Goal: Task Accomplishment & Management: Use online tool/utility

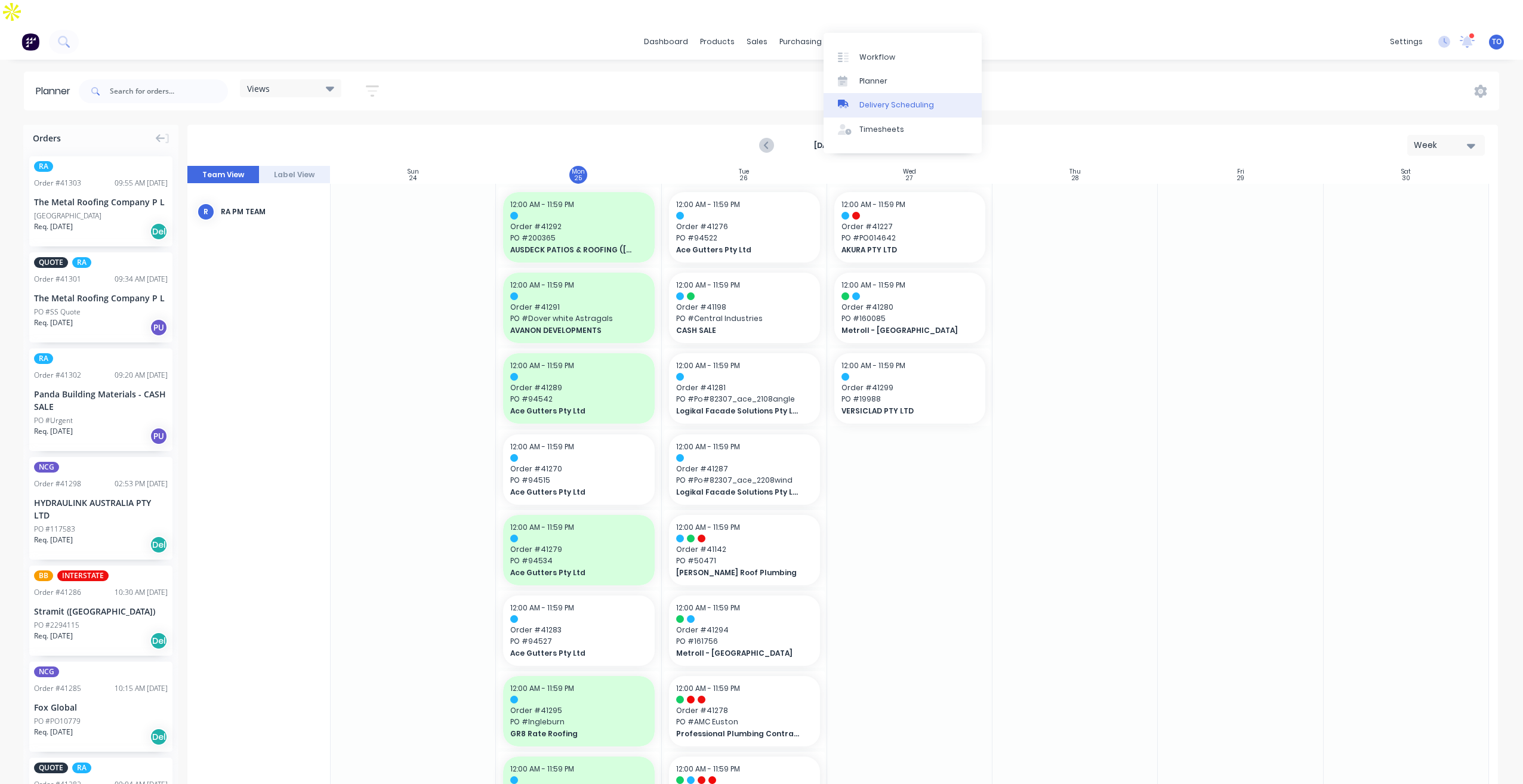
click at [875, 103] on div "Delivery Scheduling" at bounding box center [896, 104] width 75 height 10
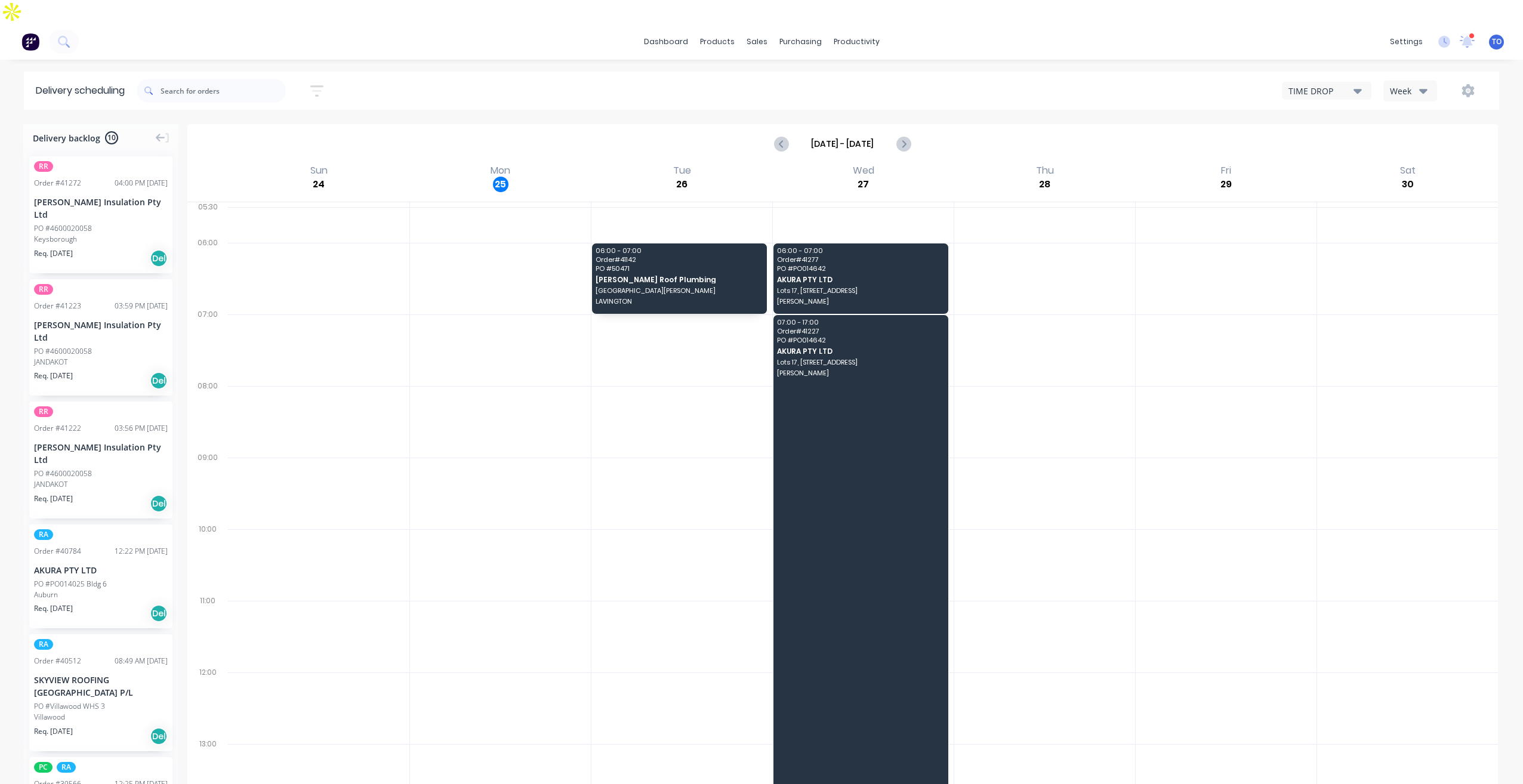
click at [1417, 85] on div "Week" at bounding box center [1406, 91] width 34 height 13
click at [1406, 134] on div "Vehicle" at bounding box center [1442, 146] width 118 height 24
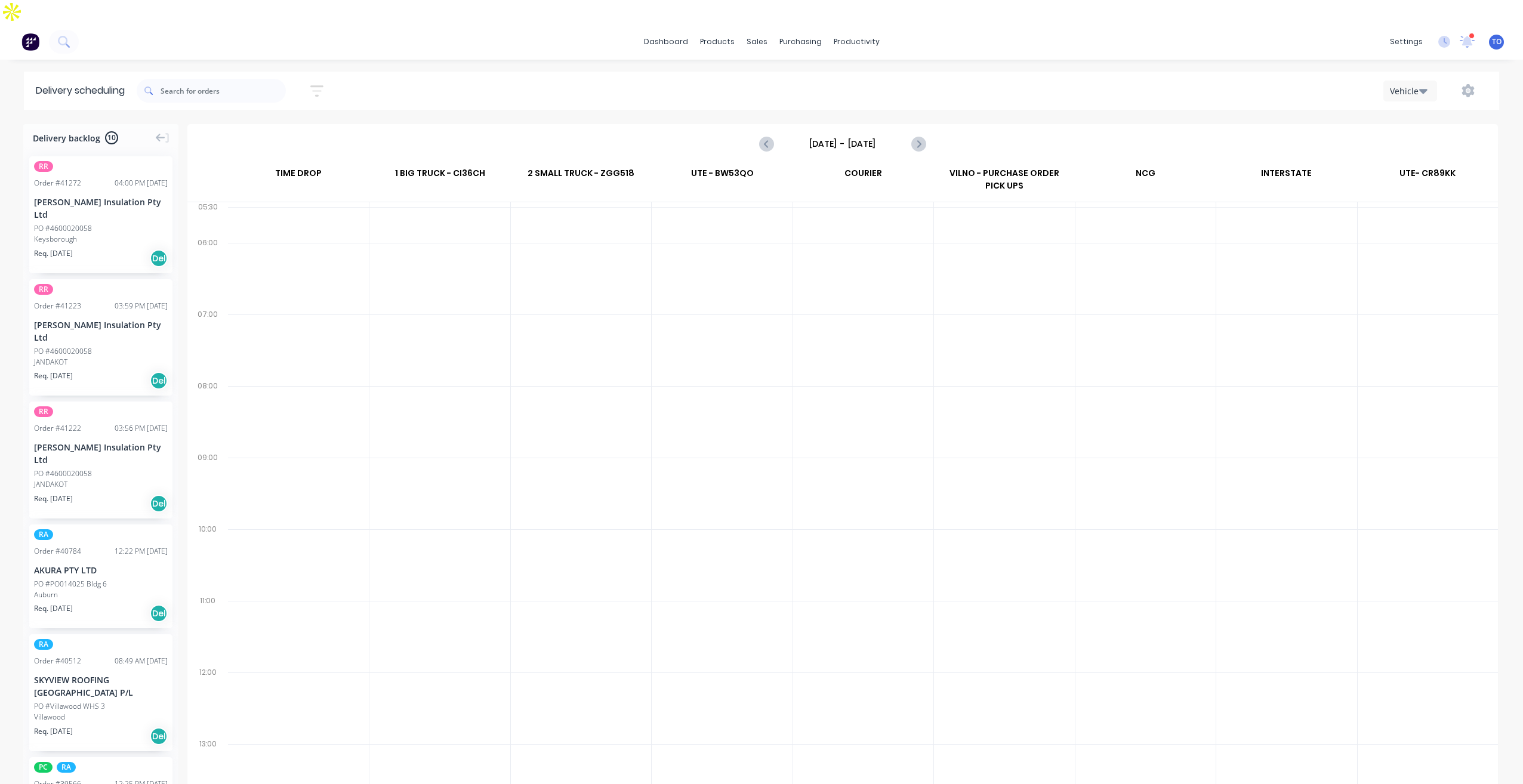
click at [813, 135] on input "Sunday - 24/08/25" at bounding box center [842, 144] width 118 height 18
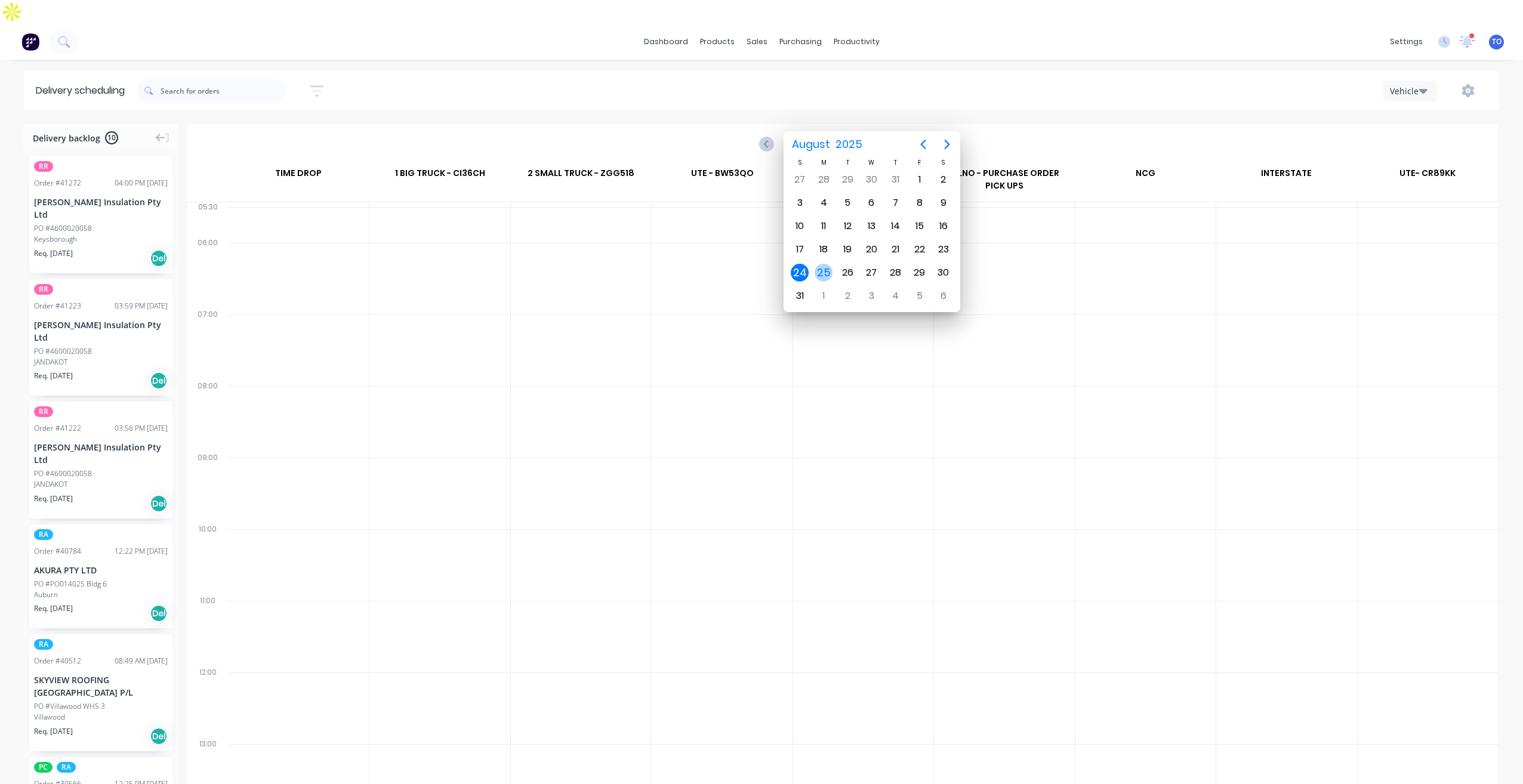
click at [826, 279] on div "25" at bounding box center [823, 273] width 18 height 18
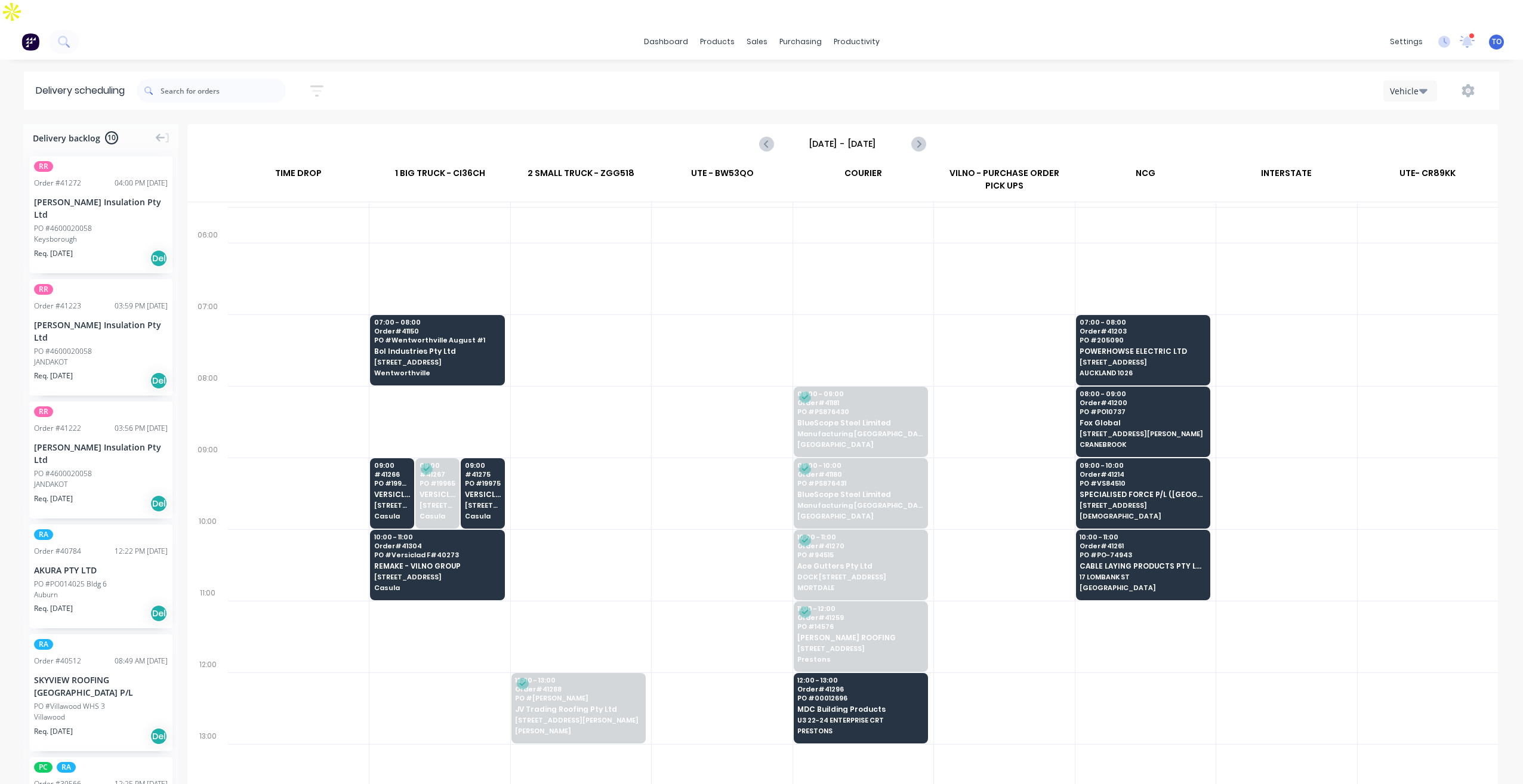
scroll to position [59, 0]
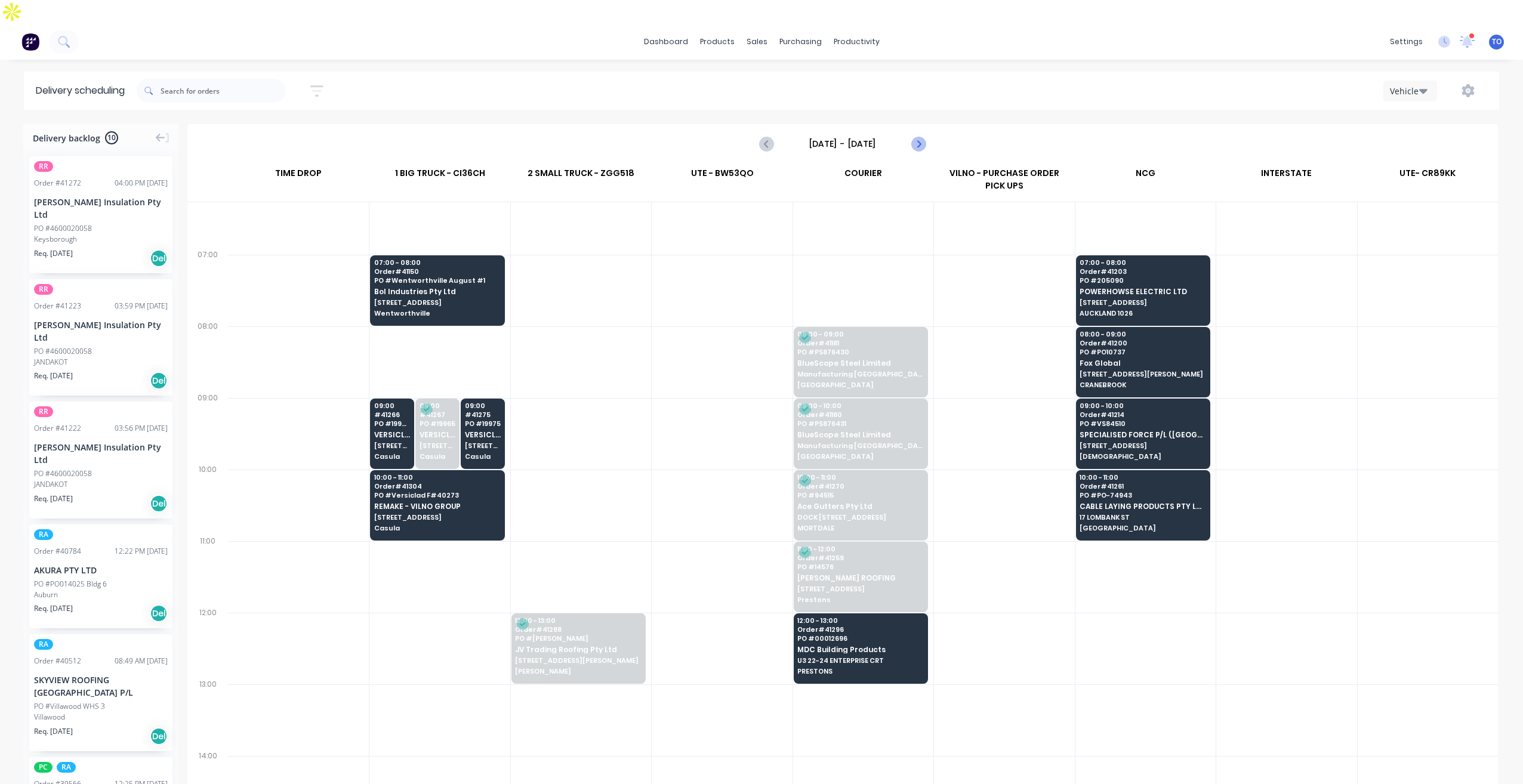
click at [914, 136] on icon "Next page" at bounding box center [917, 144] width 14 height 14
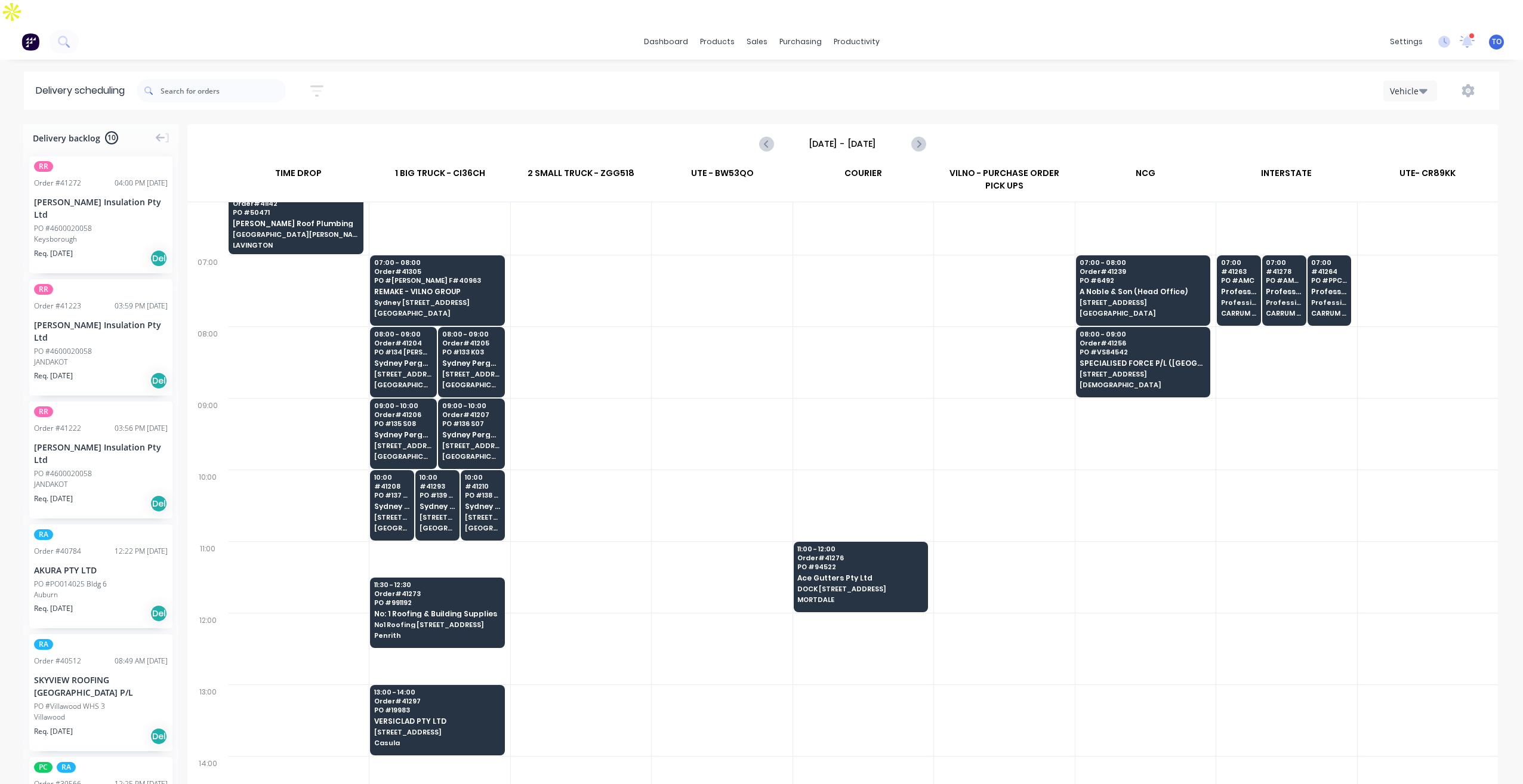
scroll to position [0, 0]
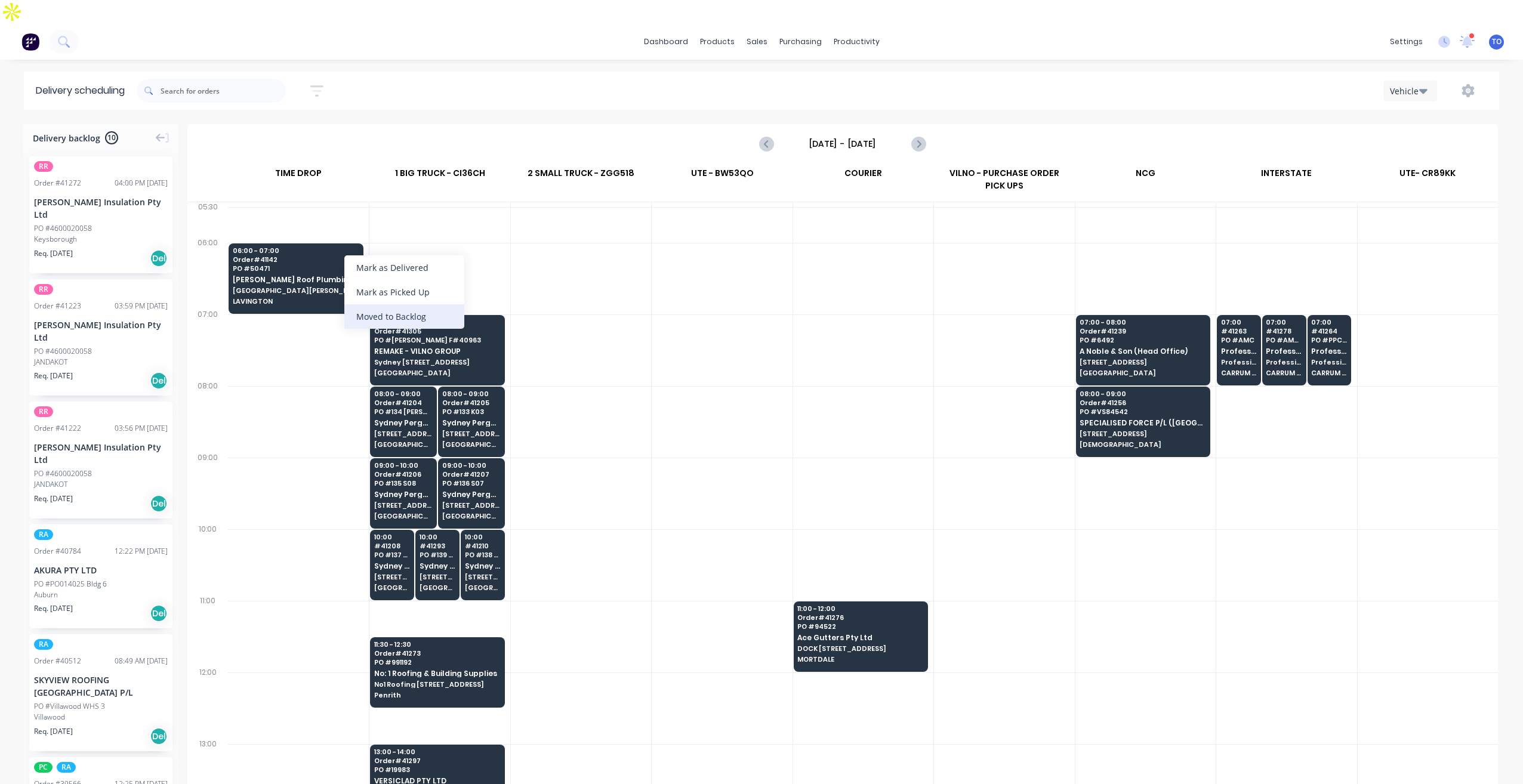
click at [415, 321] on div "Moved to Backlog" at bounding box center [404, 316] width 120 height 24
click at [415, 321] on div "07:00 - 08:00 Order # 41305 PO # Syd Pergola F#40963 REMAKE - VILNO GROUP Sydne…" at bounding box center [437, 348] width 133 height 66
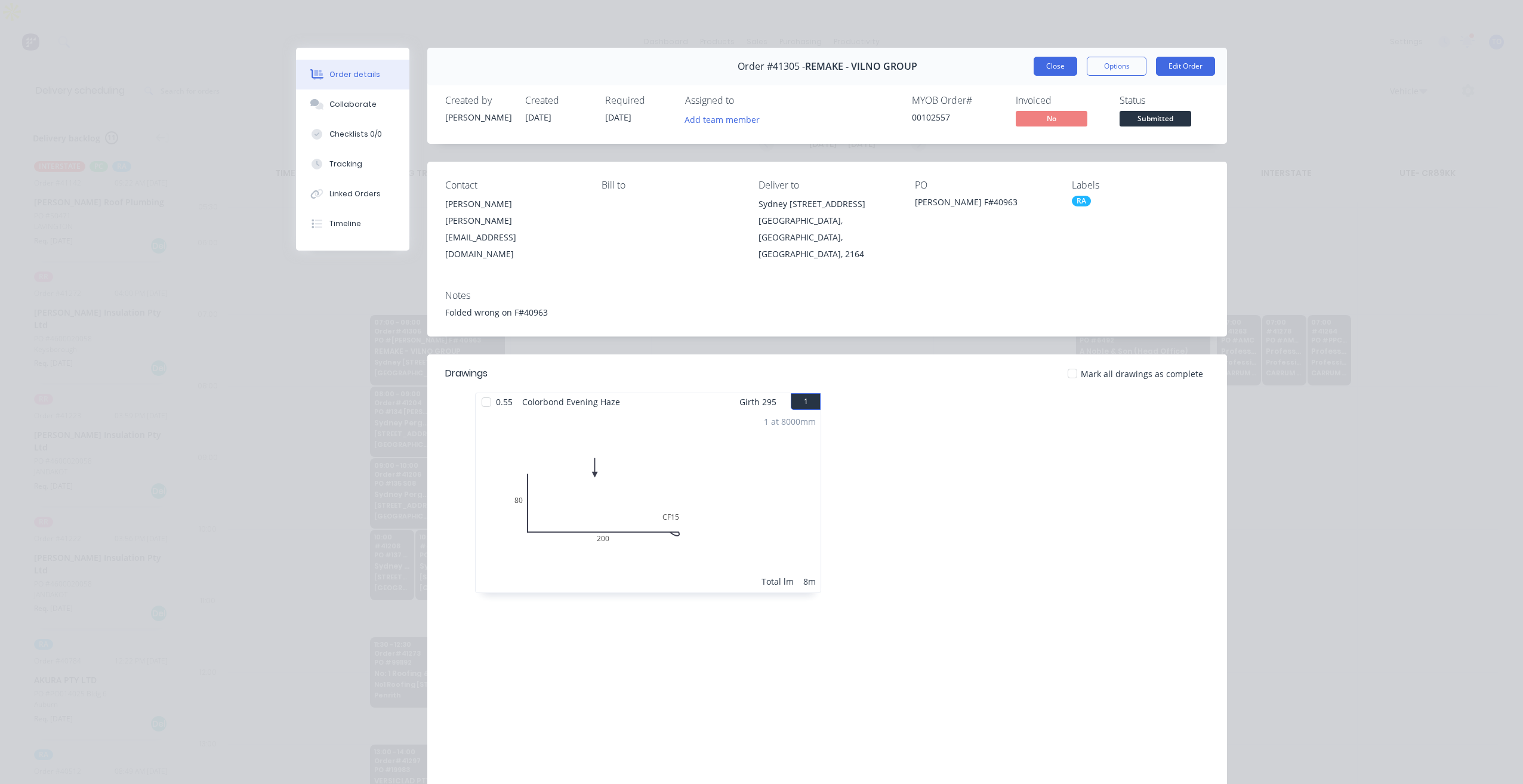
click at [1056, 72] on button "Close" at bounding box center [1055, 66] width 43 height 19
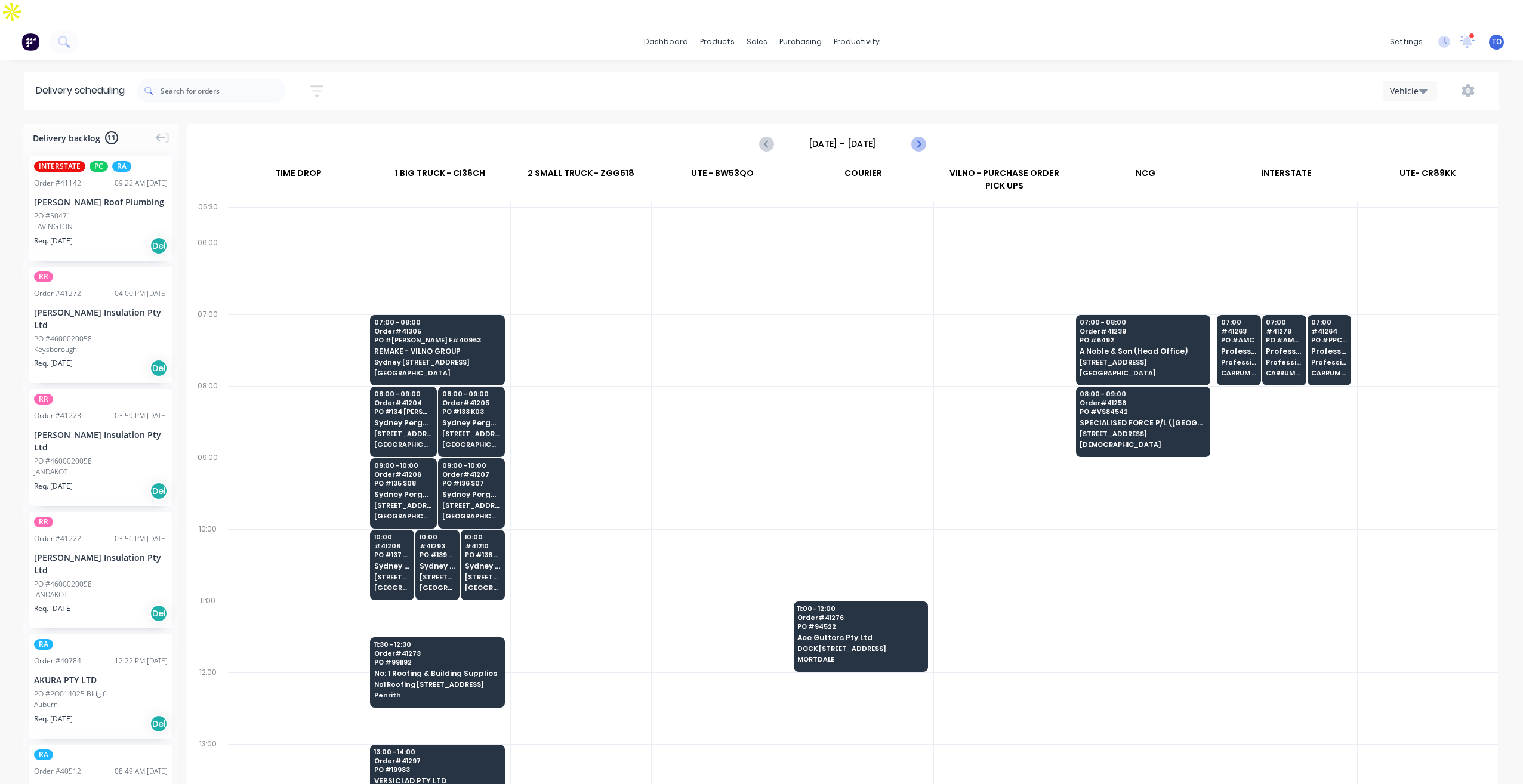
click at [917, 136] on icon "Next page" at bounding box center [917, 144] width 14 height 14
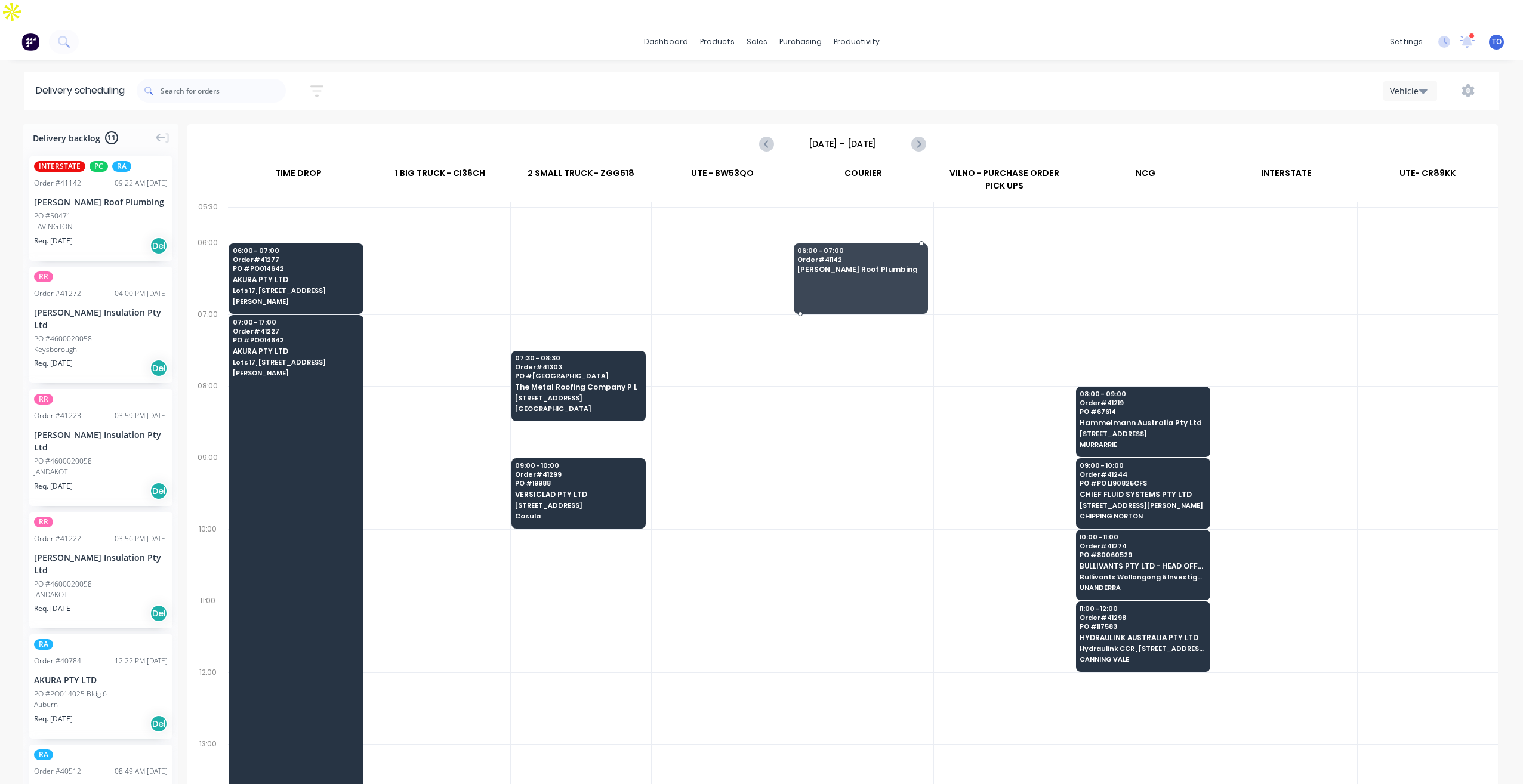
drag, startPoint x: 55, startPoint y: 186, endPoint x: 860, endPoint y: 253, distance: 807.8
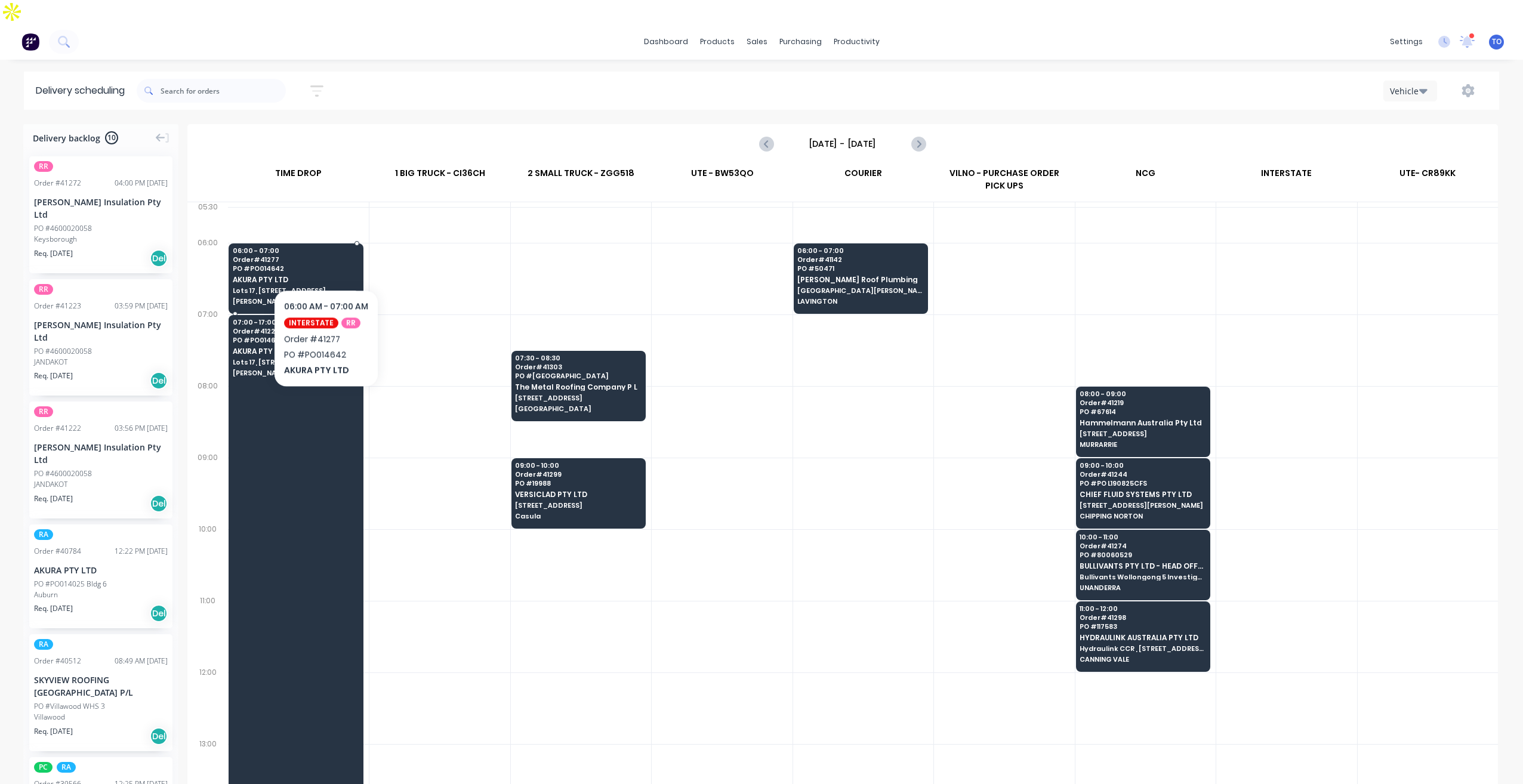
click at [325, 276] on span "AKURA PTY LTD" at bounding box center [295, 279] width 126 height 8
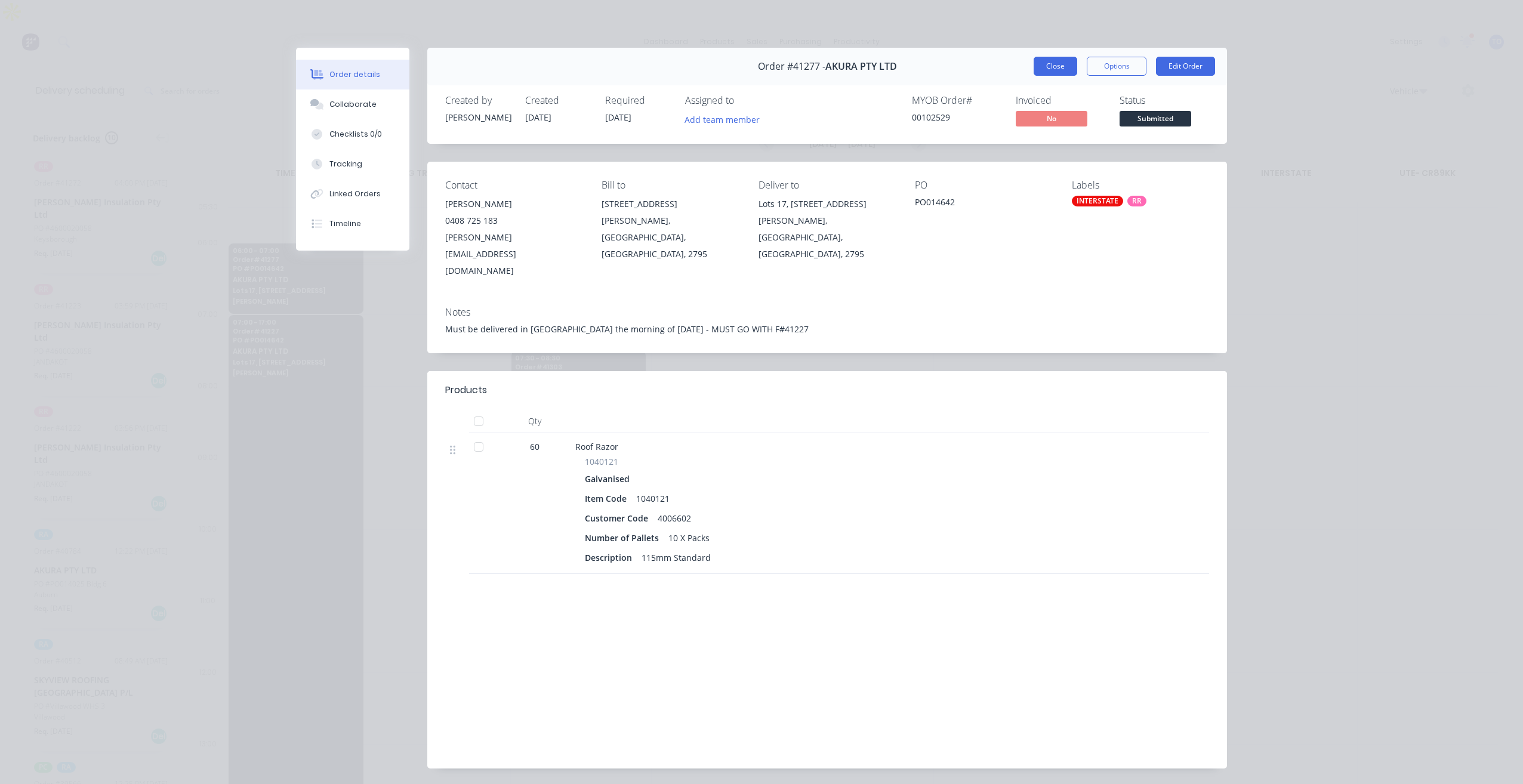
click at [1047, 64] on button "Close" at bounding box center [1055, 66] width 43 height 19
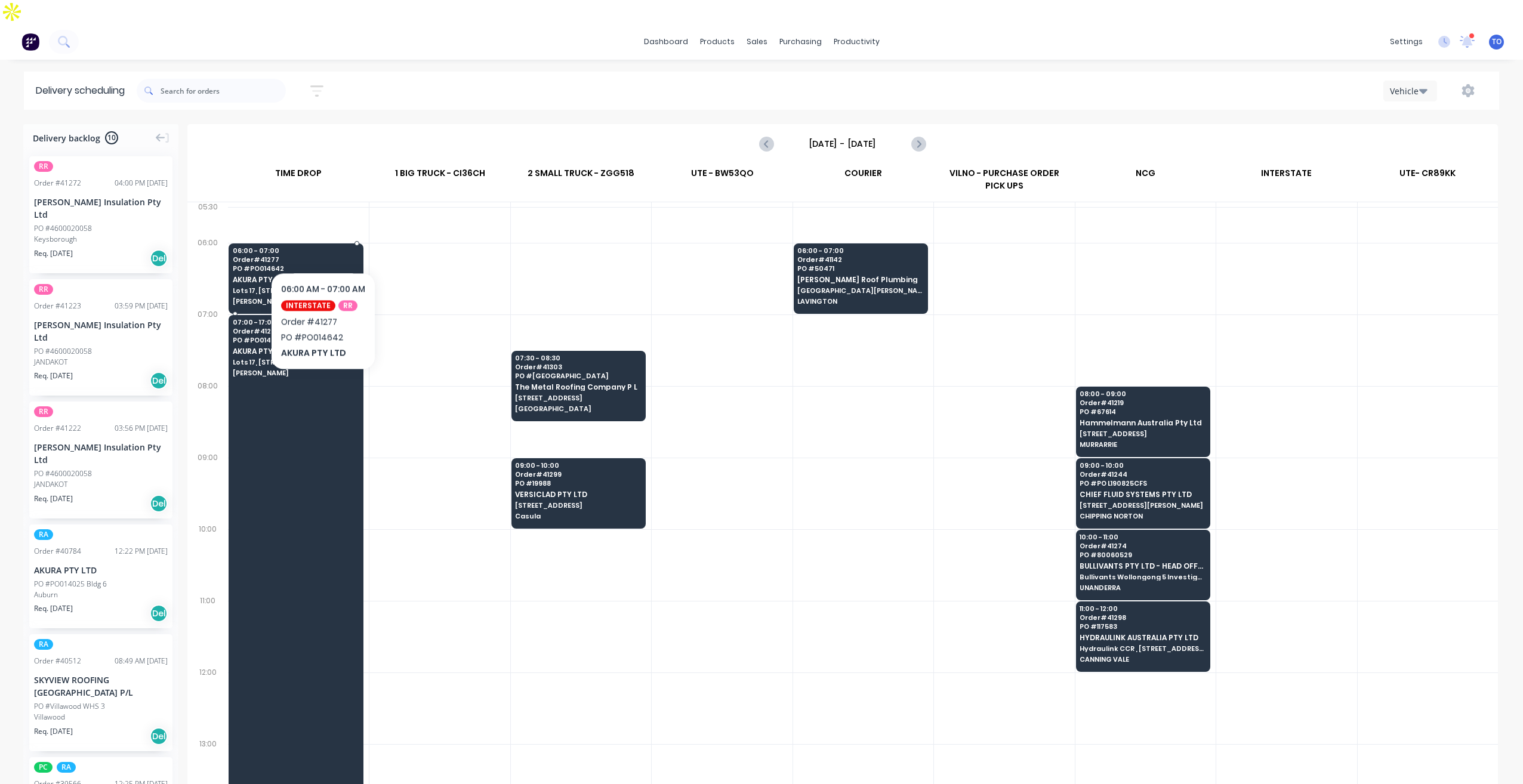
click at [322, 256] on span "Order # 41277" at bounding box center [295, 260] width 126 height 7
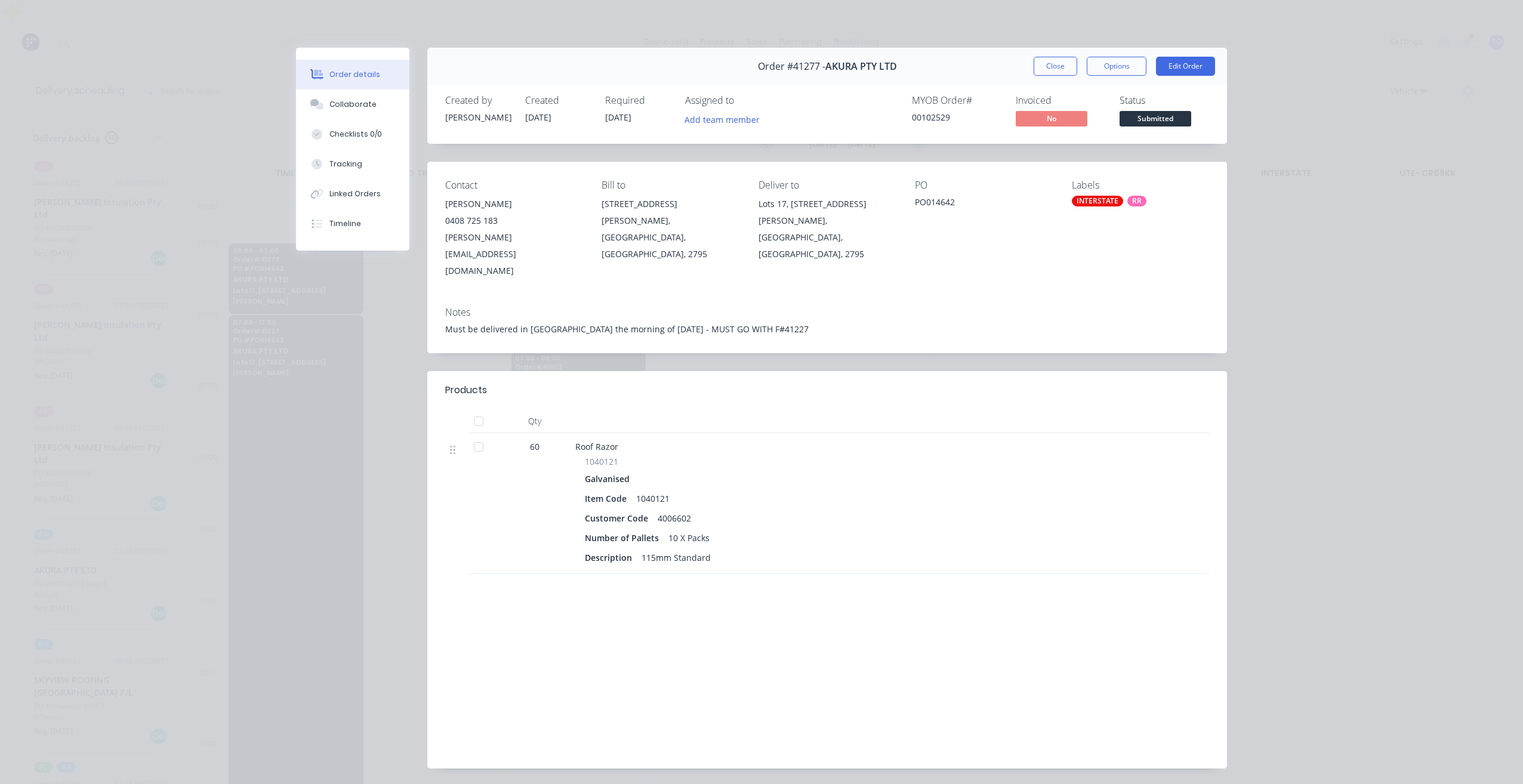
click at [777, 304] on div "Notes Must be delivered in Kelso the morning of Wednesday 27th August - MUST GO…" at bounding box center [827, 325] width 800 height 56
click at [787, 323] on div "Must be delivered in [GEOGRAPHIC_DATA] the morning of [DATE] - MUST GO WITH F#4…" at bounding box center [827, 329] width 764 height 13
copy div "41227"
click at [1040, 68] on button "Close" at bounding box center [1055, 66] width 43 height 19
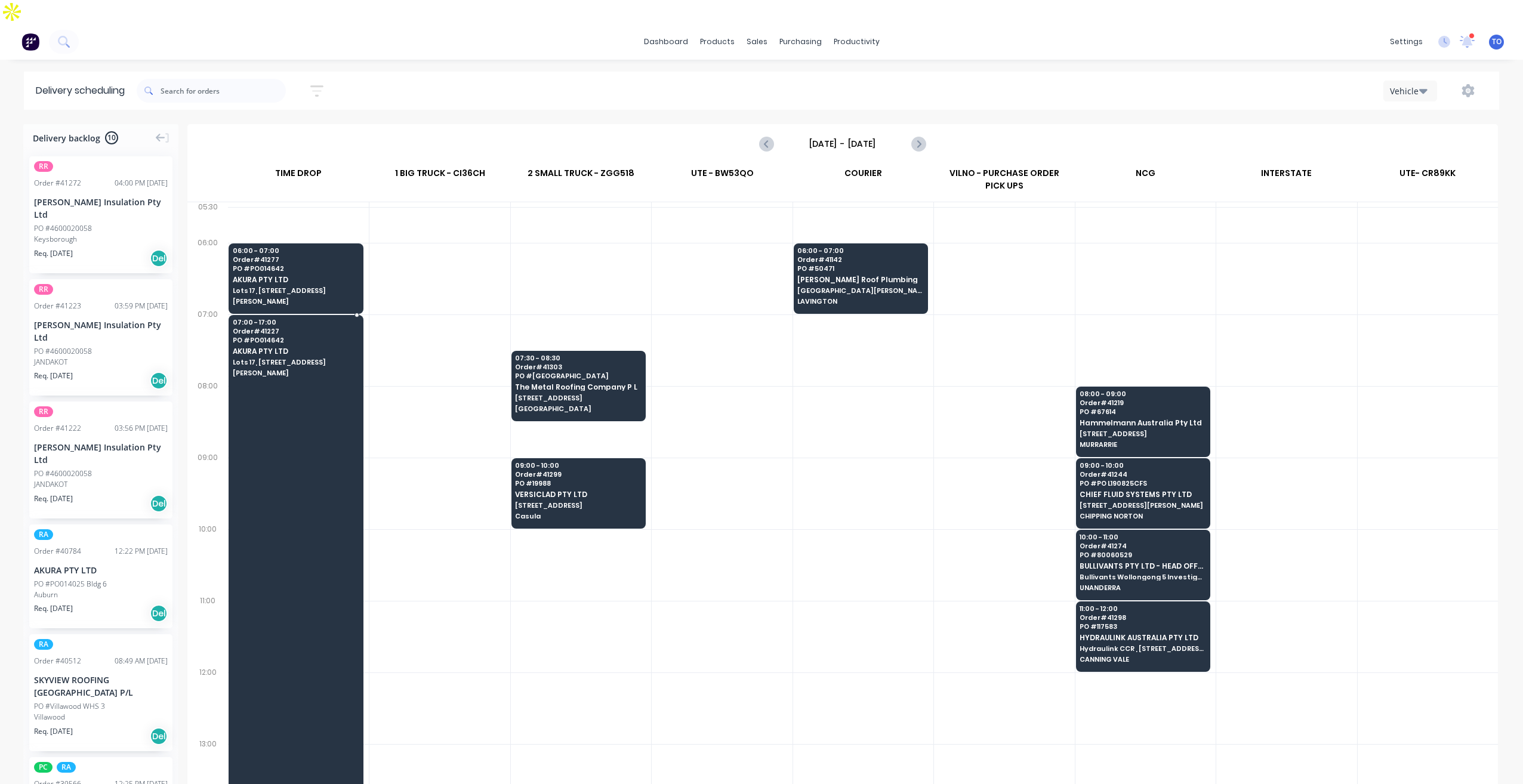
click at [309, 397] on div at bounding box center [295, 672] width 135 height 715
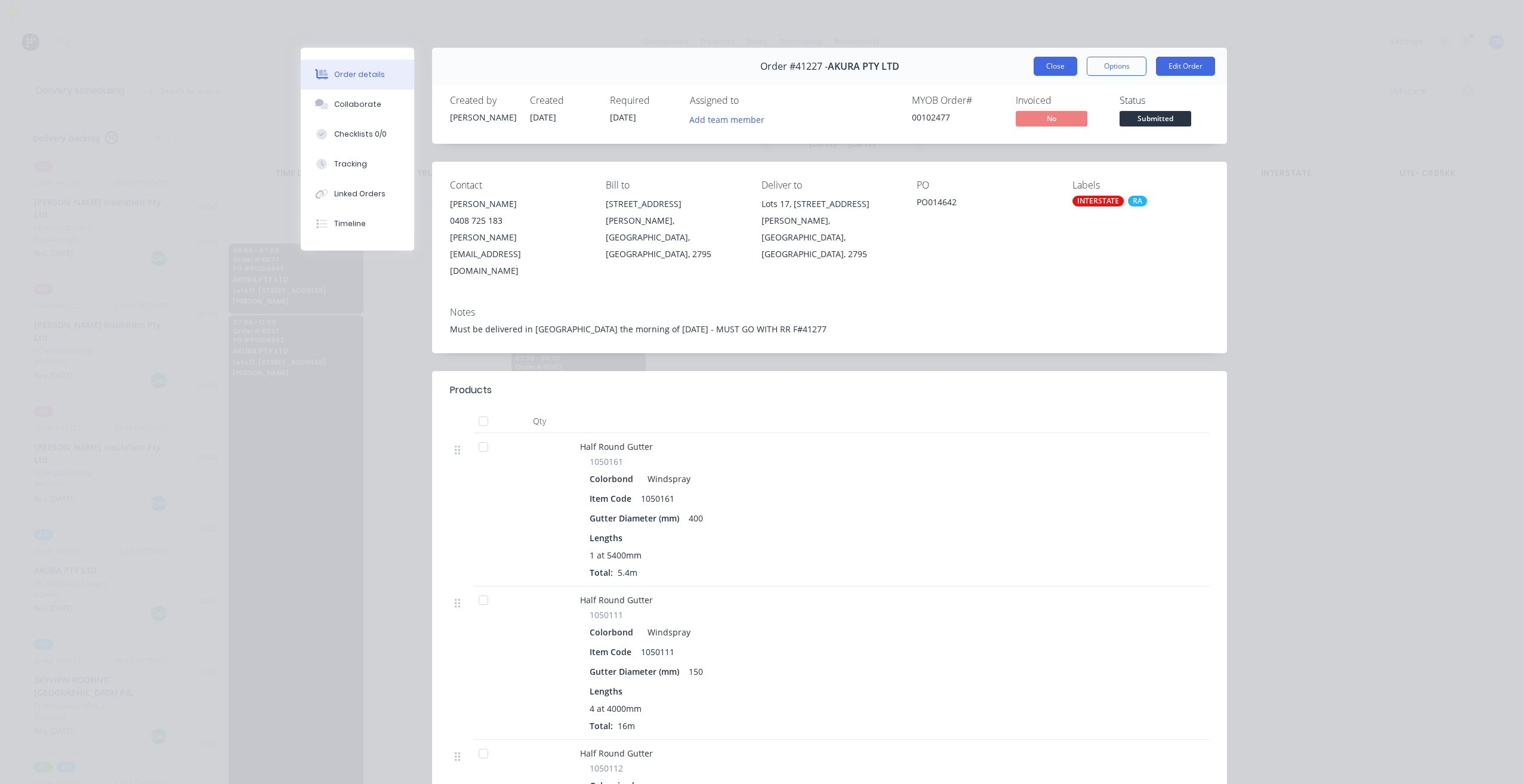
click at [1052, 74] on button "Close" at bounding box center [1055, 66] width 43 height 19
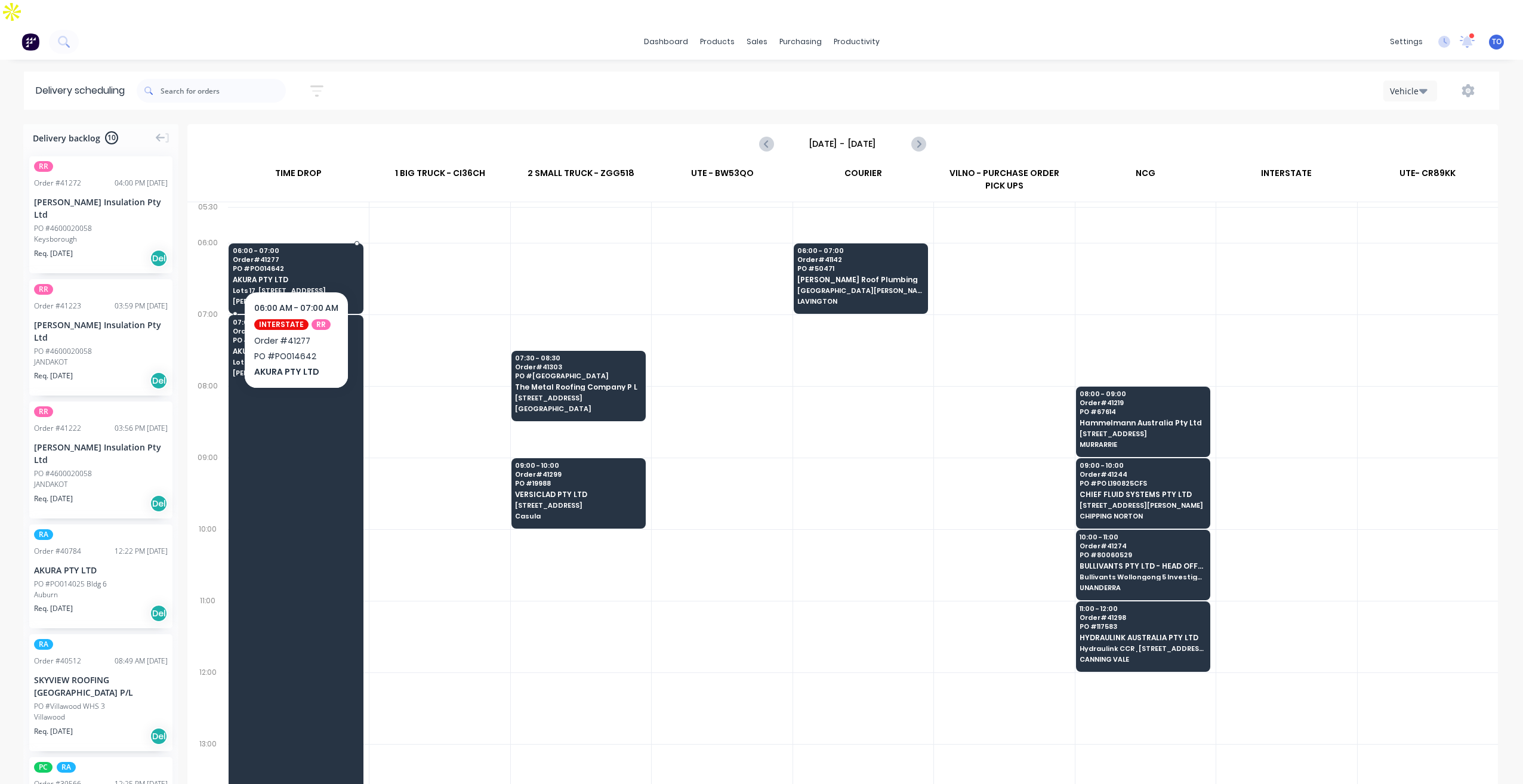
click at [335, 276] on span "AKURA PTY LTD" at bounding box center [295, 279] width 126 height 8
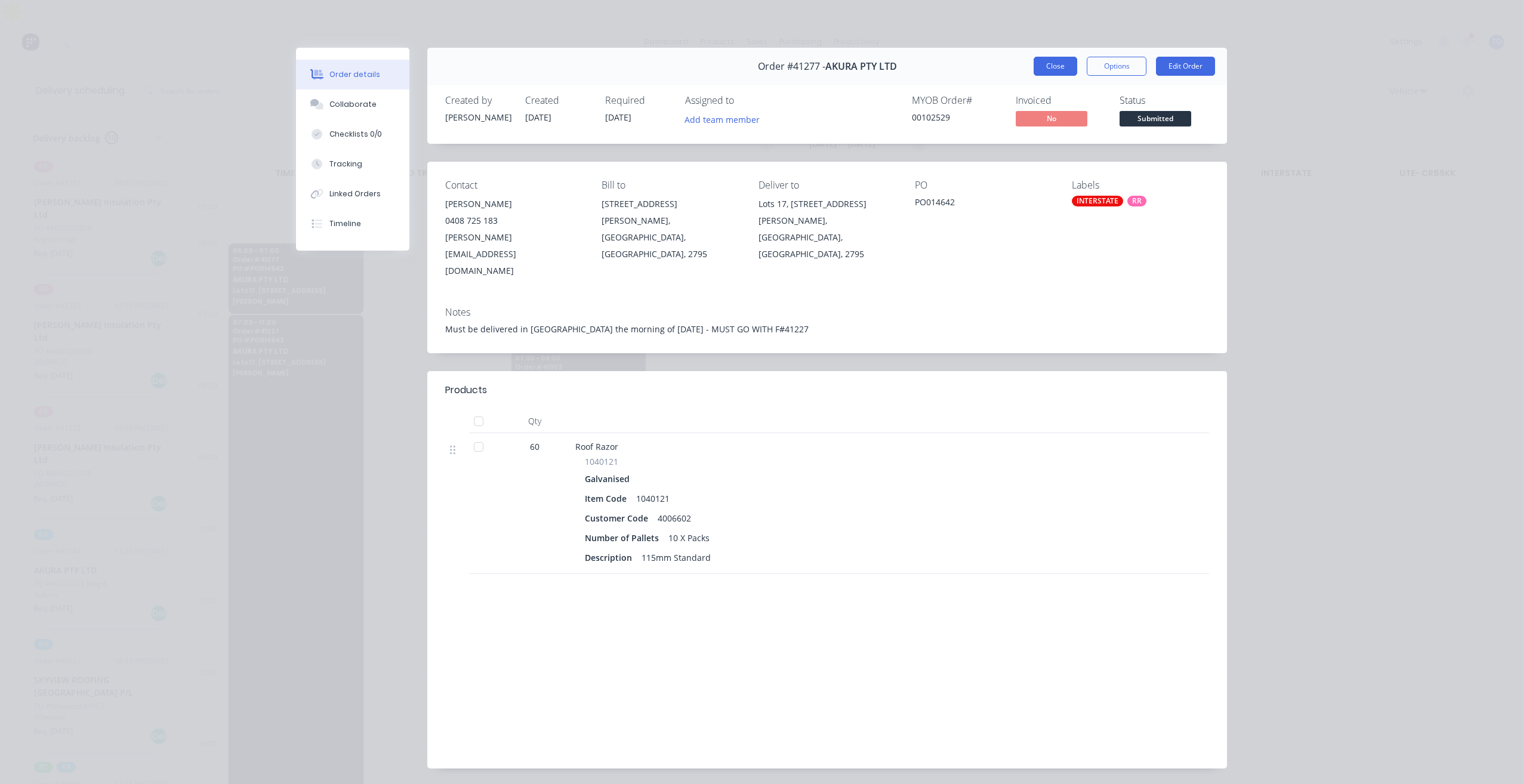
click at [1048, 67] on button "Close" at bounding box center [1055, 66] width 43 height 19
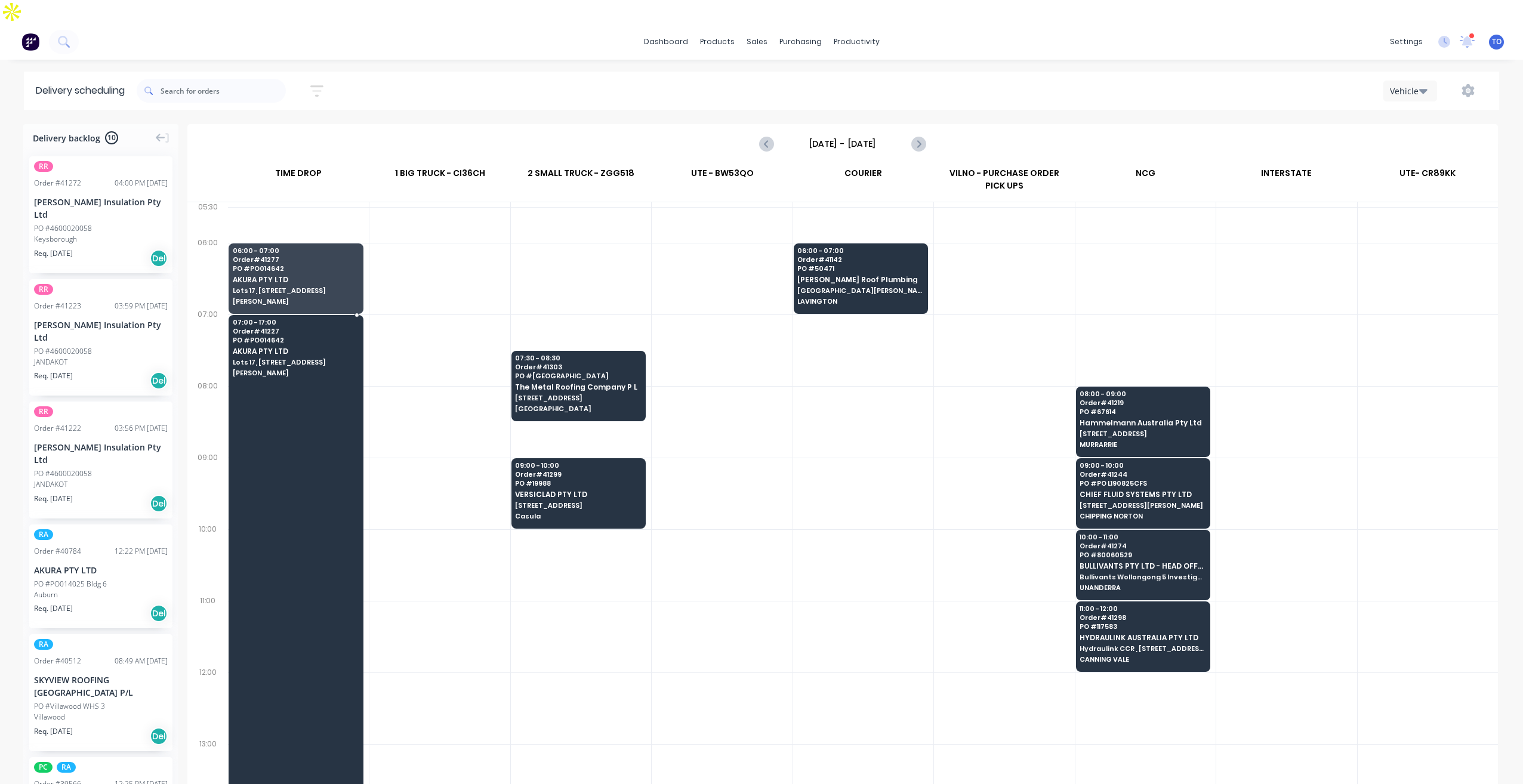
click at [356, 453] on div at bounding box center [295, 672] width 135 height 715
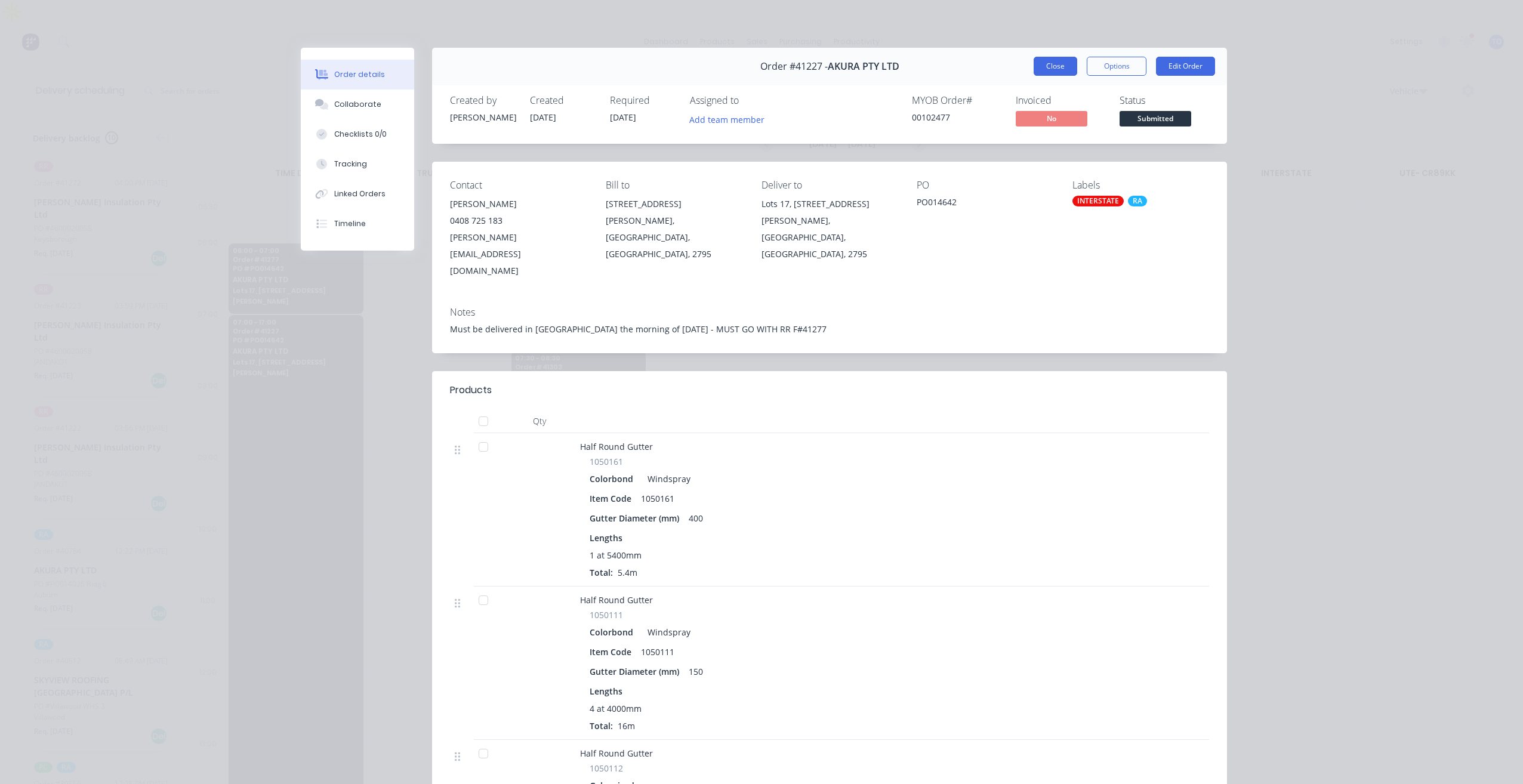
click at [1050, 66] on button "Close" at bounding box center [1055, 66] width 43 height 19
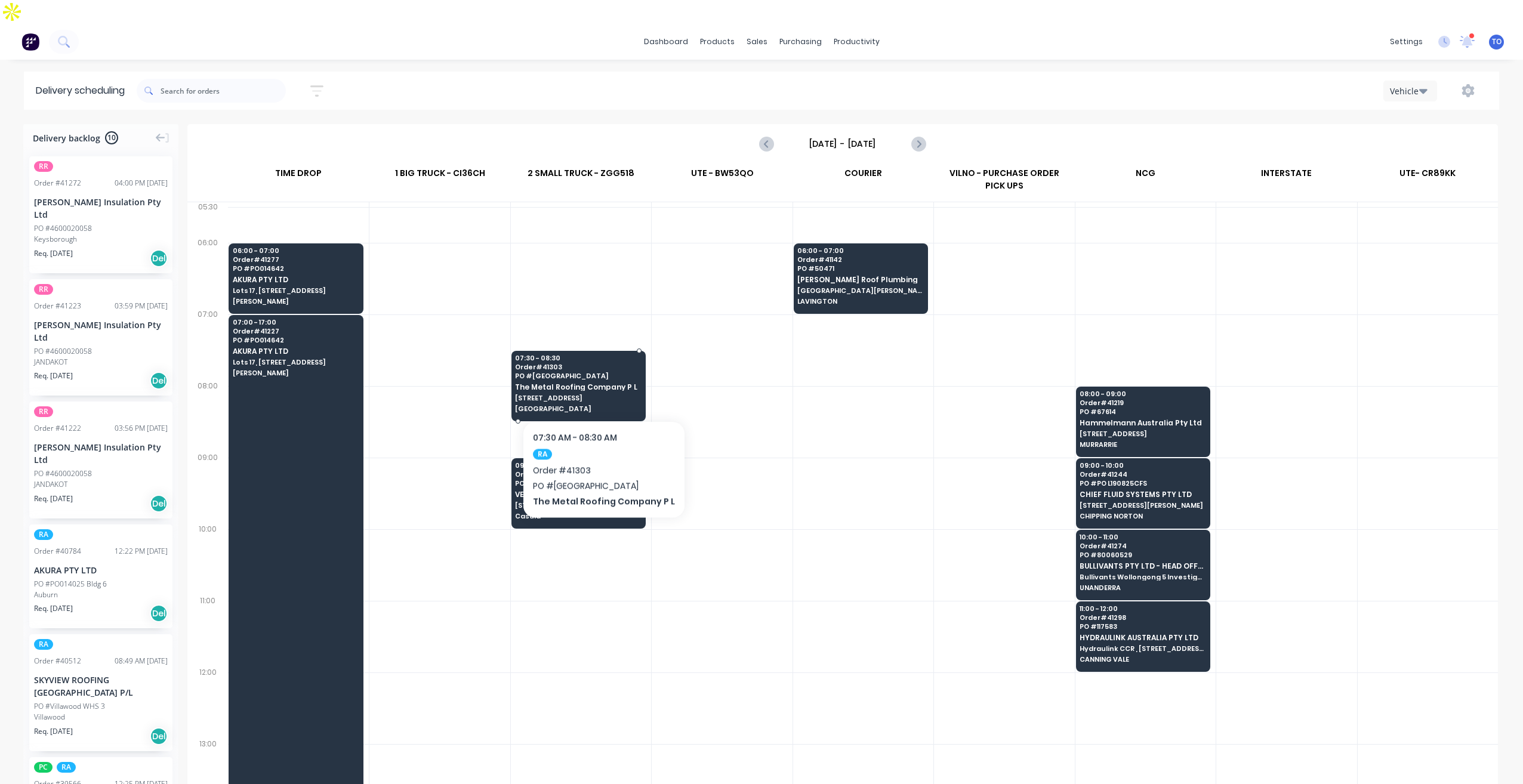
click at [599, 405] on span "[GEOGRAPHIC_DATA]" at bounding box center [577, 409] width 125 height 7
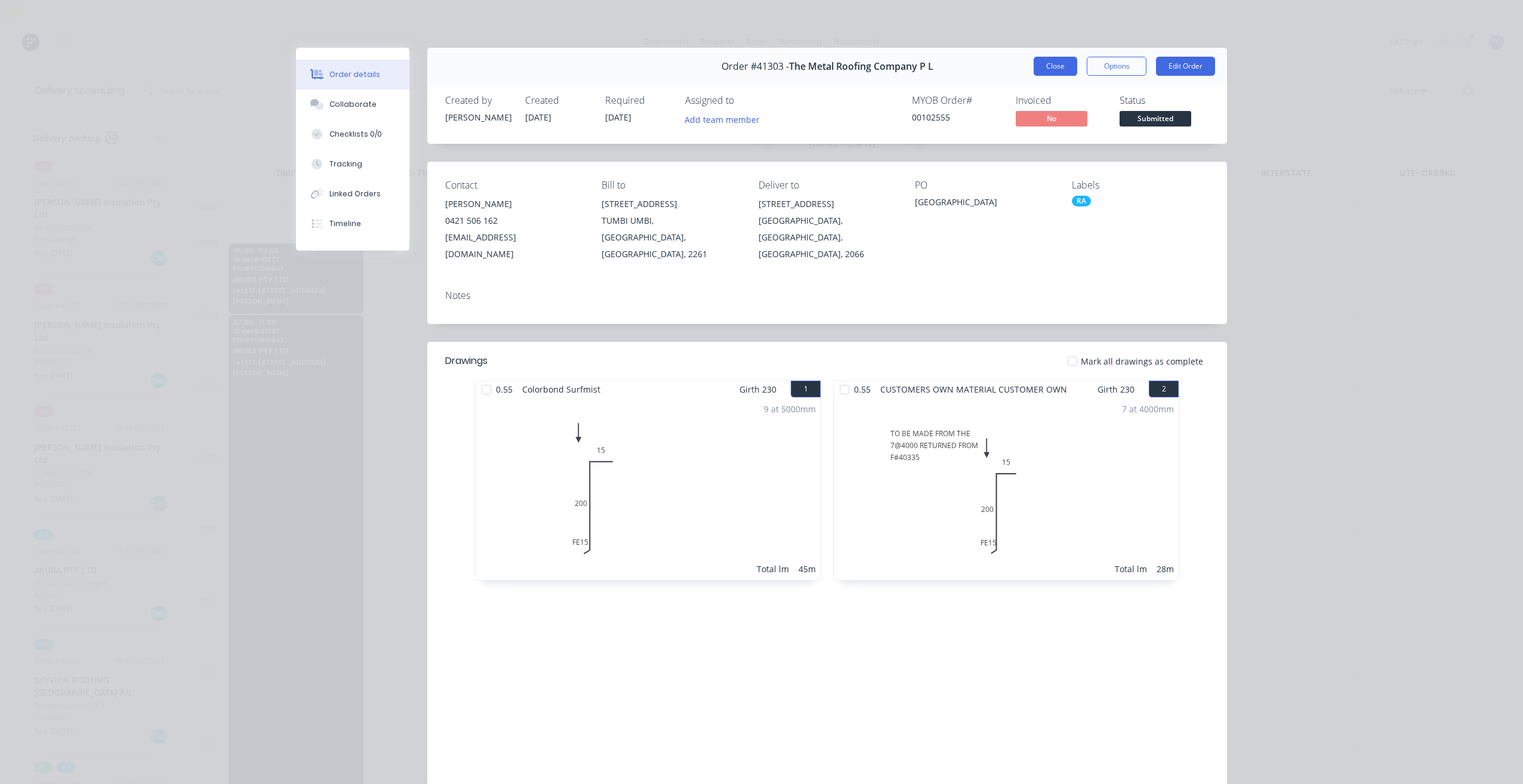
click at [1051, 72] on button "Close" at bounding box center [1055, 66] width 43 height 19
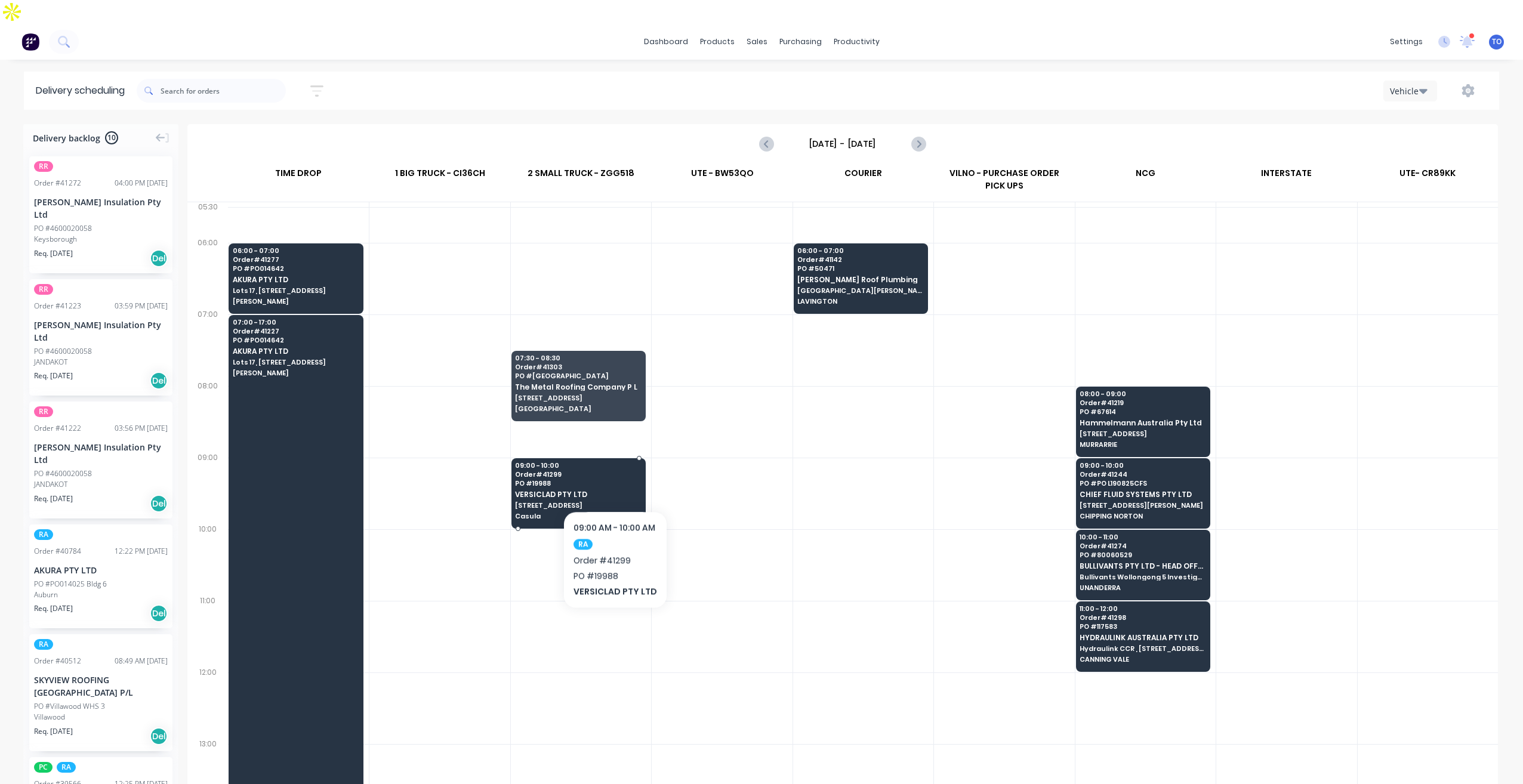
click at [614, 490] on span "VERSICLAD PTY LTD" at bounding box center [577, 493] width 125 height 8
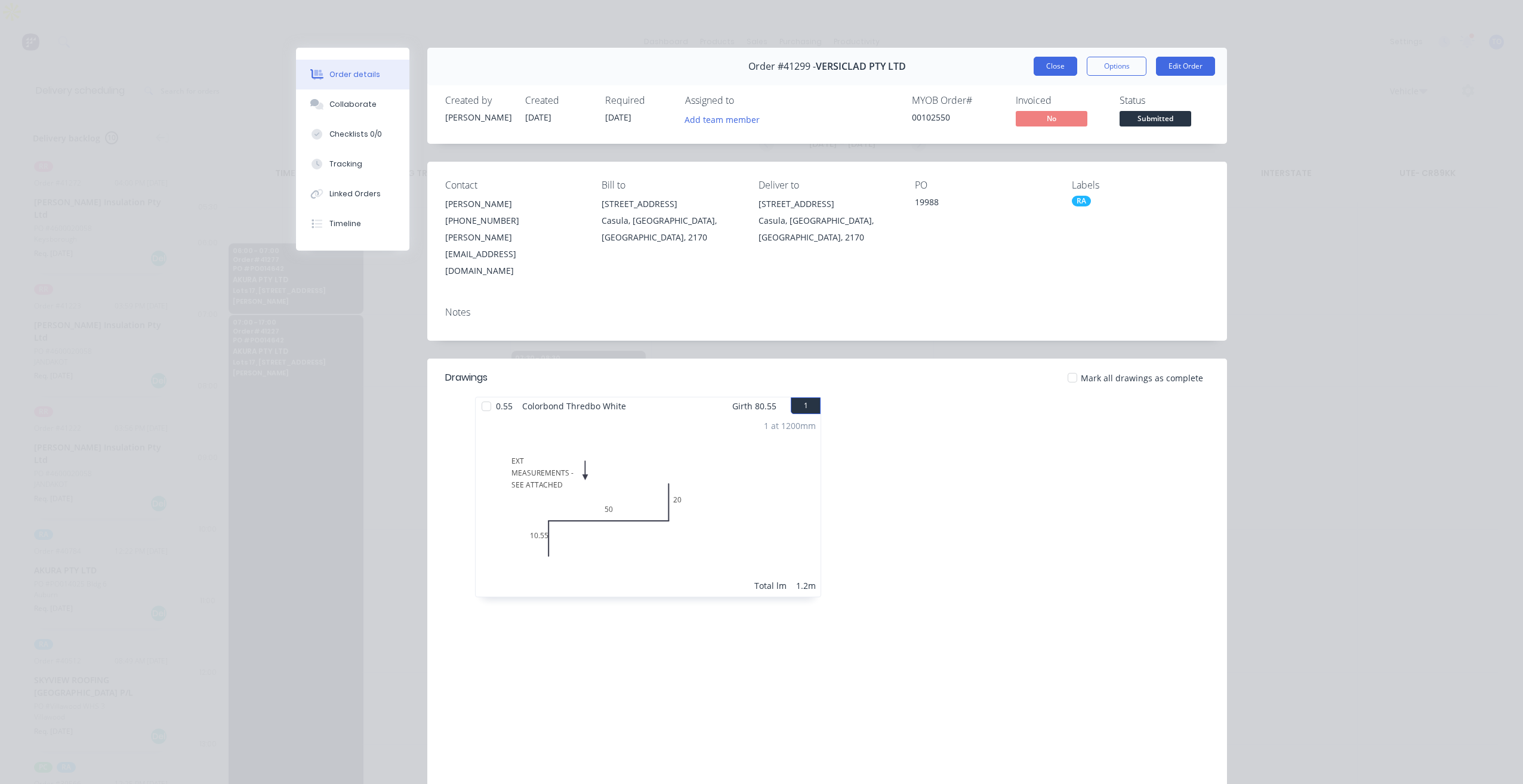
click at [1048, 67] on button "Close" at bounding box center [1055, 66] width 43 height 19
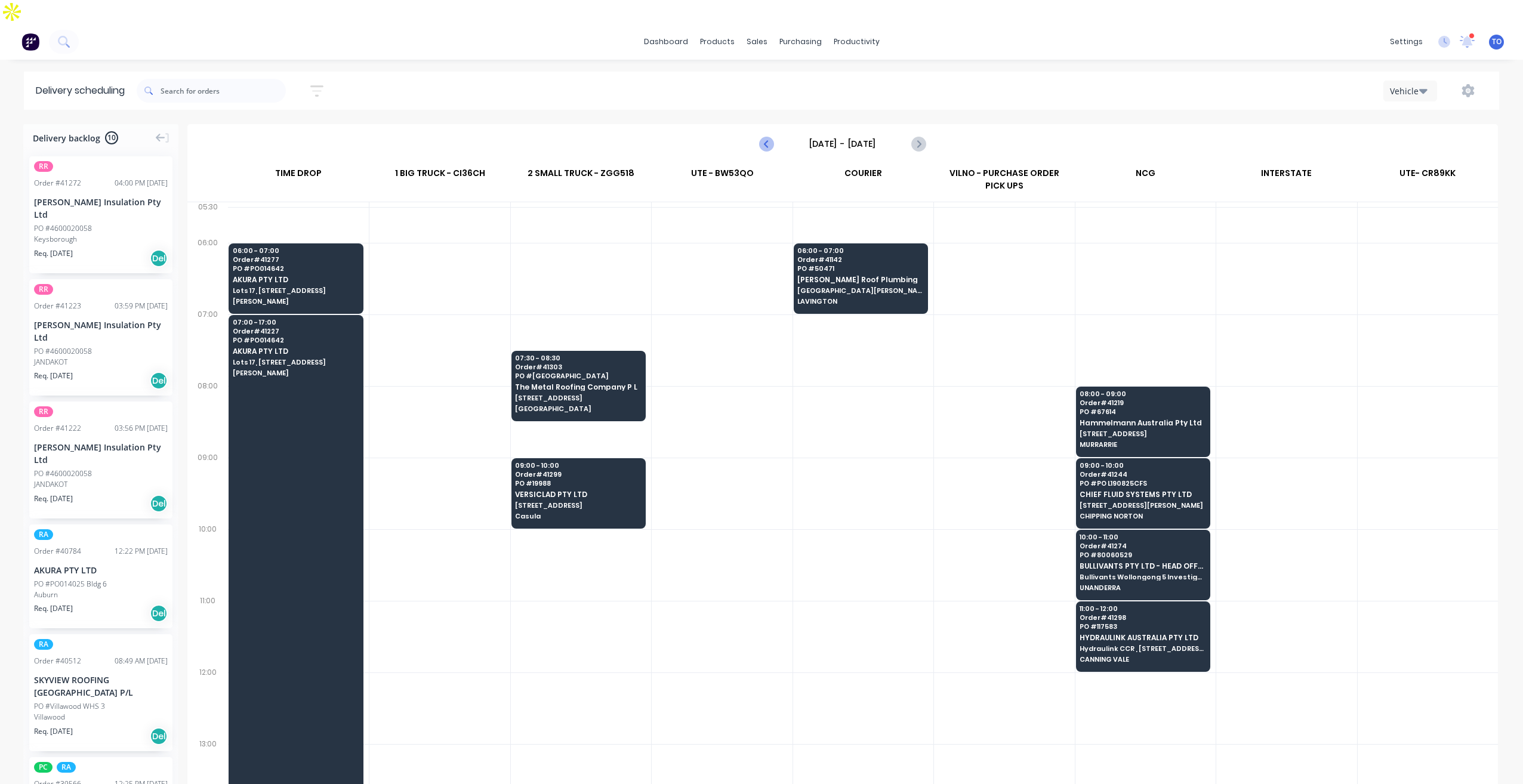
drag, startPoint x: 753, startPoint y: 119, endPoint x: 768, endPoint y: 120, distance: 15.0
click at [755, 125] on div "Wednesday - 27/08/25" at bounding box center [842, 144] width 1308 height 37
click at [768, 136] on icon "Previous page" at bounding box center [767, 144] width 14 height 14
type input "[DATE] - [DATE]"
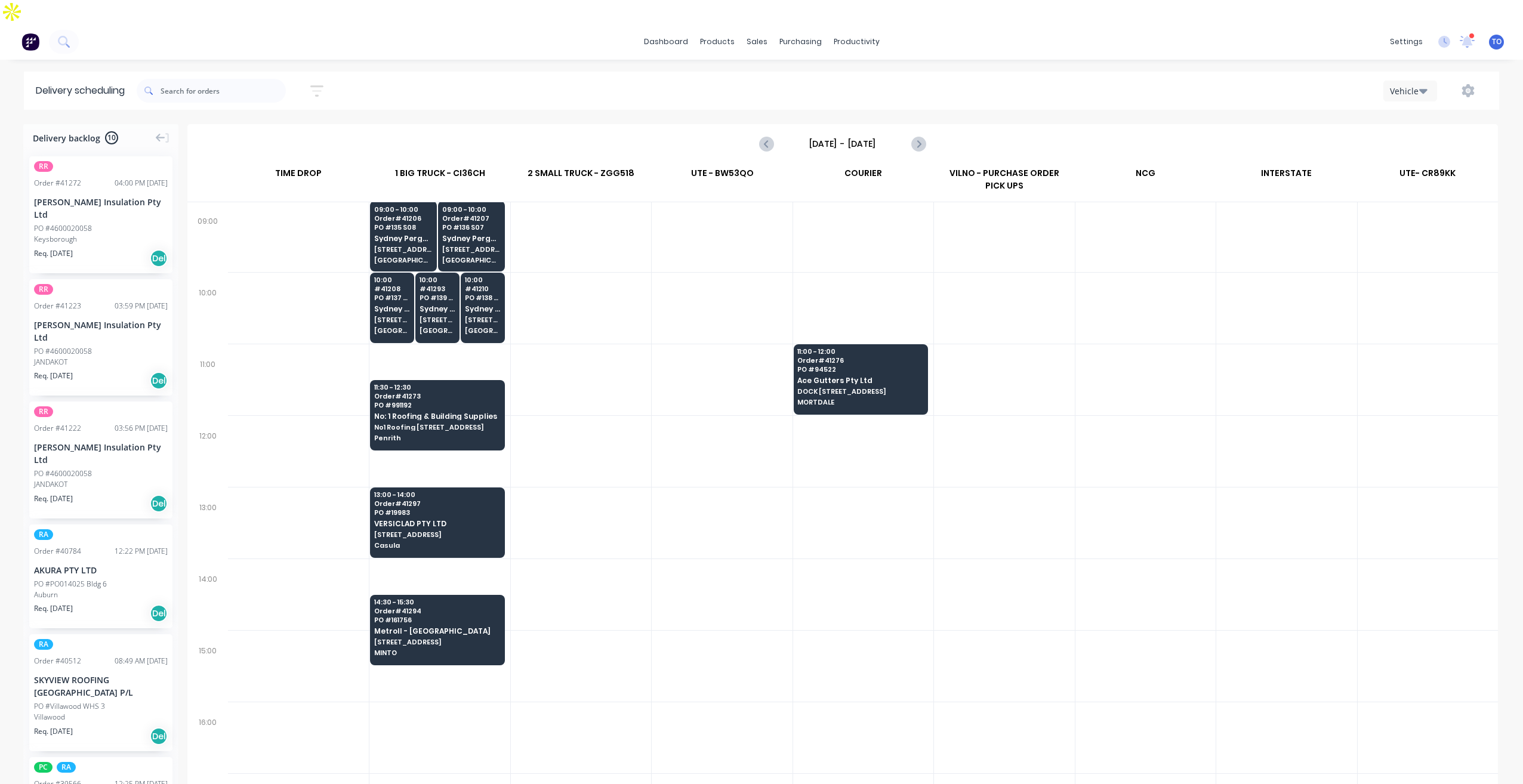
scroll to position [133, 0]
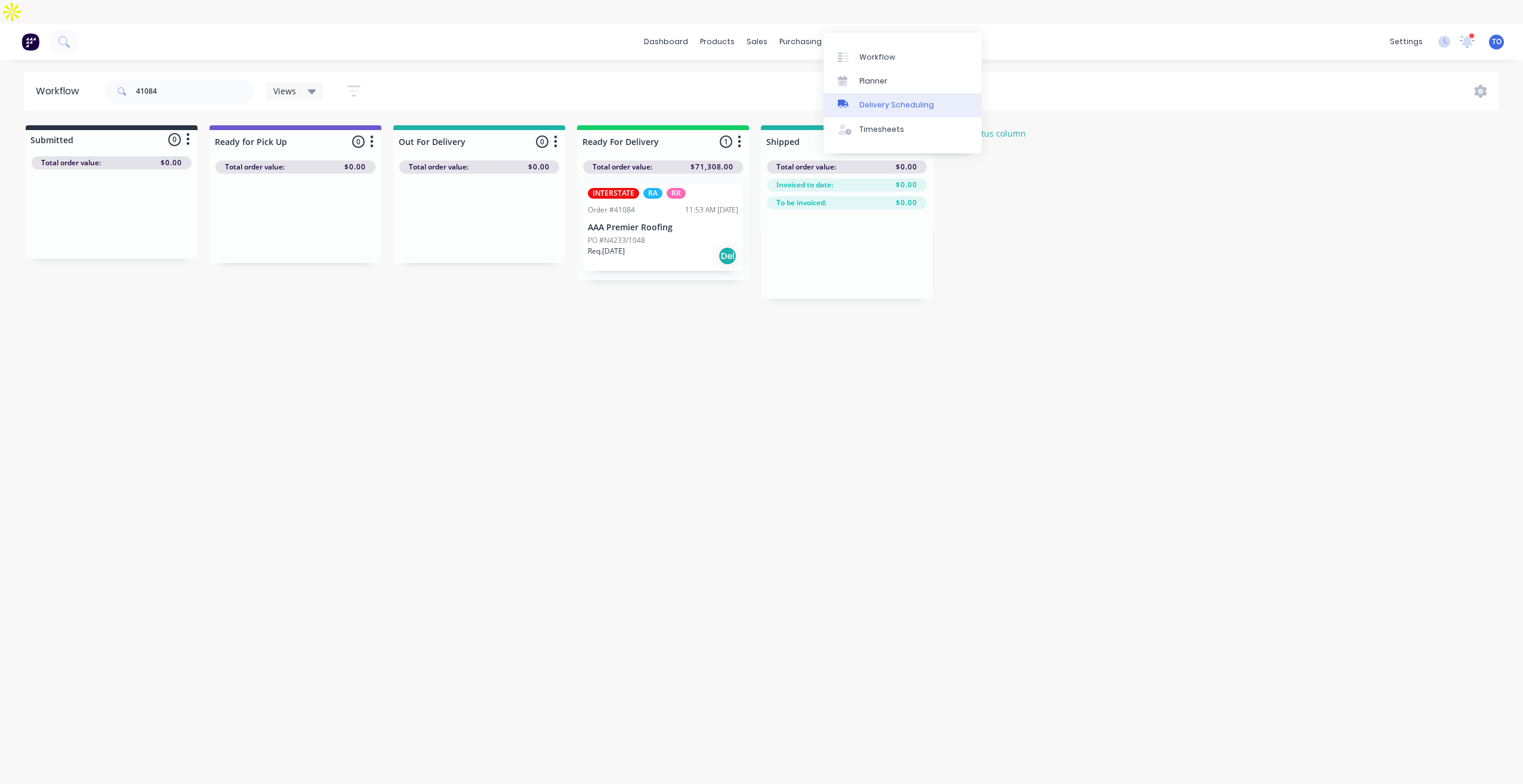
click at [884, 105] on div "Delivery Scheduling" at bounding box center [896, 104] width 75 height 10
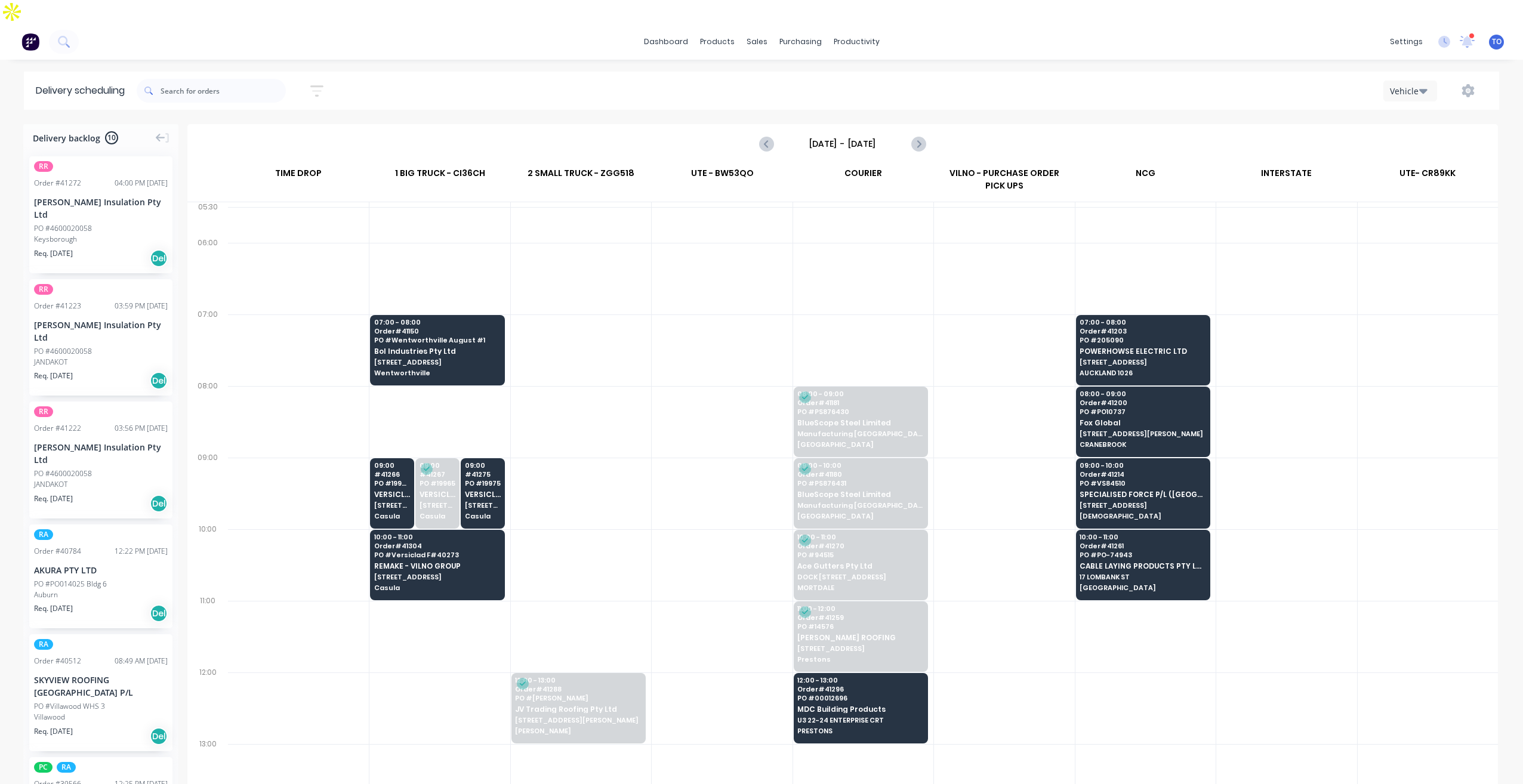
click at [1398, 85] on div "Vehicle" at bounding box center [1406, 91] width 34 height 13
click at [940, 74] on div "Sort by Most recent Created date Required date Order number Customer name Most …" at bounding box center [817, 91] width 1362 height 34
click at [844, 135] on input "[DATE] - [DATE]" at bounding box center [842, 144] width 118 height 18
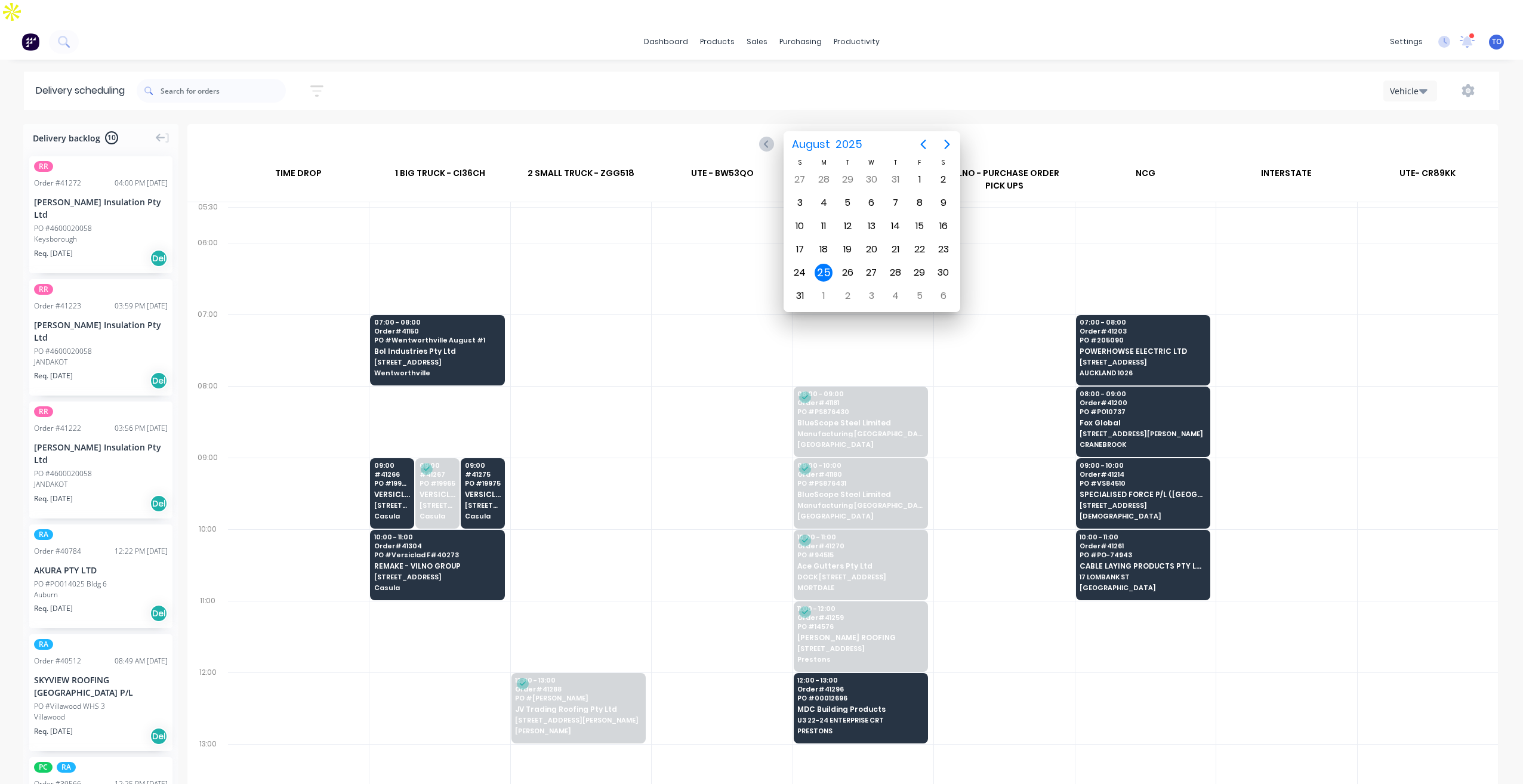
click at [922, 136] on icon "Next page" at bounding box center [917, 144] width 14 height 14
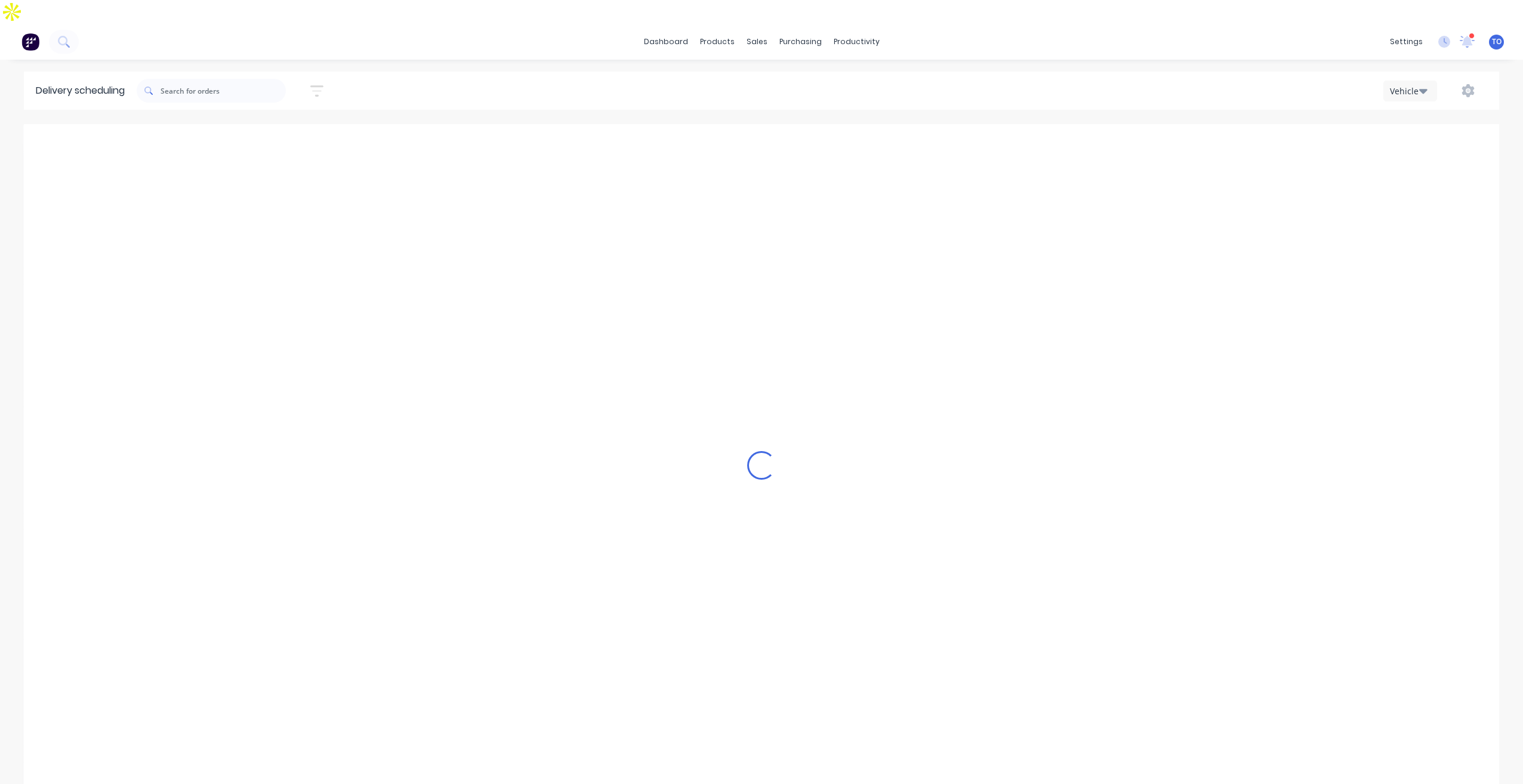
type input "[DATE] - [DATE]"
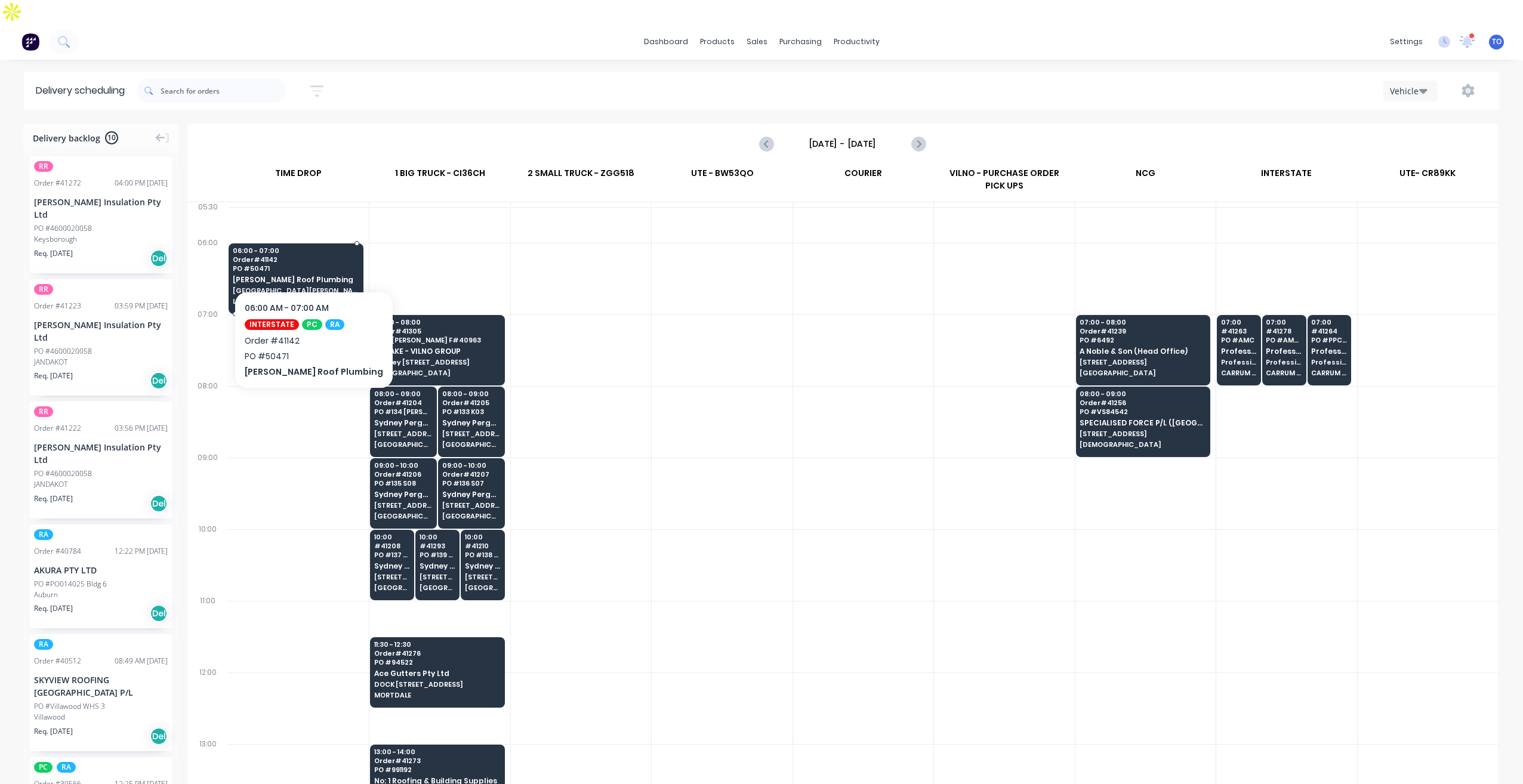
click at [328, 244] on div "06:00 - 07:00 Order # 41142 PO # 50471 [PERSON_NAME] Roof Plumbing [STREET_ADDR…" at bounding box center [295, 276] width 134 height 66
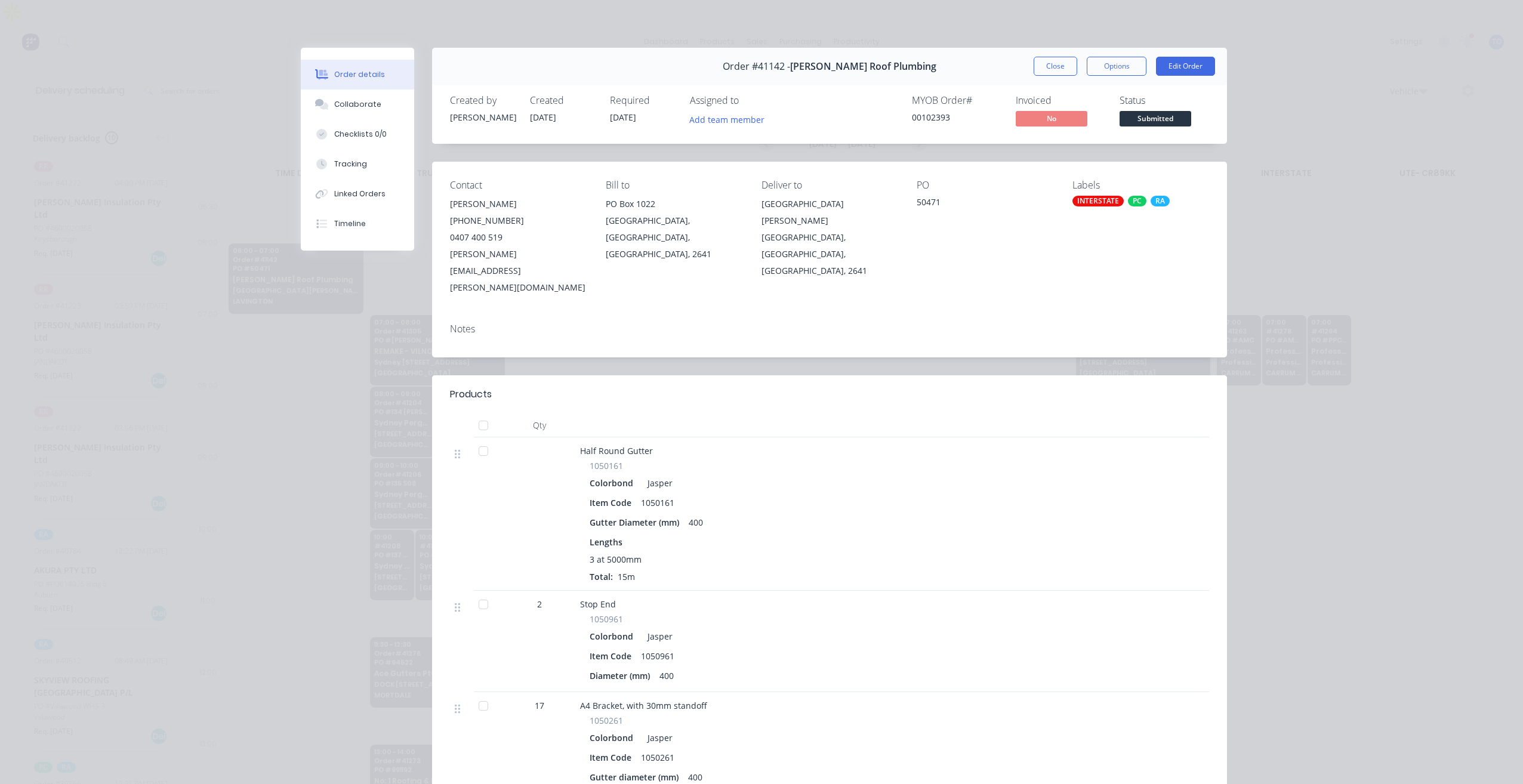
click at [784, 71] on span "Order #41142 -" at bounding box center [756, 66] width 67 height 11
drag, startPoint x: 1055, startPoint y: 66, endPoint x: 1051, endPoint y: 73, distance: 8.1
click at [1055, 69] on button "Close" at bounding box center [1055, 66] width 43 height 19
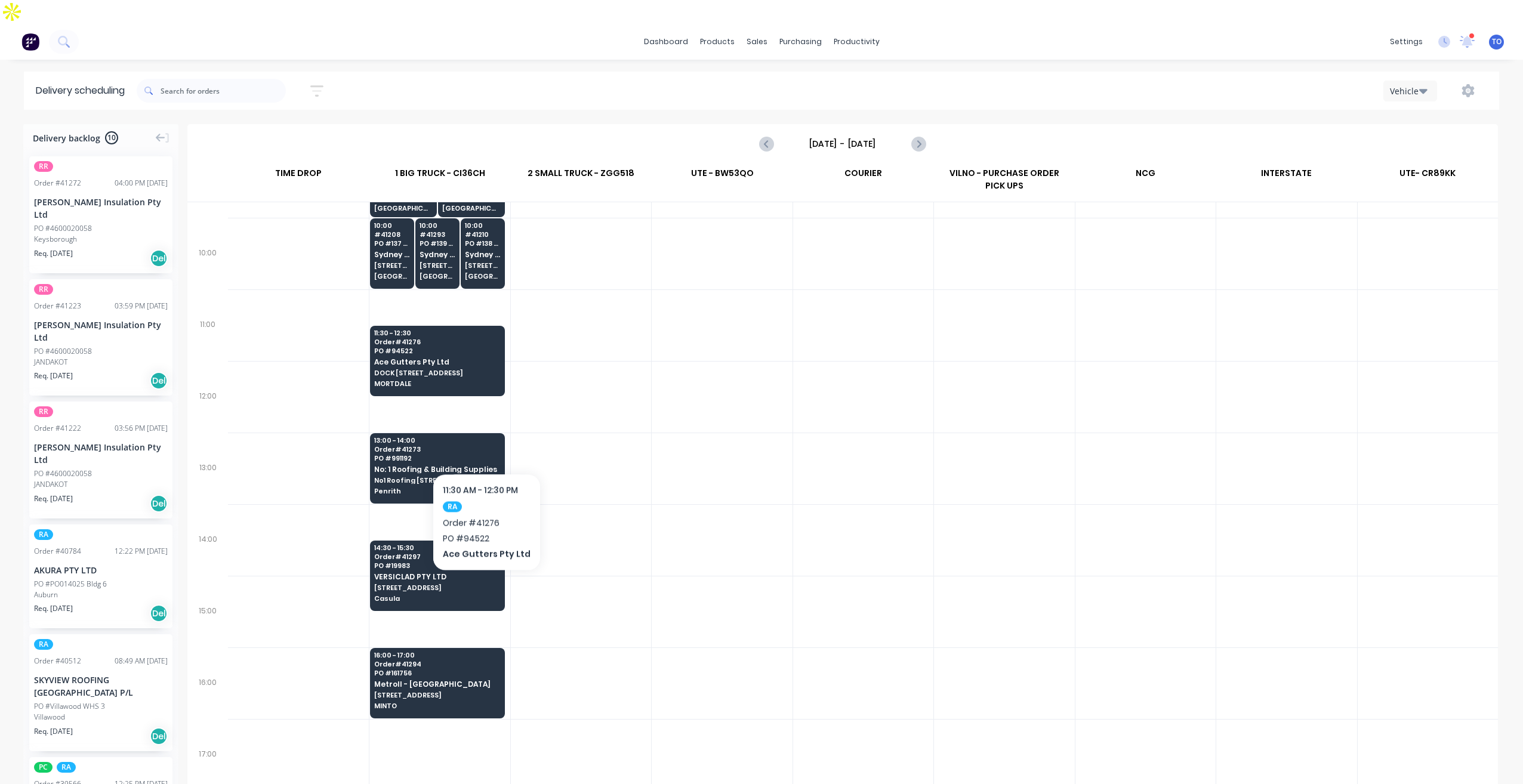
scroll to position [312, 0]
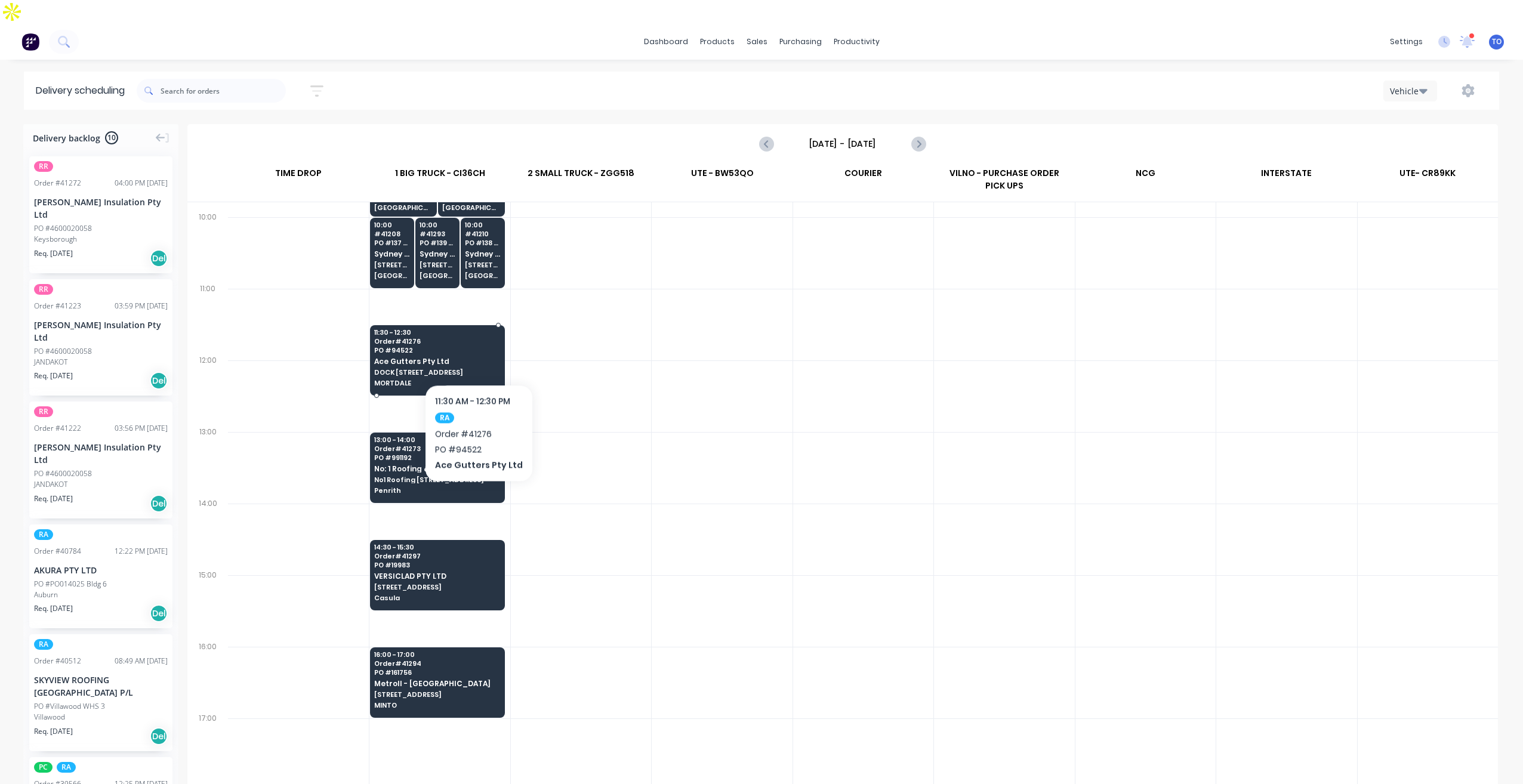
click at [475, 369] on span "DOCK [STREET_ADDRESS]" at bounding box center [436, 372] width 125 height 7
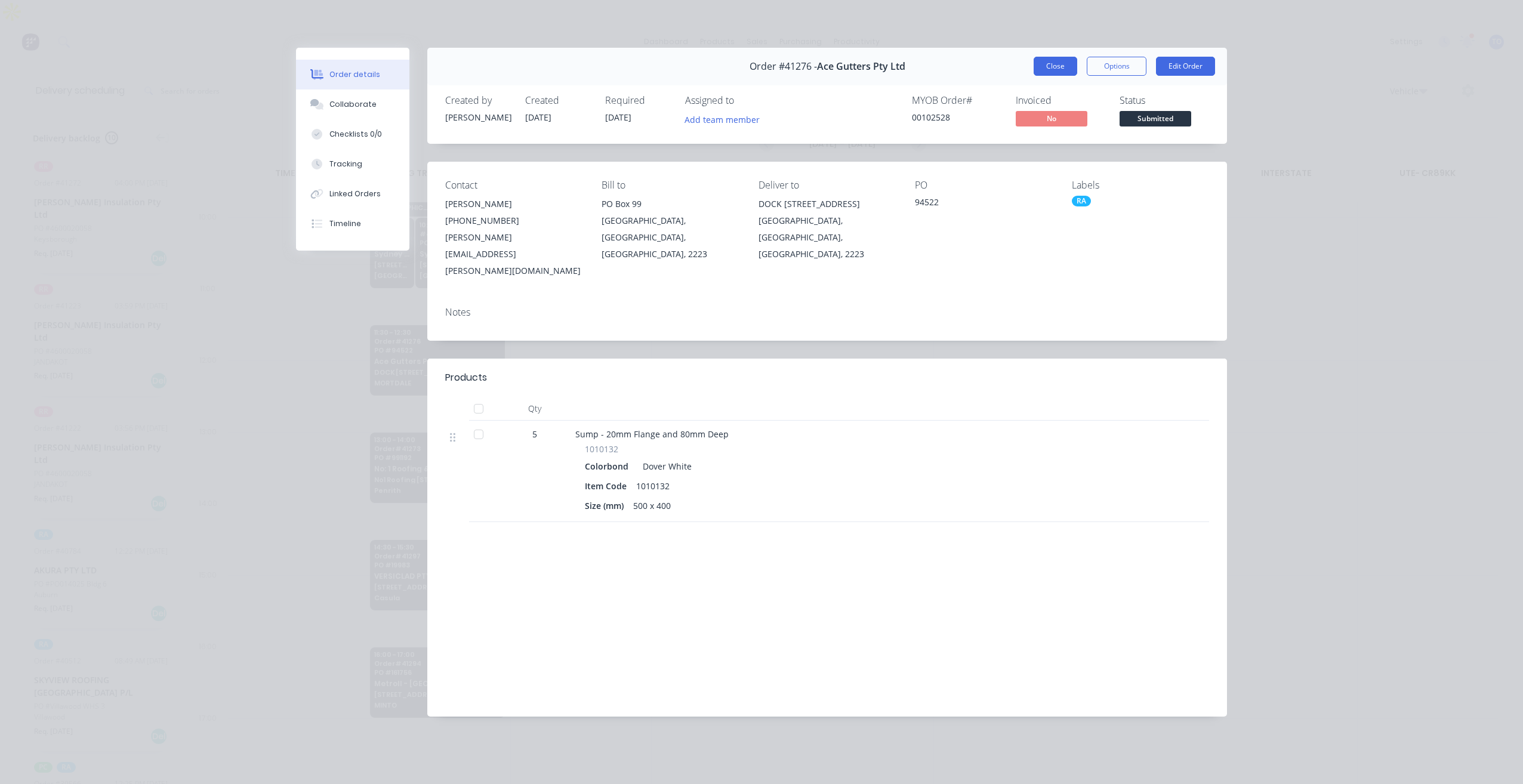
click at [1047, 70] on button "Close" at bounding box center [1055, 66] width 43 height 19
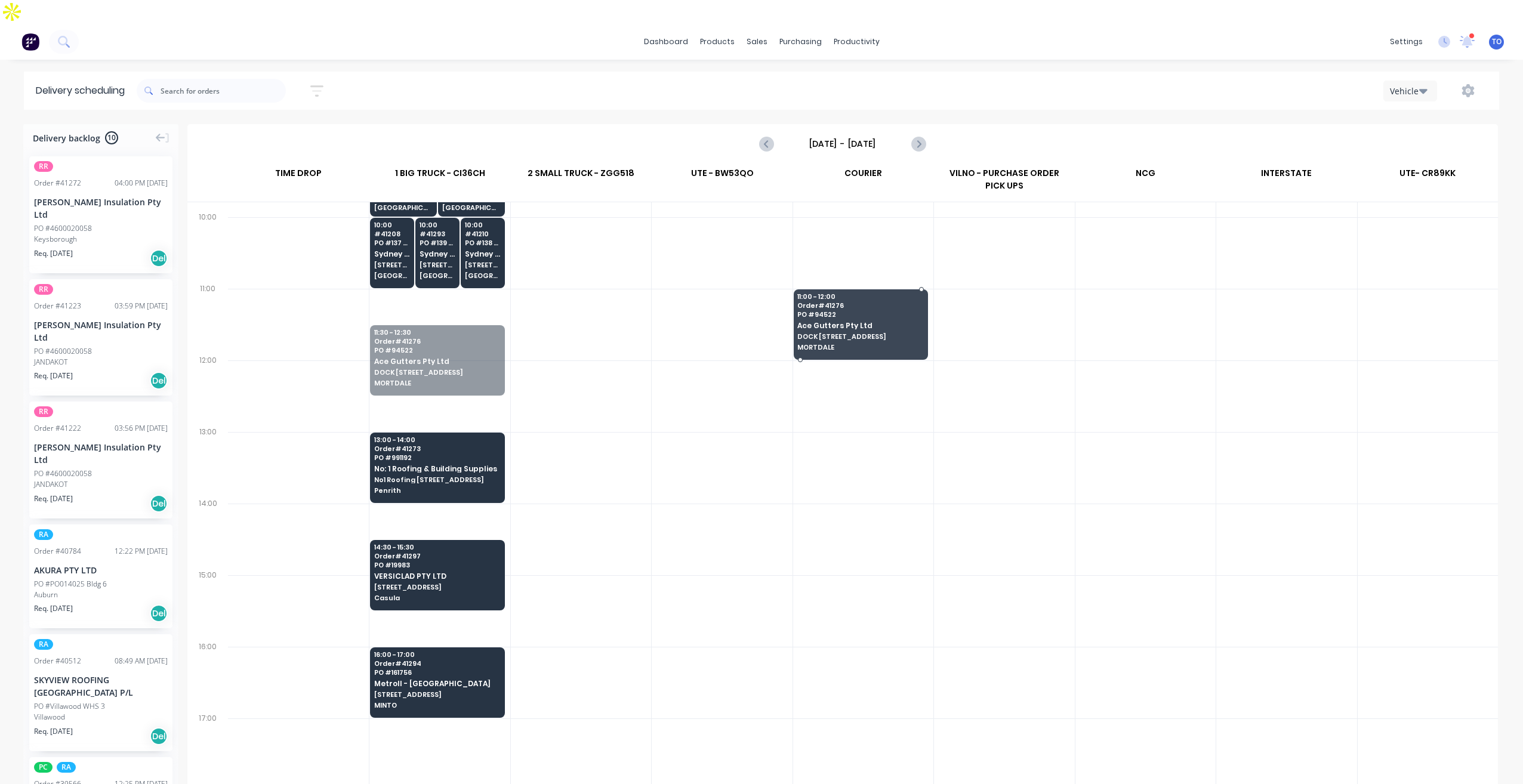
drag, startPoint x: 441, startPoint y: 326, endPoint x: 815, endPoint y: 290, distance: 375.7
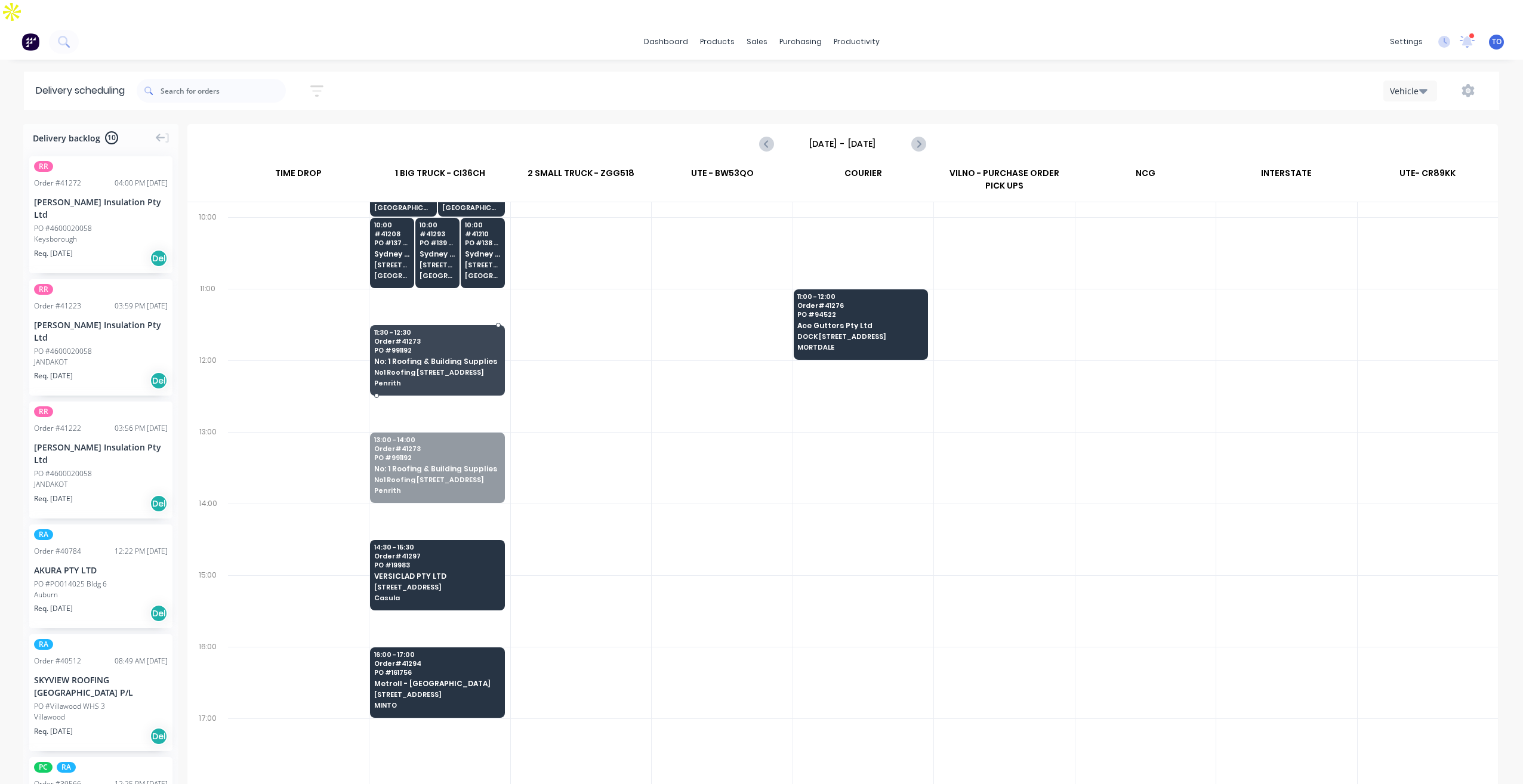
drag, startPoint x: 459, startPoint y: 428, endPoint x: 480, endPoint y: 313, distance: 116.9
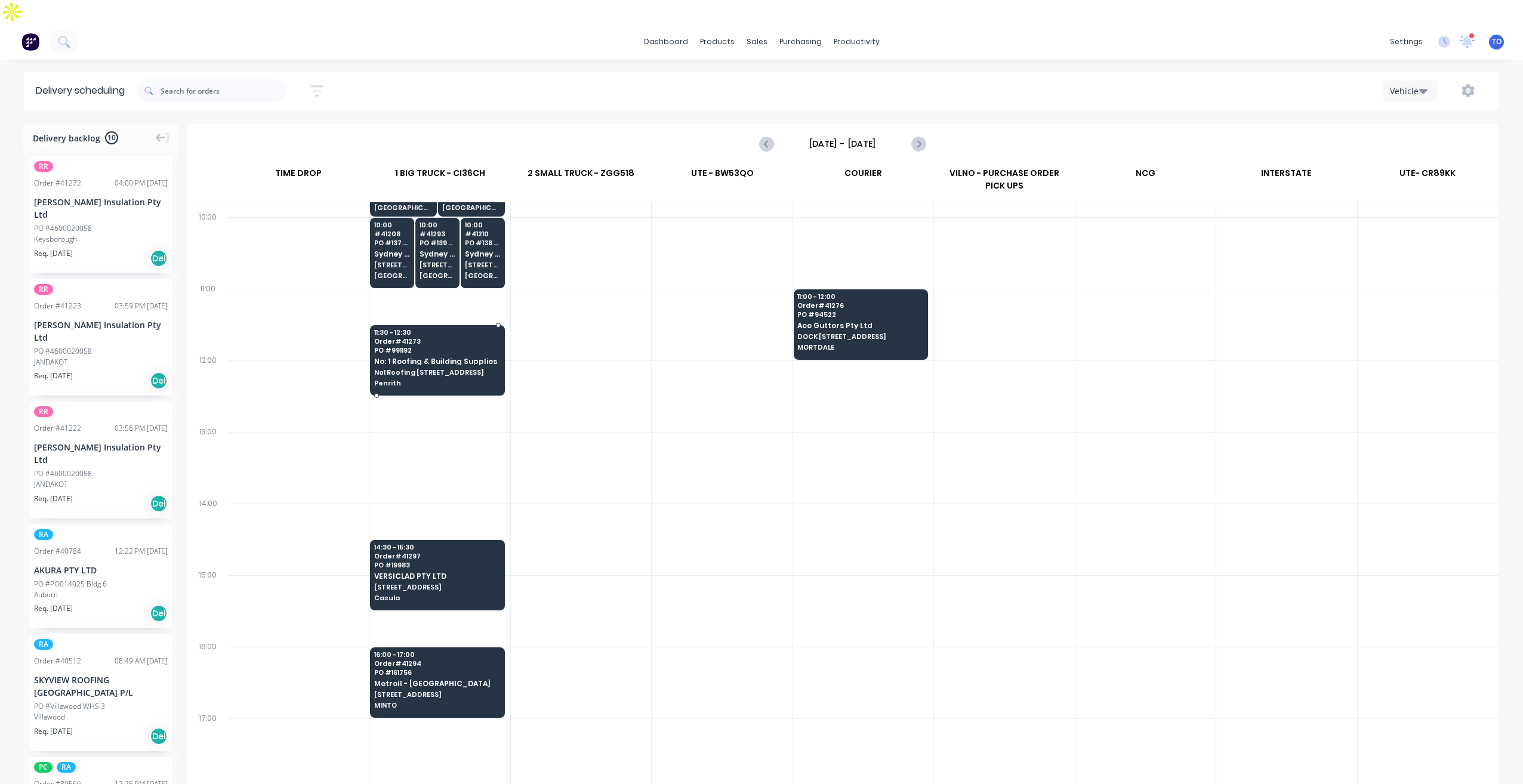
click at [480, 337] on span "Order # 41273" at bounding box center [436, 341] width 125 height 7
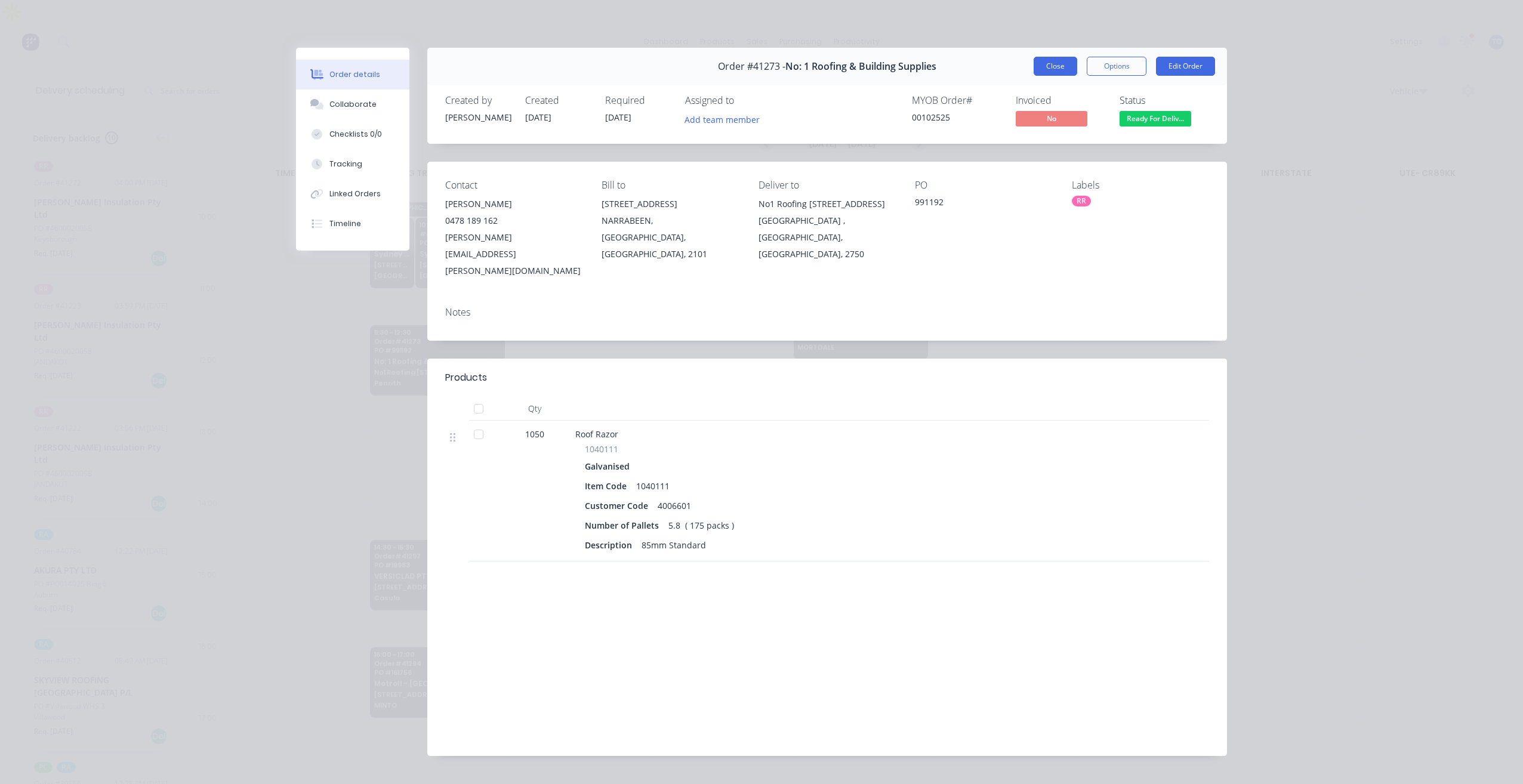
click at [1066, 65] on button "Close" at bounding box center [1055, 66] width 43 height 19
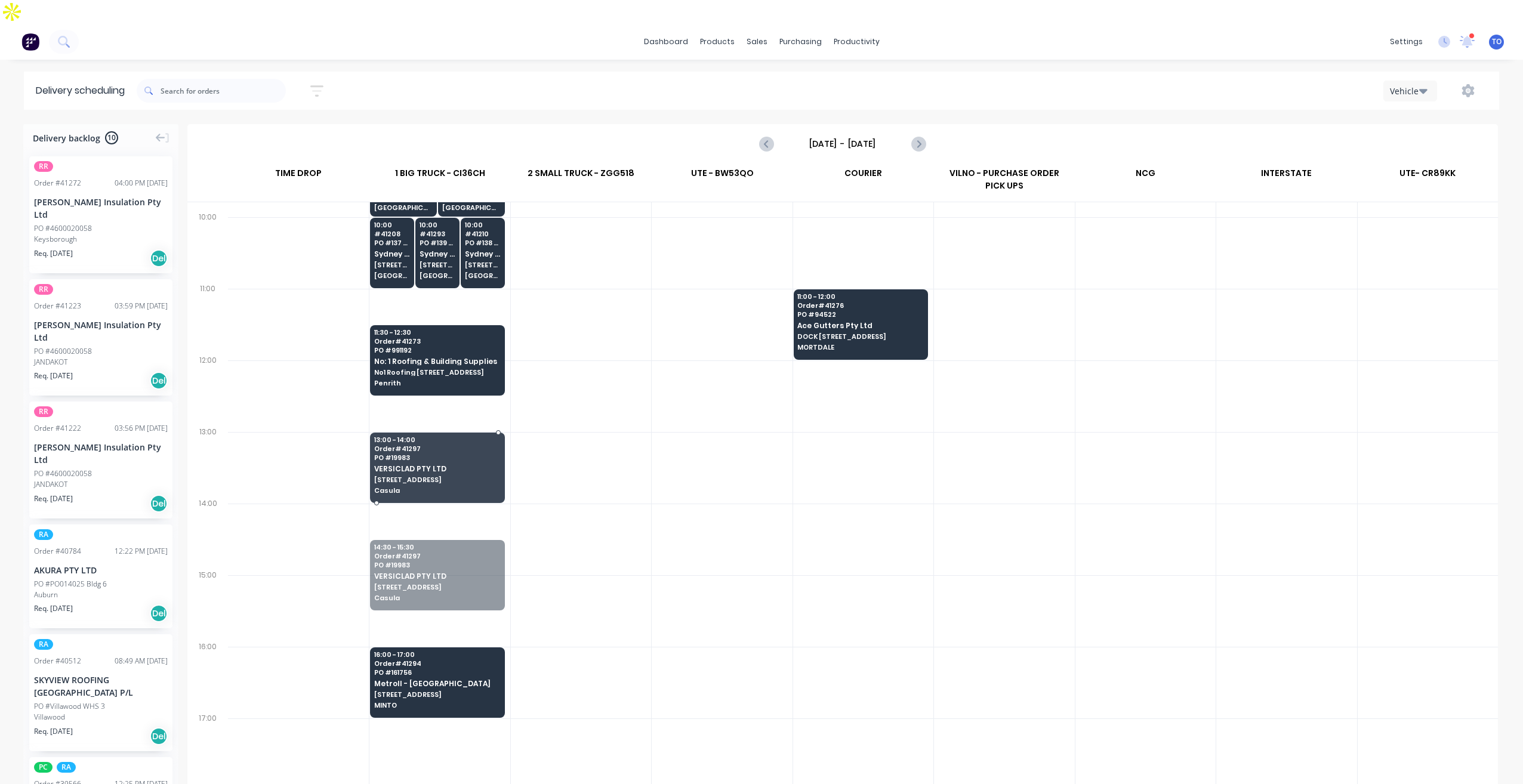
drag, startPoint x: 464, startPoint y: 572, endPoint x: 484, endPoint y: 468, distance: 105.9
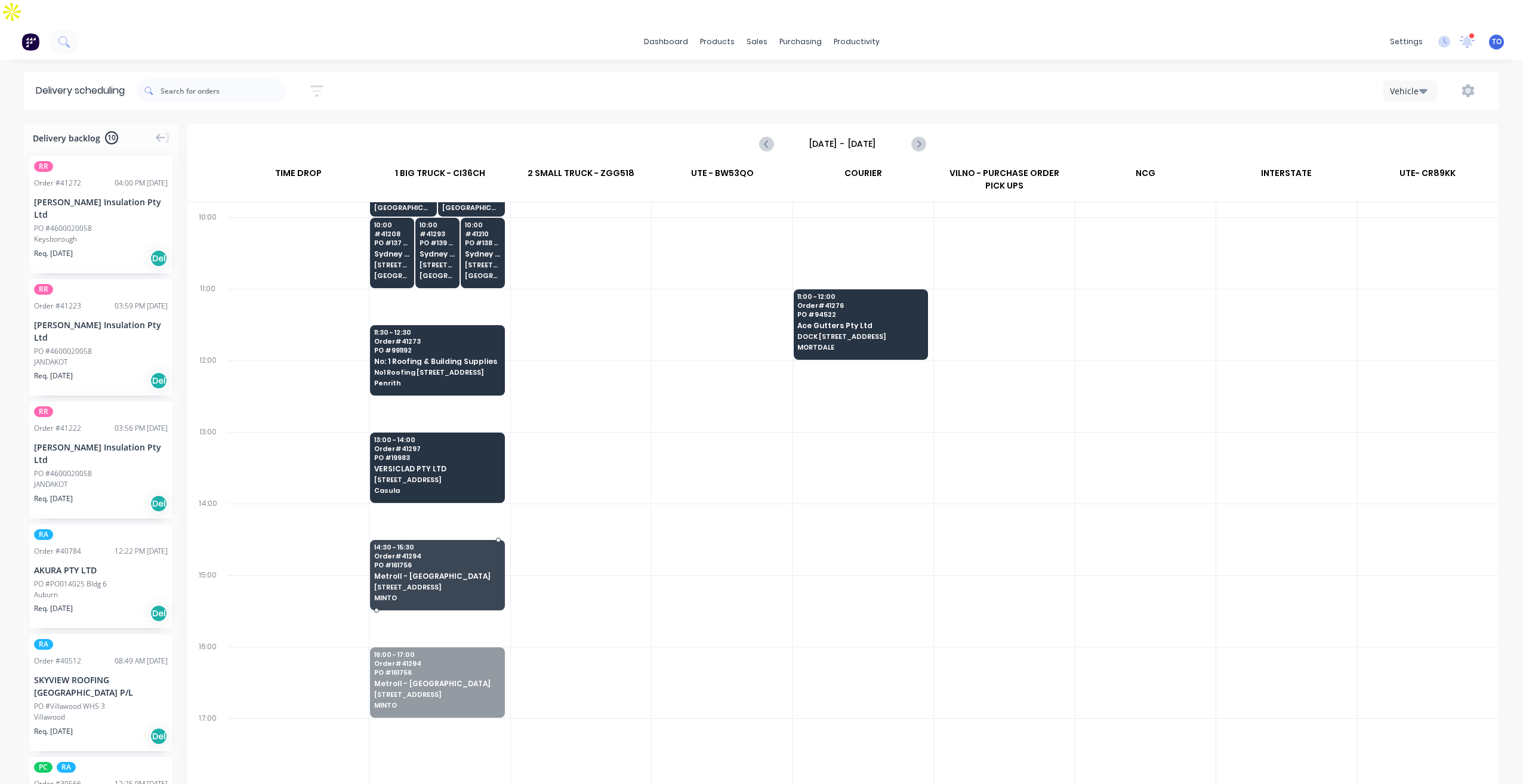
drag, startPoint x: 457, startPoint y: 672, endPoint x: 468, endPoint y: 582, distance: 90.7
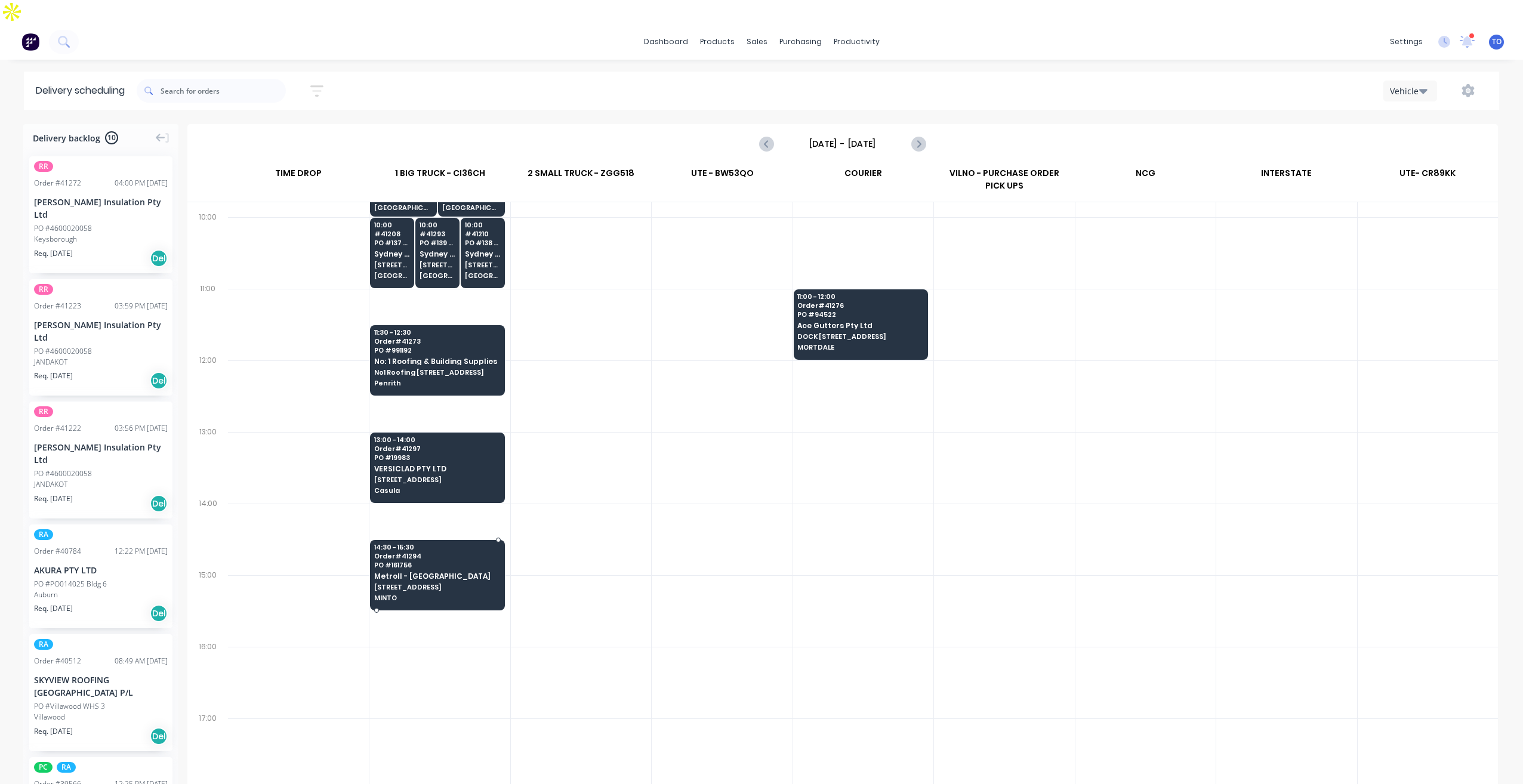
click at [467, 583] on span "[STREET_ADDRESS]" at bounding box center [436, 587] width 125 height 7
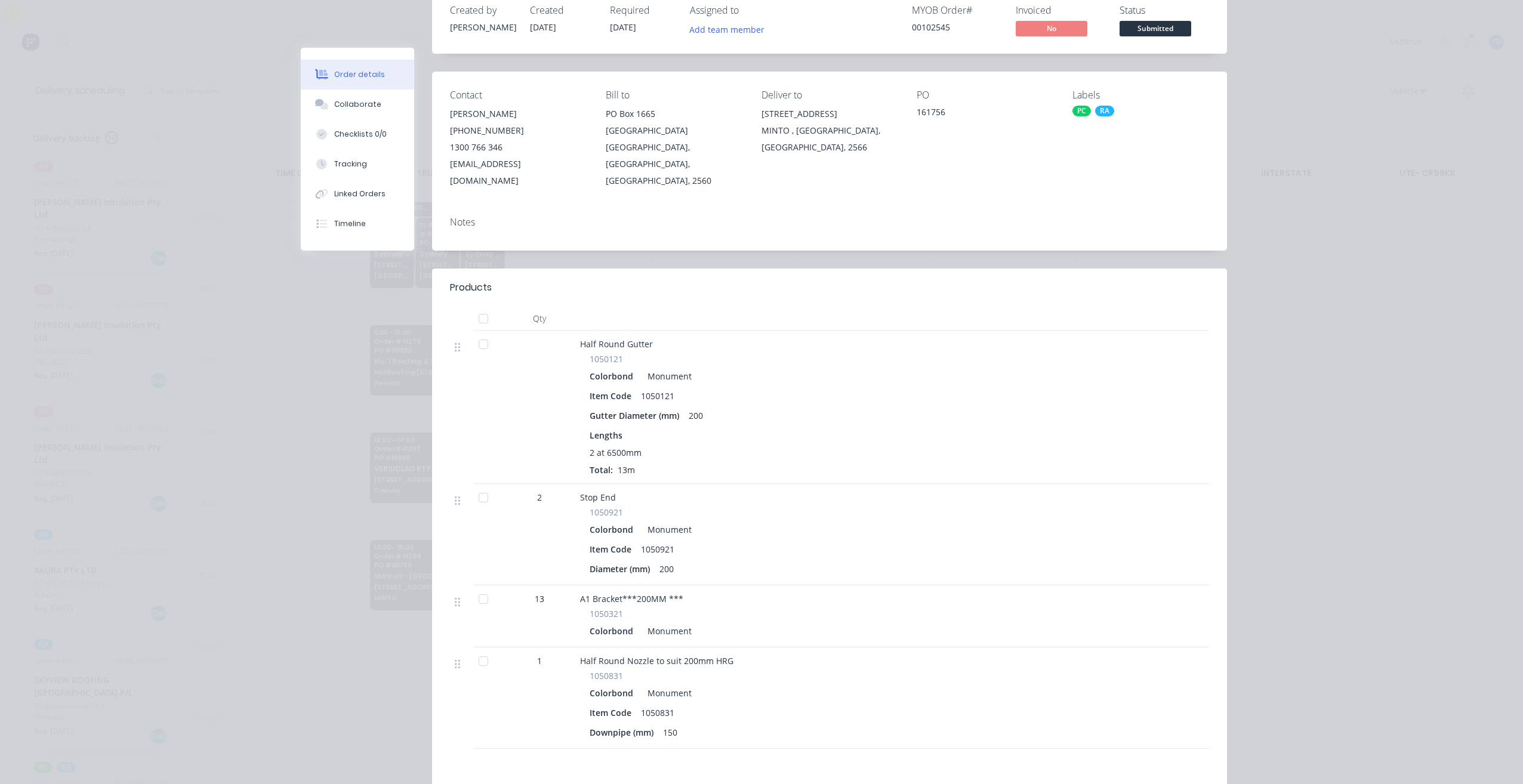
scroll to position [0, 0]
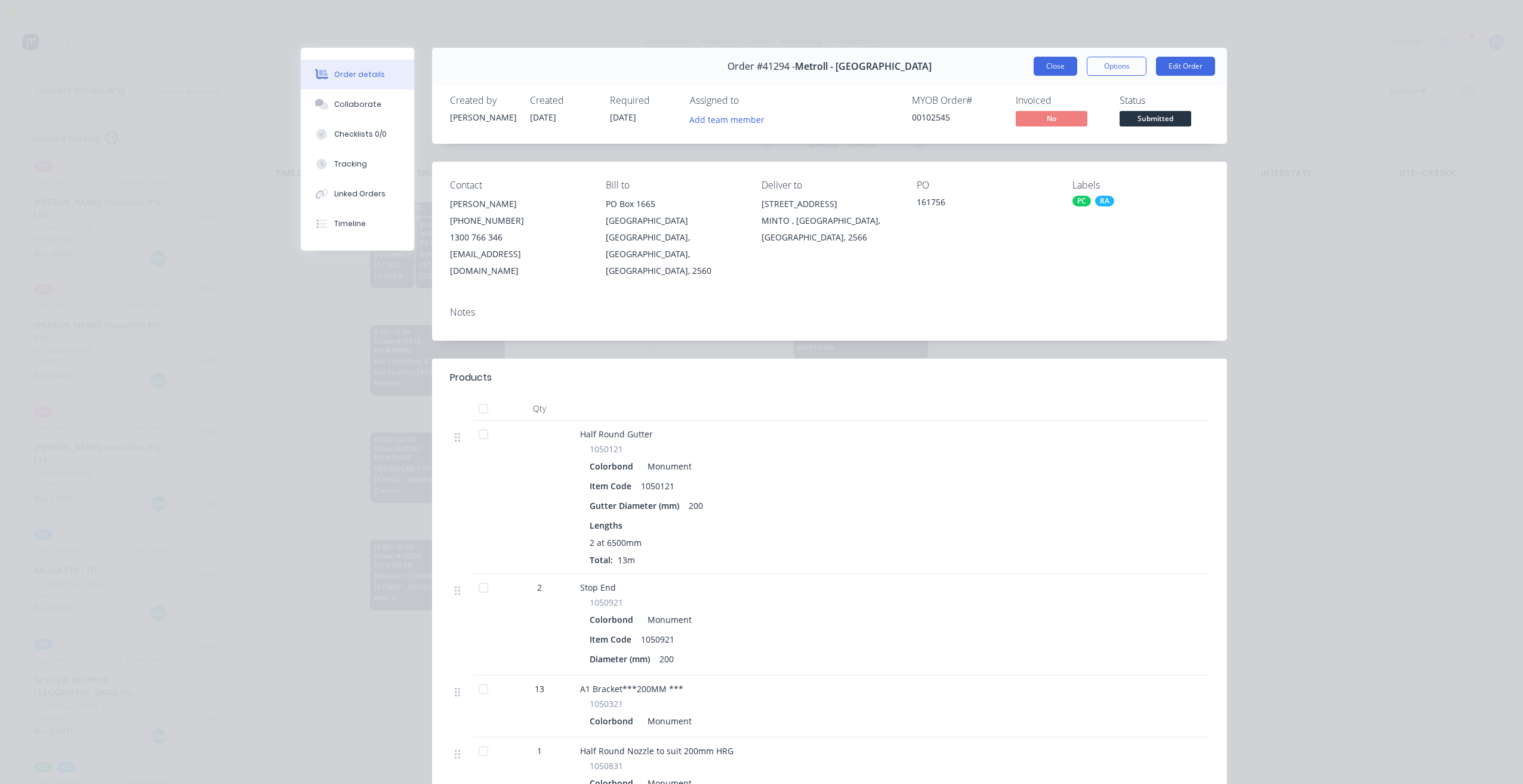
click at [1054, 68] on button "Close" at bounding box center [1055, 66] width 43 height 19
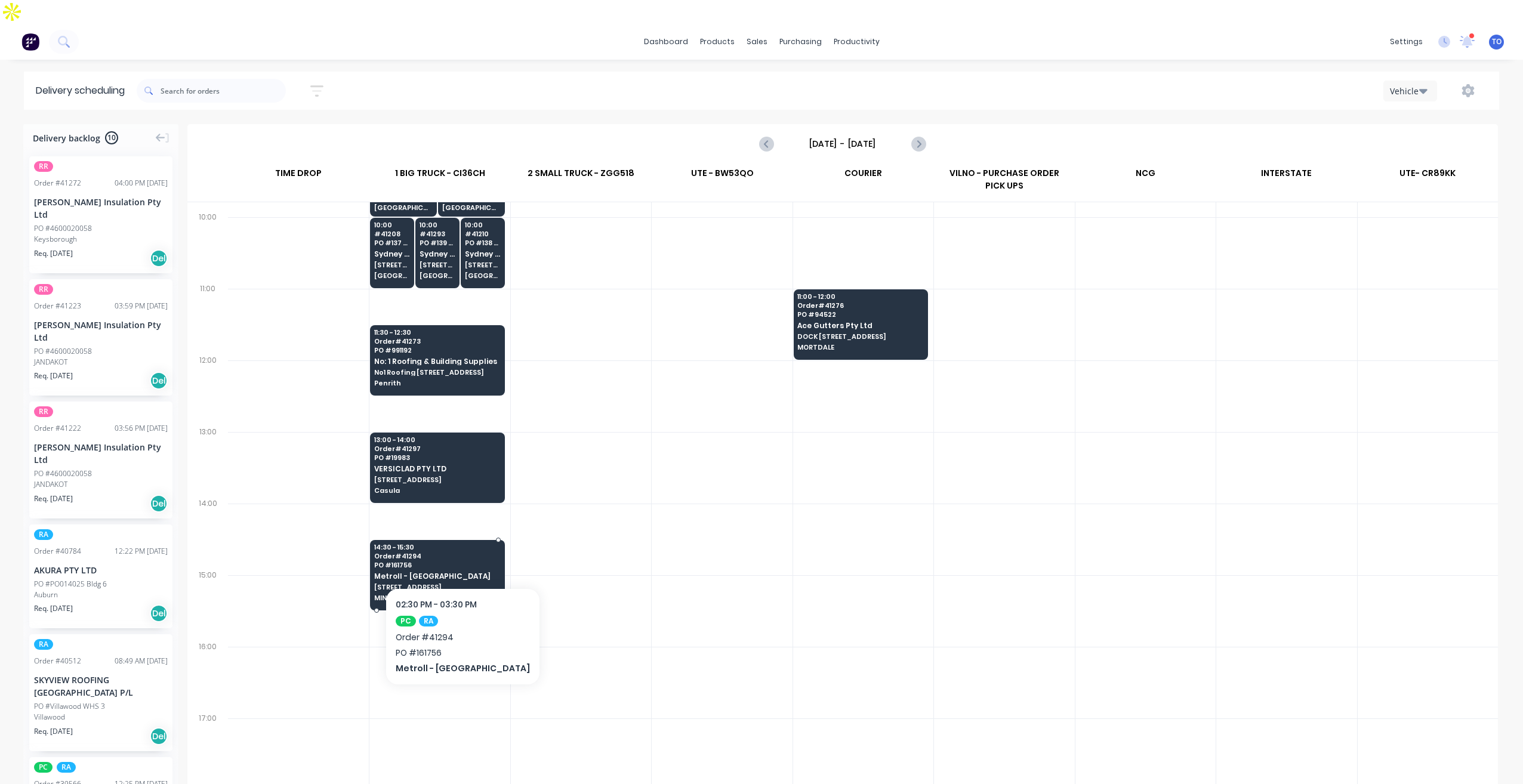
click at [492, 572] on span "Metroll - [GEOGRAPHIC_DATA]" at bounding box center [436, 575] width 125 height 8
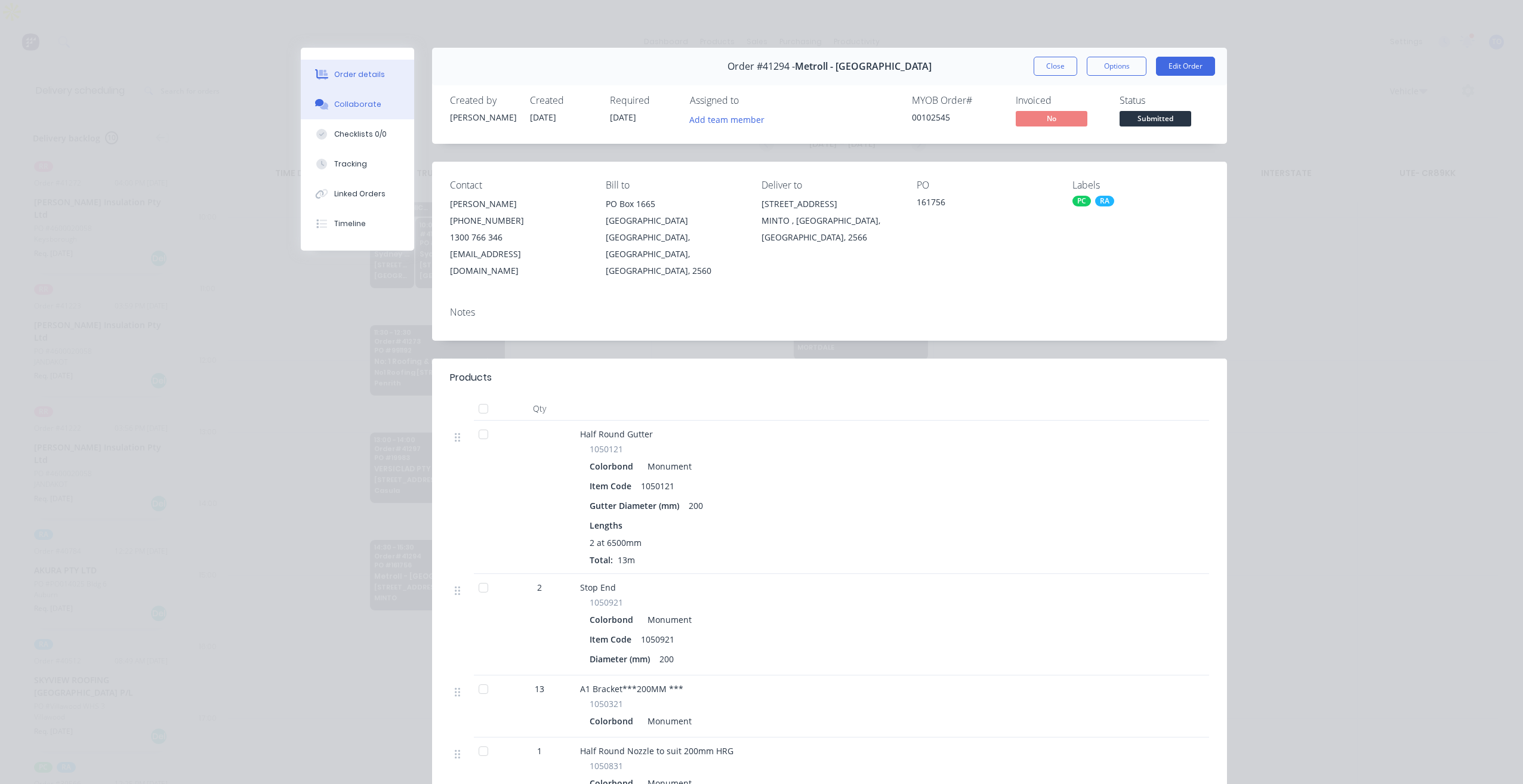
click at [353, 110] on button "Collaborate" at bounding box center [357, 104] width 113 height 30
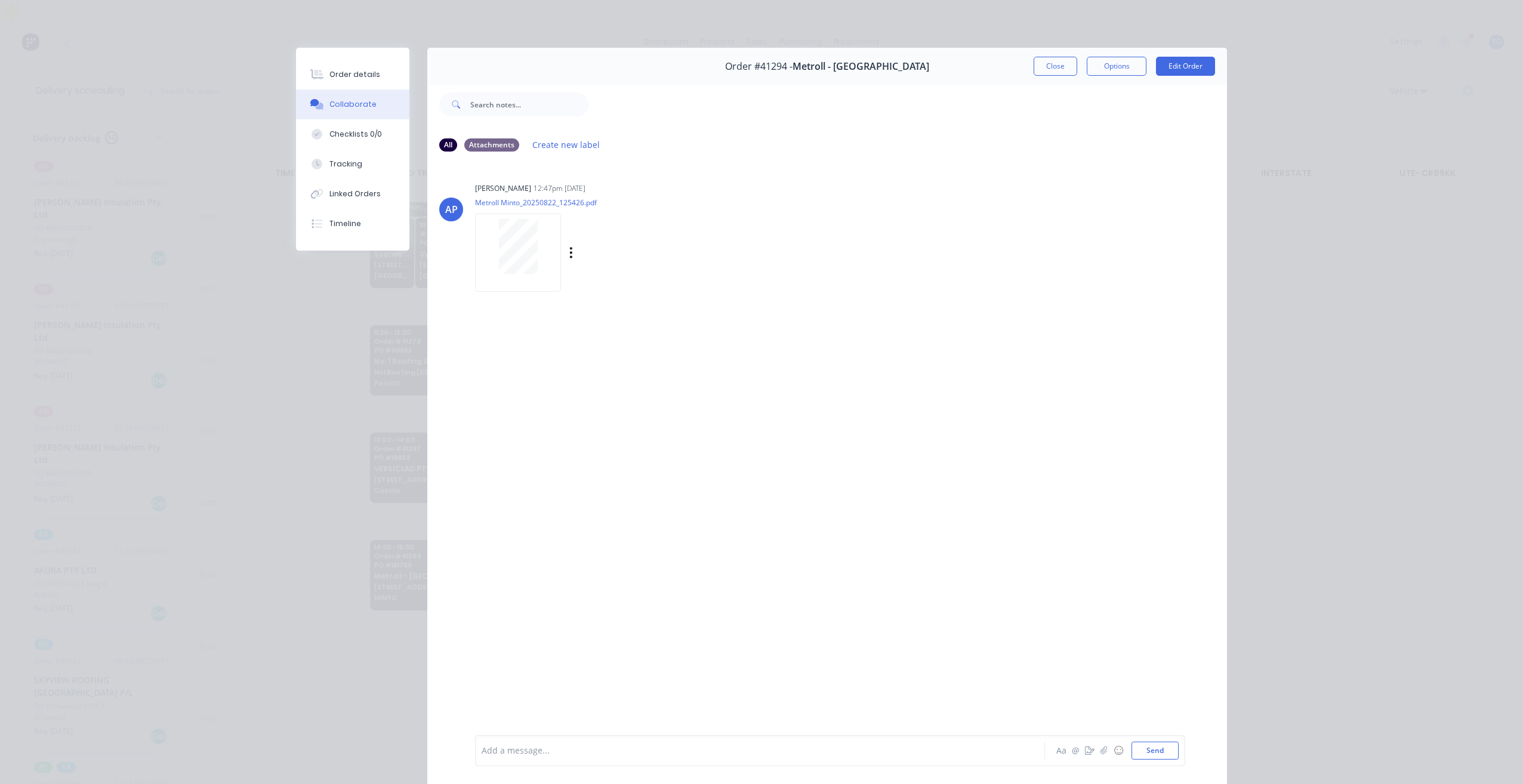
click at [534, 214] on div at bounding box center [517, 253] width 86 height 78
click at [372, 75] on button "Order details" at bounding box center [353, 74] width 113 height 30
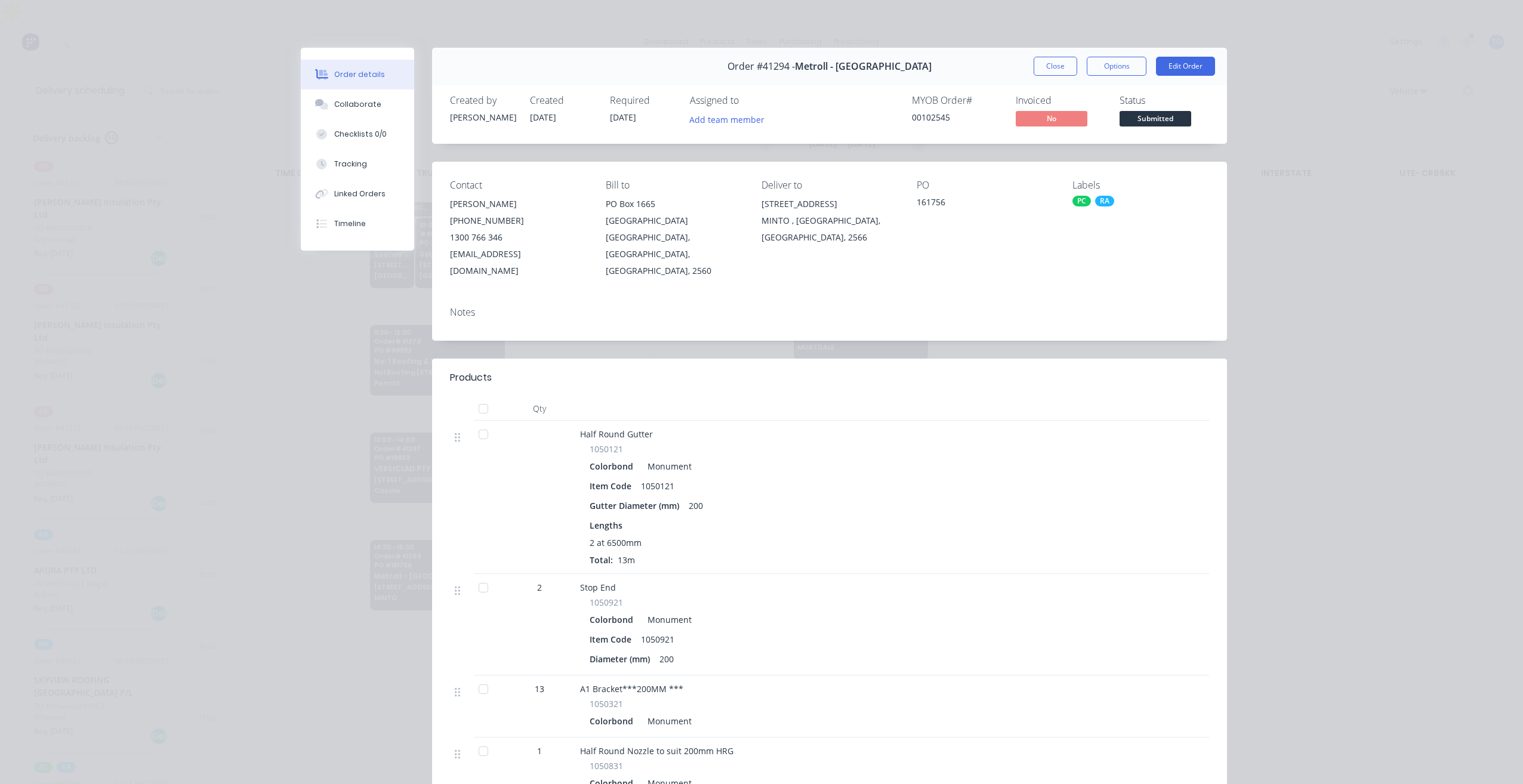
click at [1037, 52] on div "Order #41294 - Metroll - [GEOGRAPHIC_DATA] Close Options Edit Order" at bounding box center [829, 66] width 795 height 38
click at [1037, 59] on button "Close" at bounding box center [1055, 66] width 43 height 19
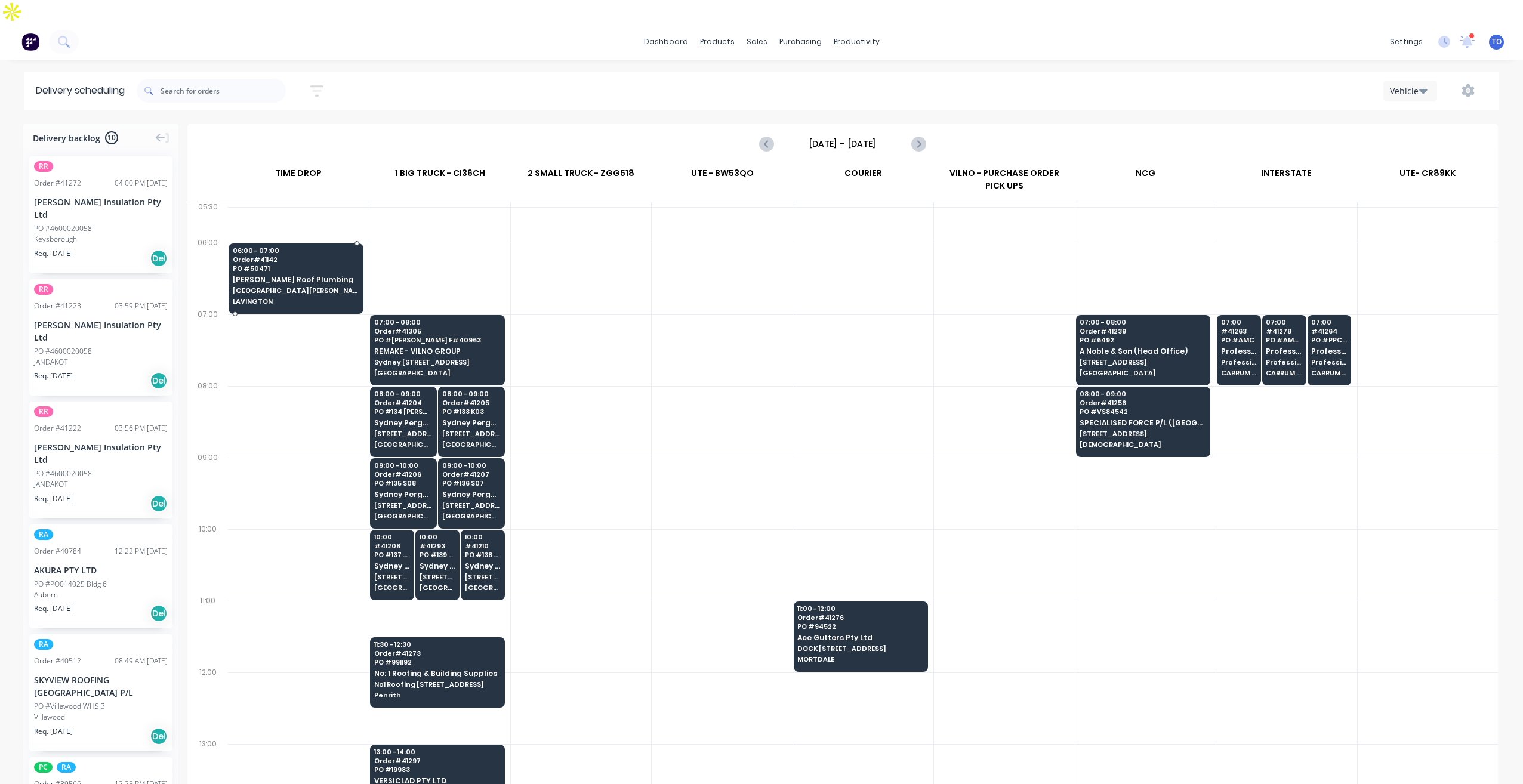
click at [284, 298] on span "LAVINGTON" at bounding box center [295, 301] width 126 height 7
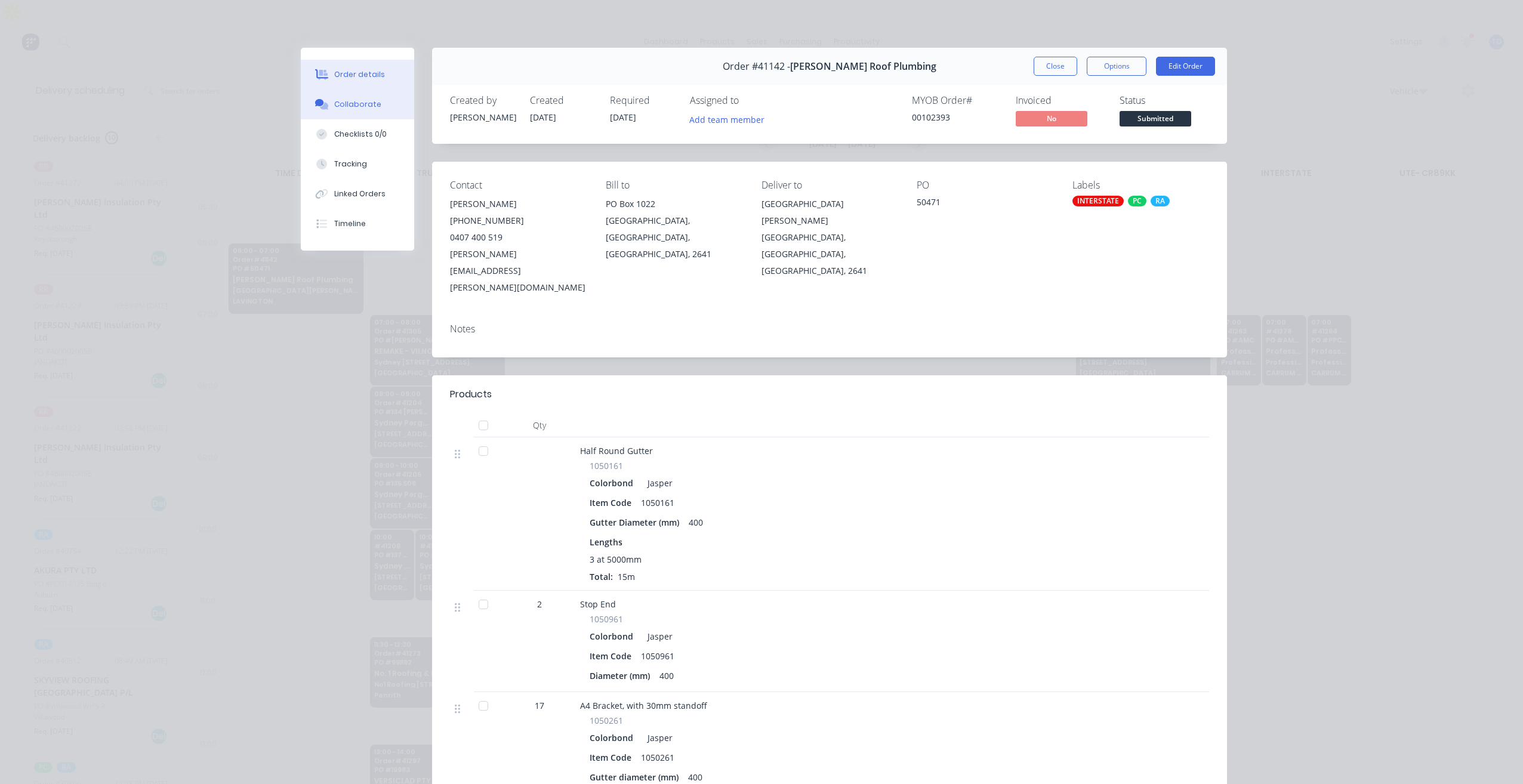
click at [356, 108] on div "Collaborate" at bounding box center [357, 104] width 47 height 10
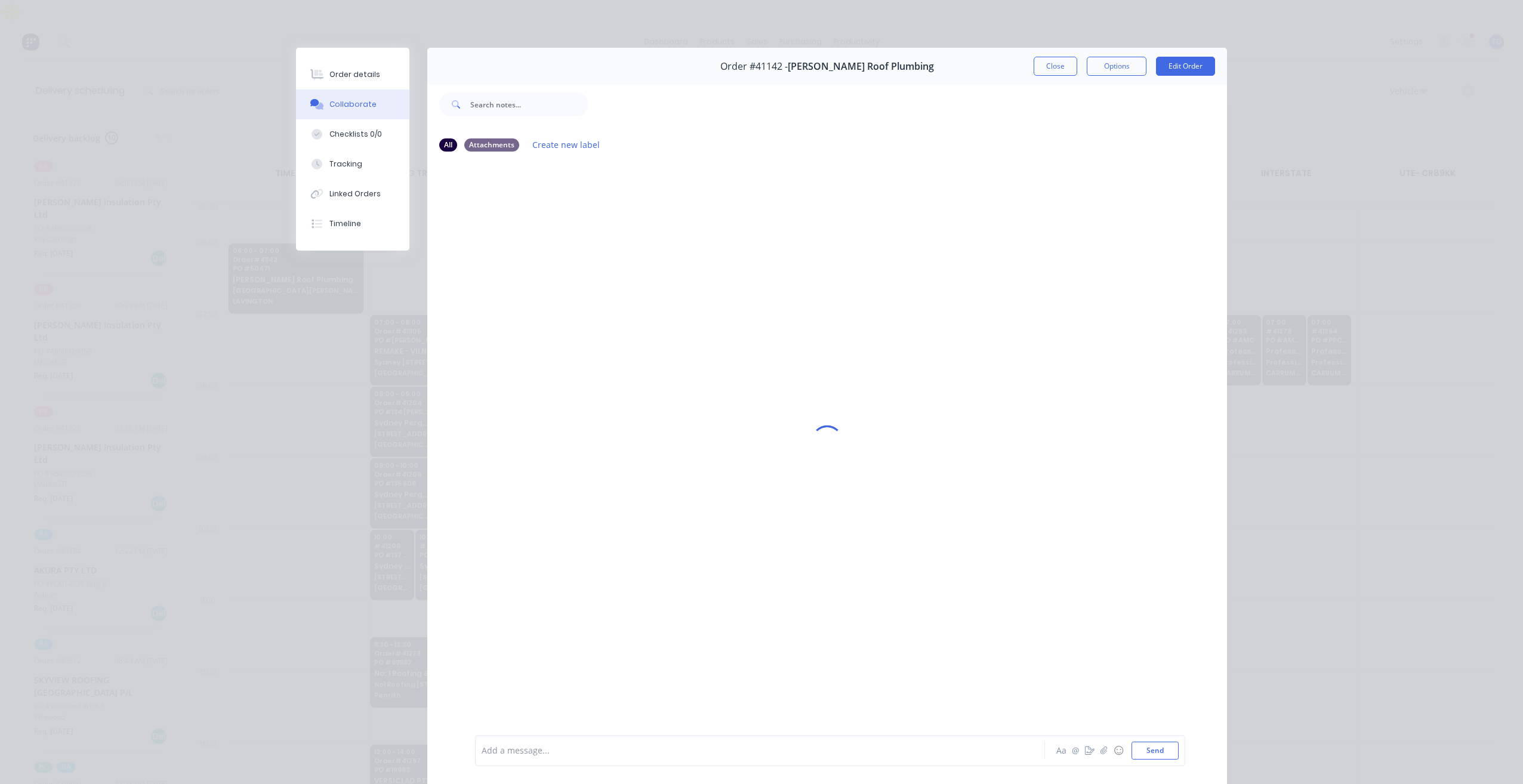
click at [714, 743] on div "Add a message..." at bounding box center [743, 750] width 522 height 18
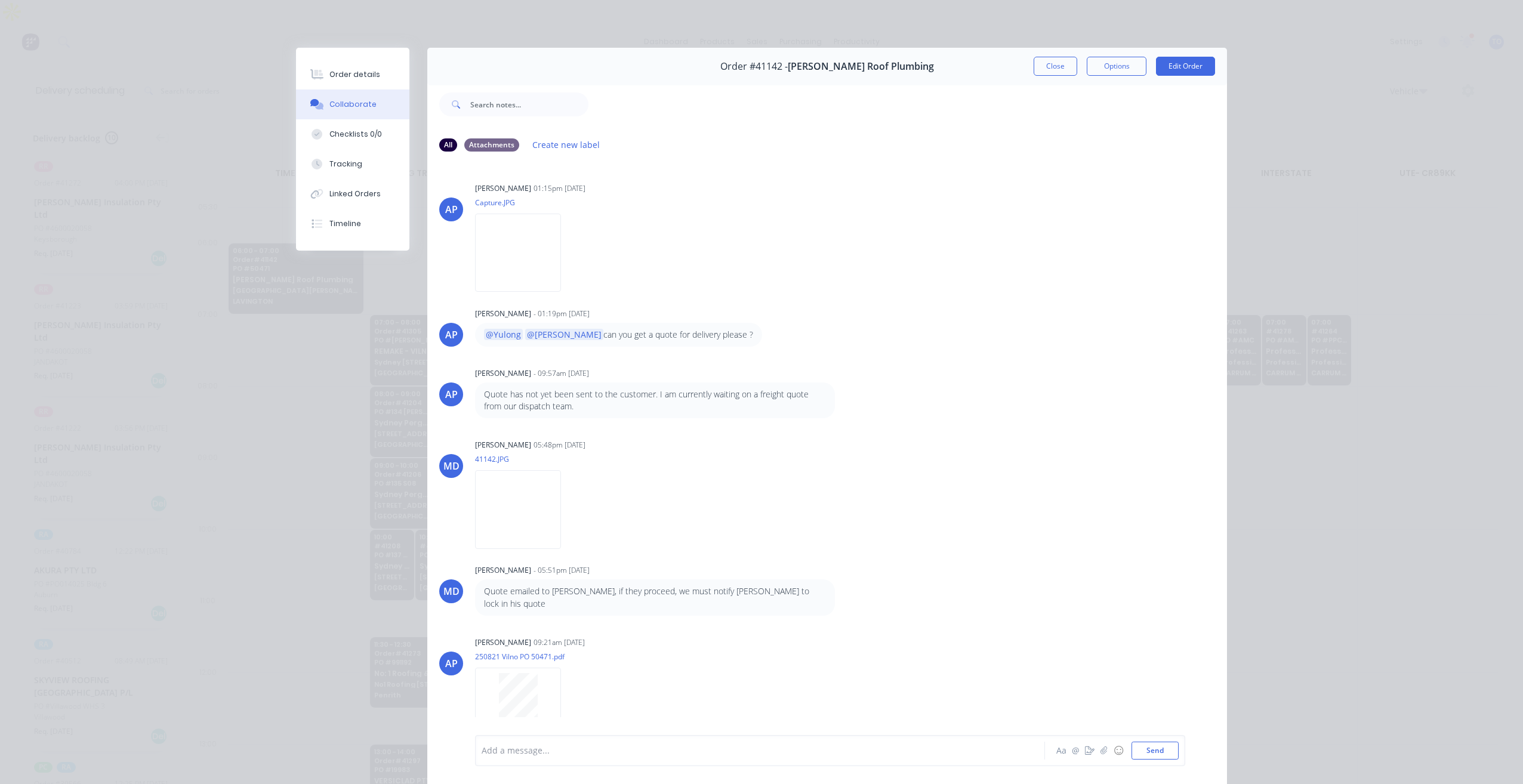
scroll to position [462, 0]
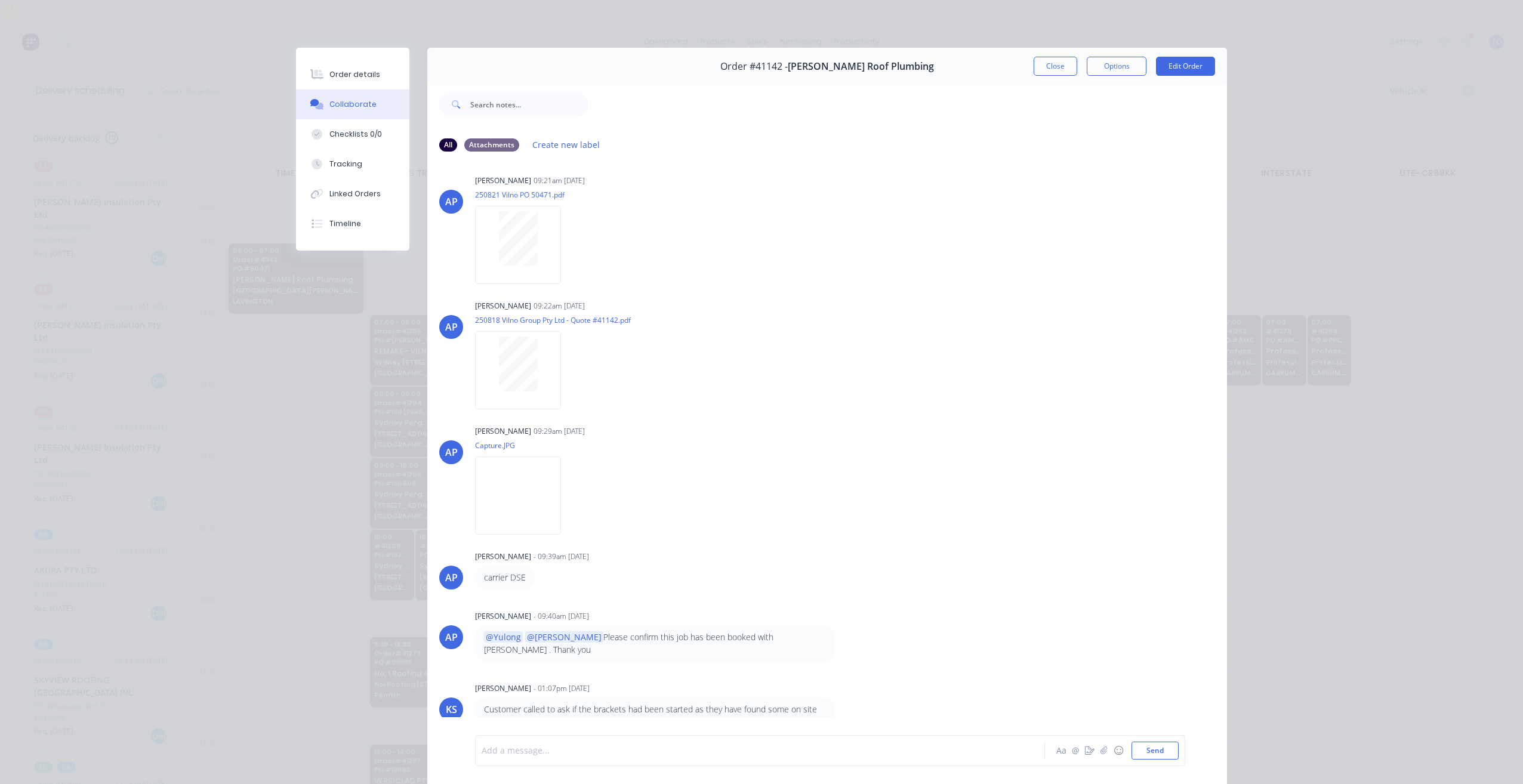
click at [623, 746] on div at bounding box center [743, 750] width 522 height 13
click at [596, 743] on div "Add a message..." at bounding box center [743, 750] width 522 height 18
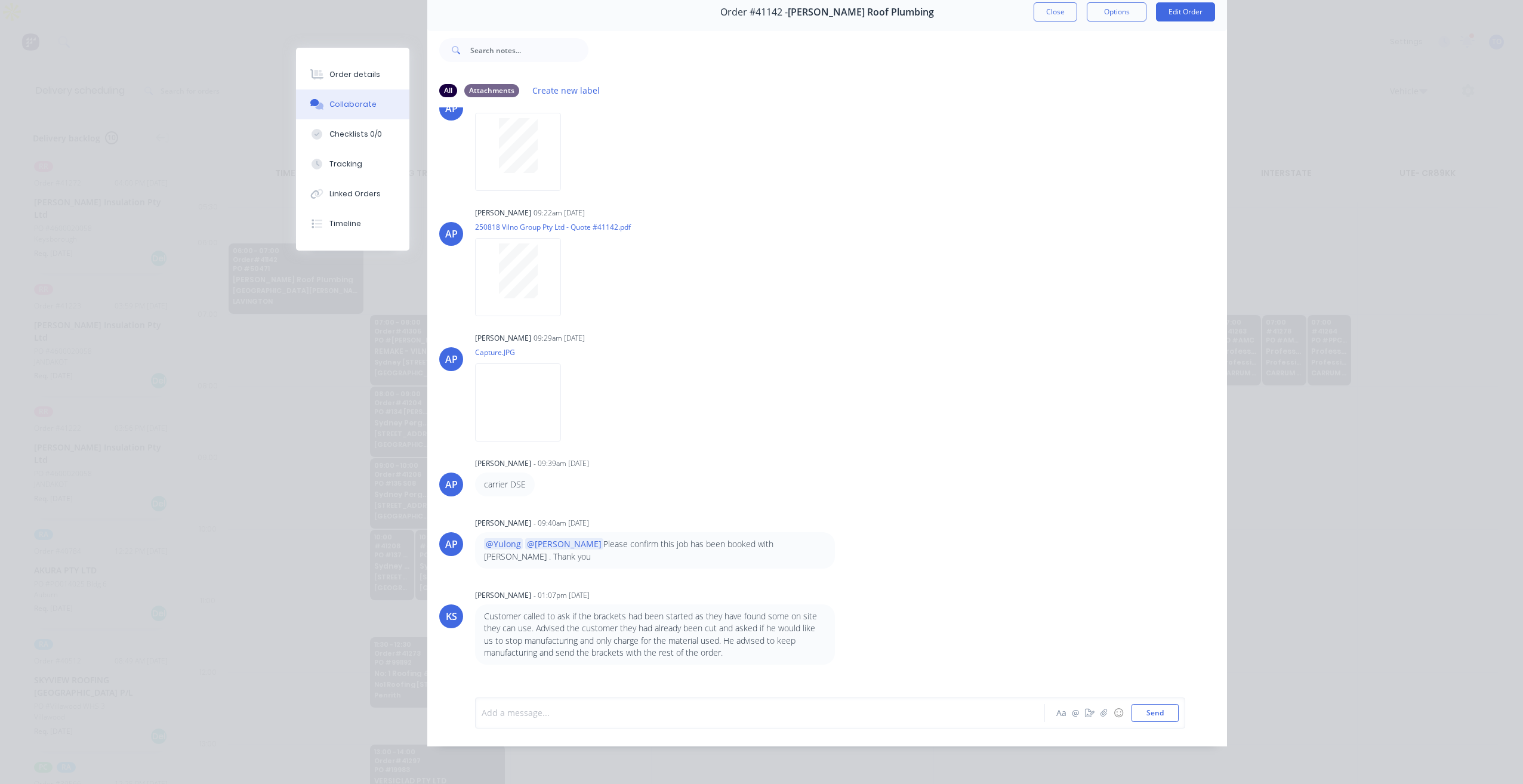
scroll to position [522, 0]
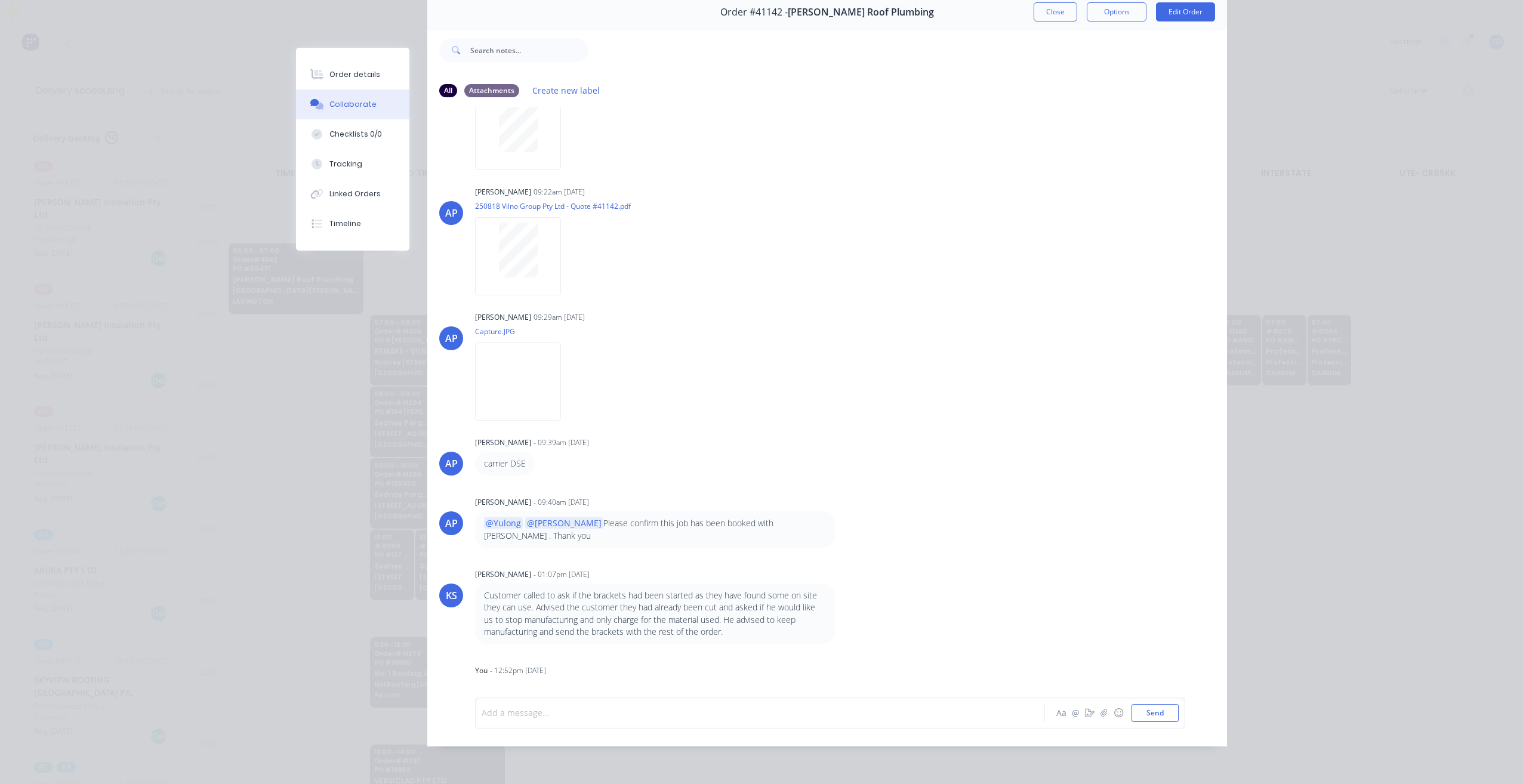
click at [607, 716] on div at bounding box center [743, 713] width 522 height 13
click at [660, 705] on div "Add a message..." at bounding box center [743, 713] width 522 height 18
click at [658, 705] on div "Add a message..." at bounding box center [743, 713] width 522 height 18
click at [658, 704] on div "Add a message..." at bounding box center [743, 713] width 522 height 18
click at [1034, 15] on button "Close" at bounding box center [1055, 11] width 43 height 19
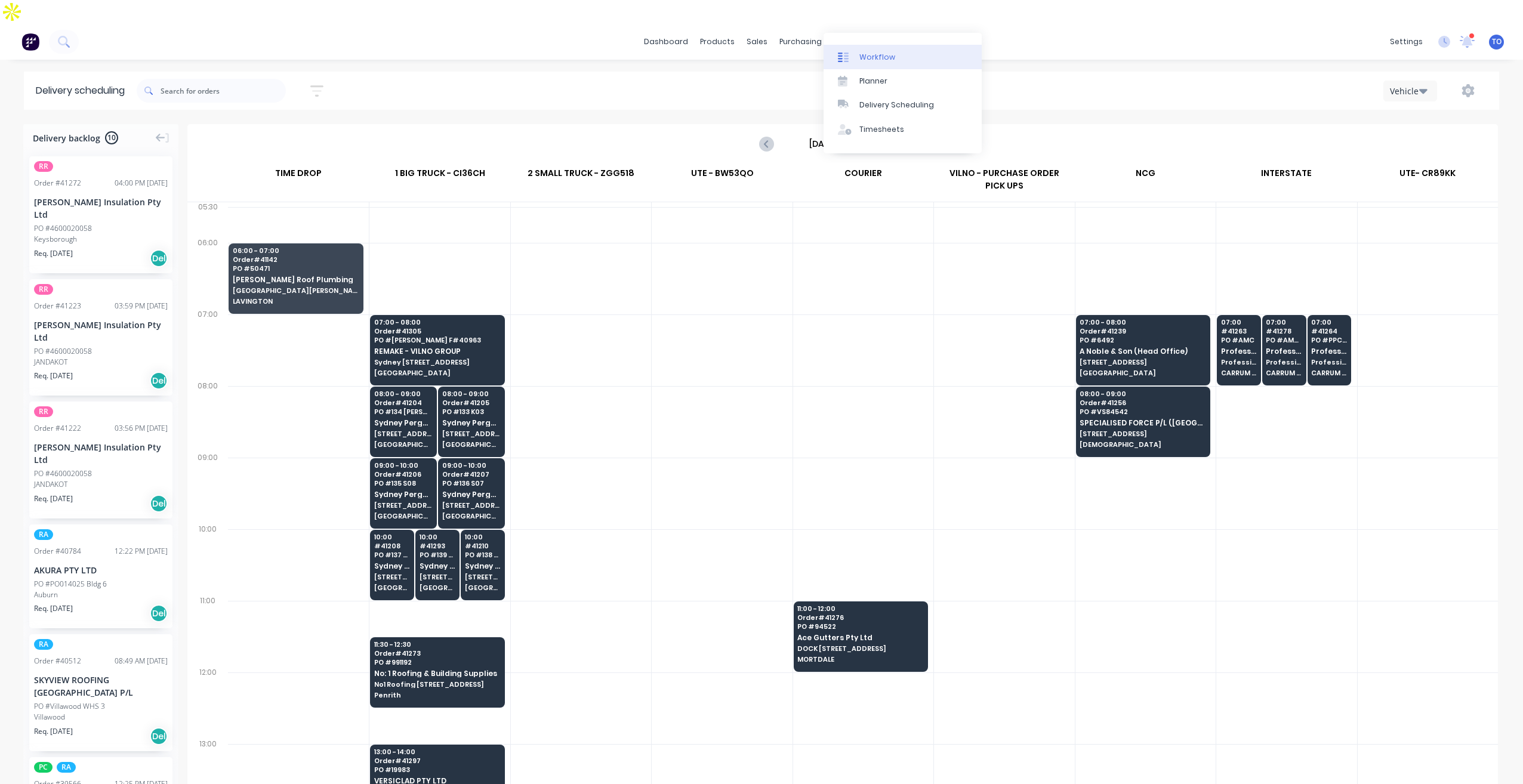
click at [882, 59] on div "Workflow" at bounding box center [877, 57] width 36 height 10
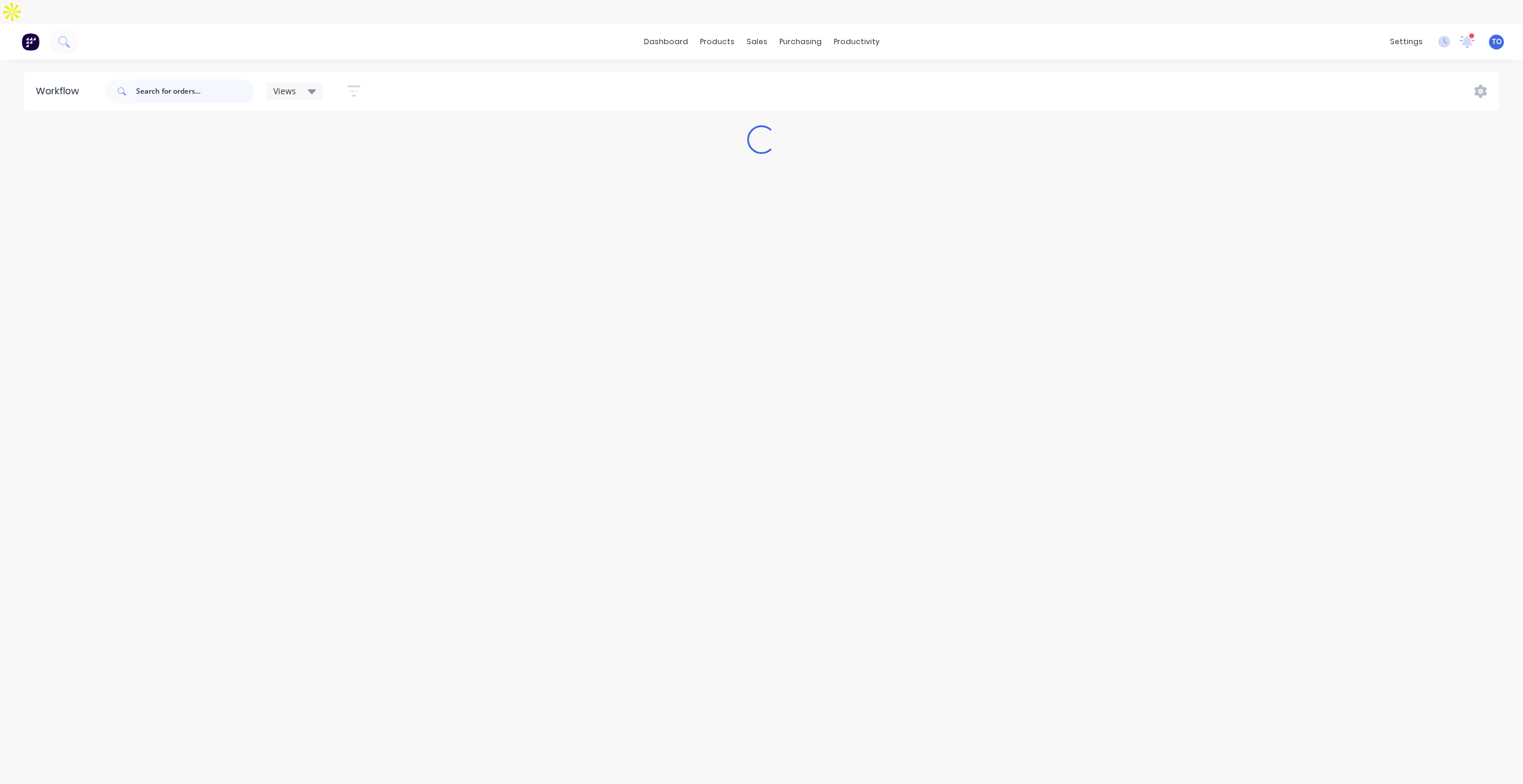
click at [220, 79] on input "text" at bounding box center [195, 91] width 118 height 24
paste input "41227"
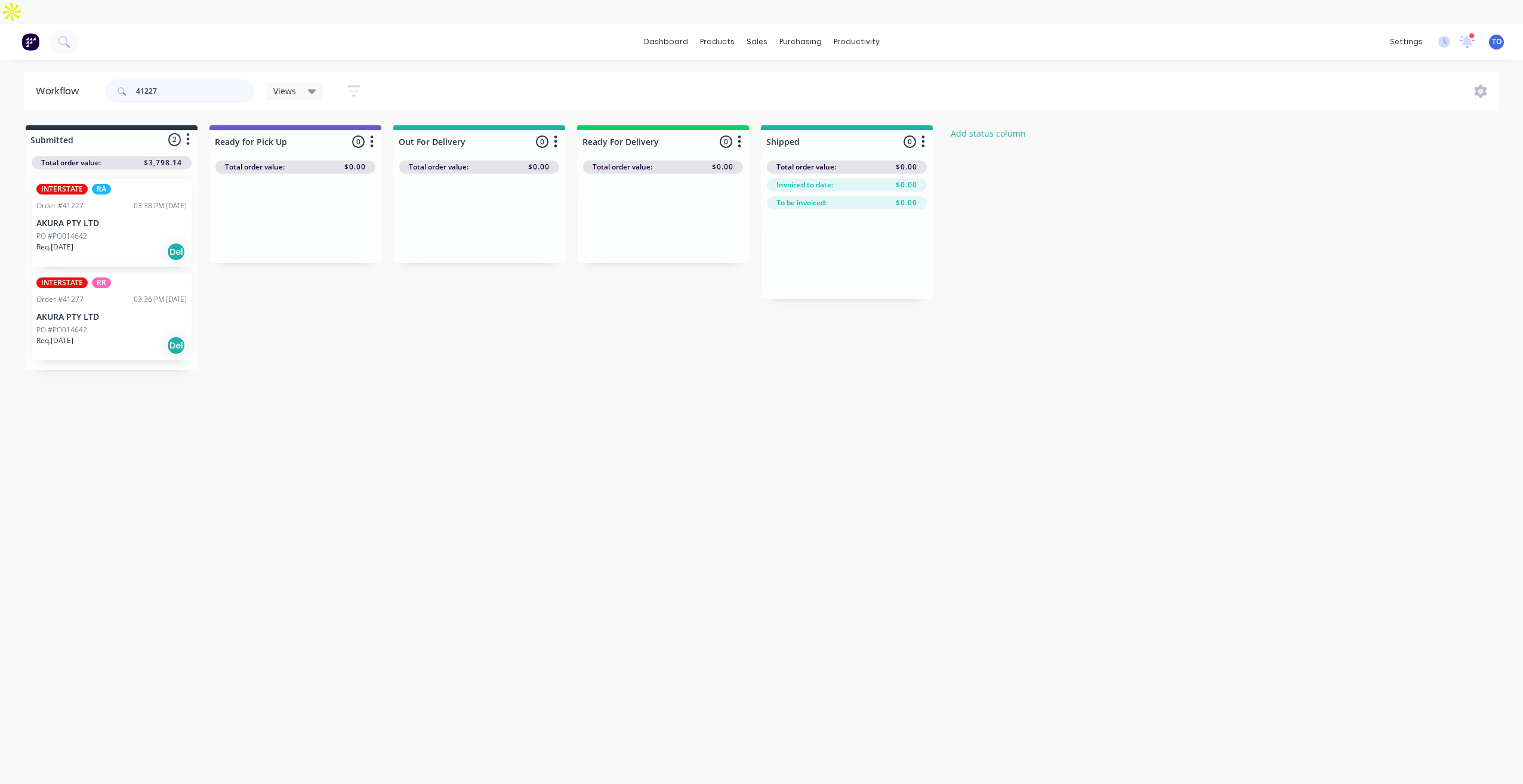
type input "41227"
click at [115, 206] on div "INTERSTATE RA Order #41227 03:38 PM [DATE] AKURA PTY LTD PO #PO014642 Req. [DAT…" at bounding box center [111, 223] width 160 height 88
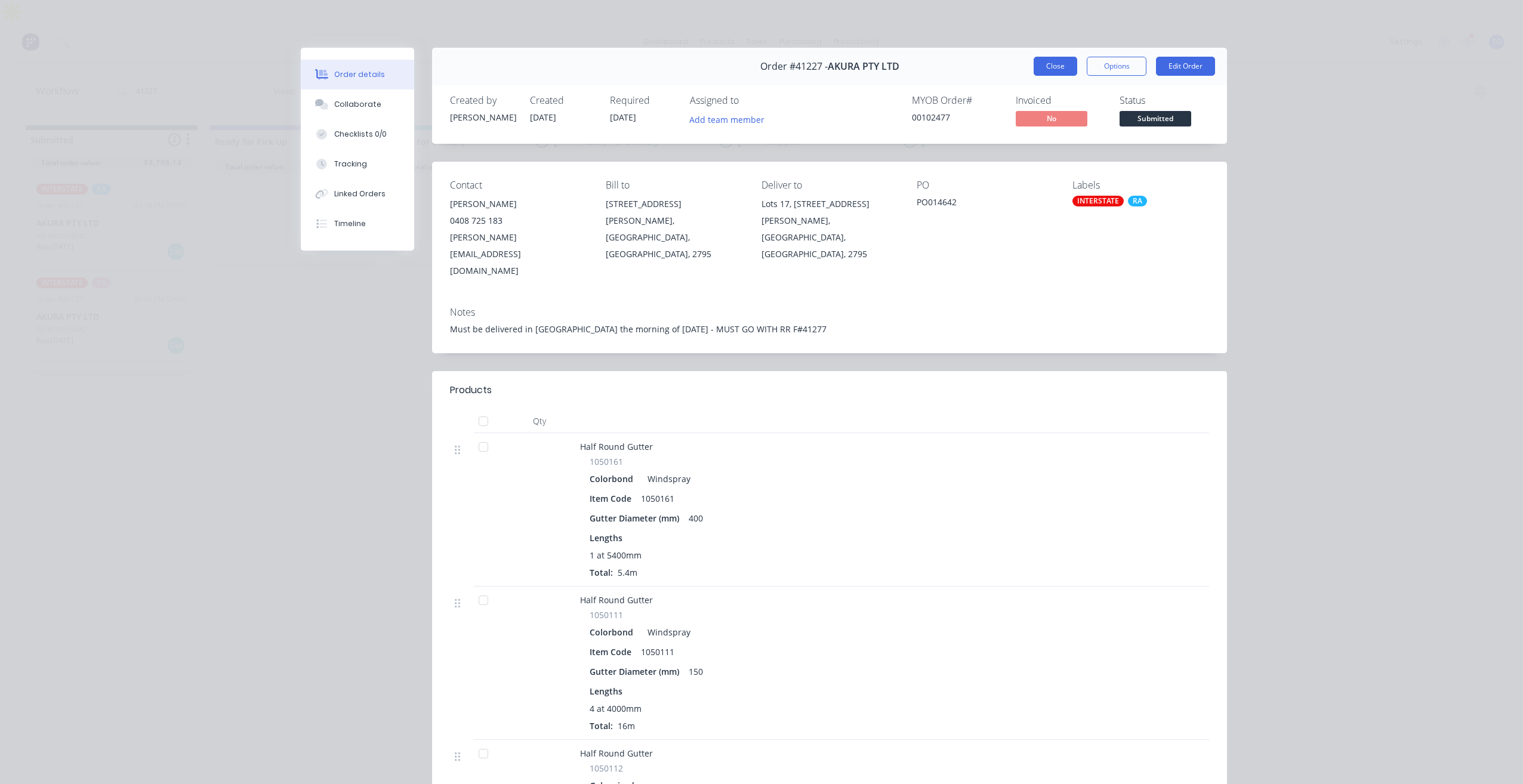
click at [1050, 70] on button "Close" at bounding box center [1055, 66] width 43 height 19
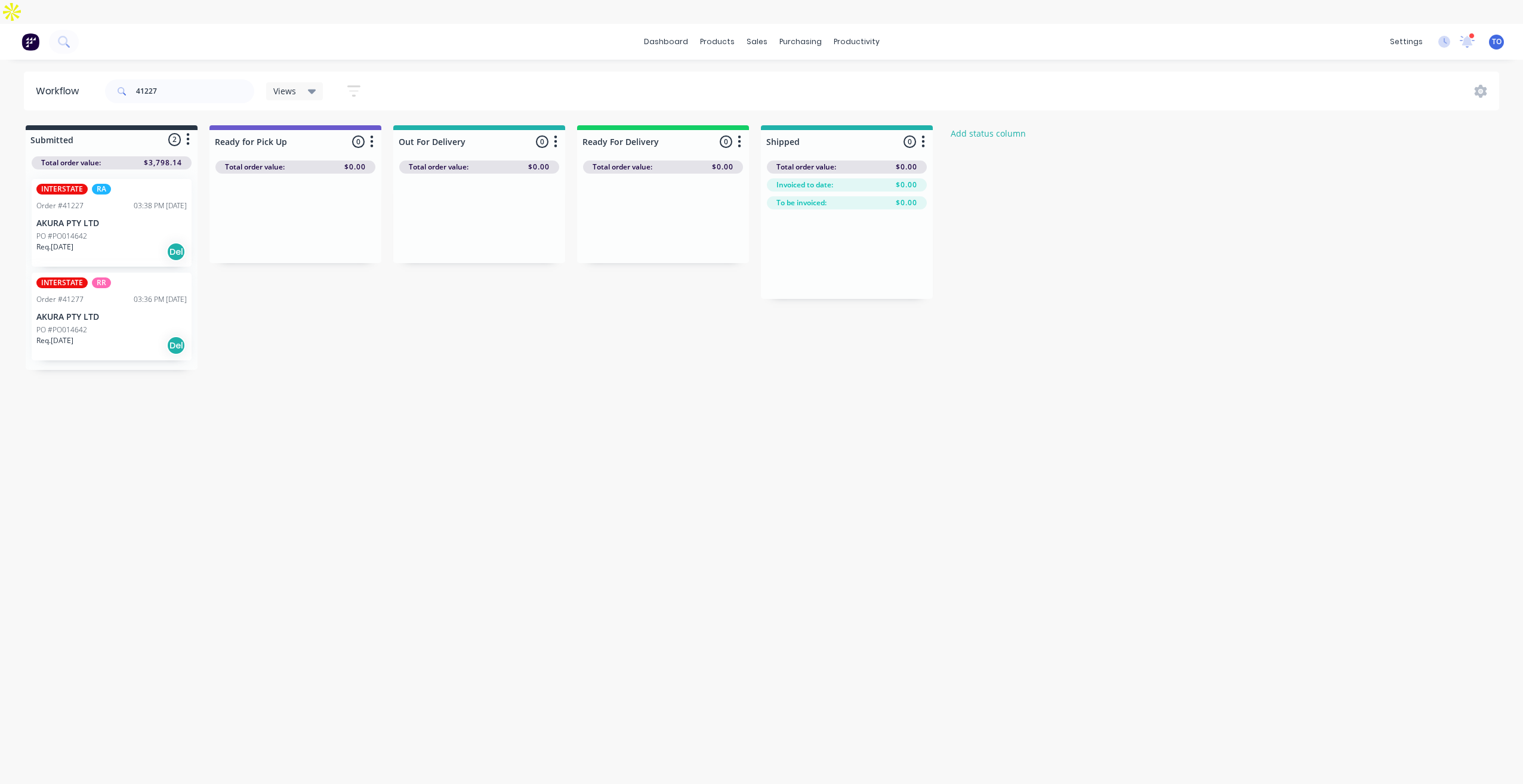
click at [140, 335] on div "Req. [DATE] Del" at bounding box center [111, 345] width 151 height 20
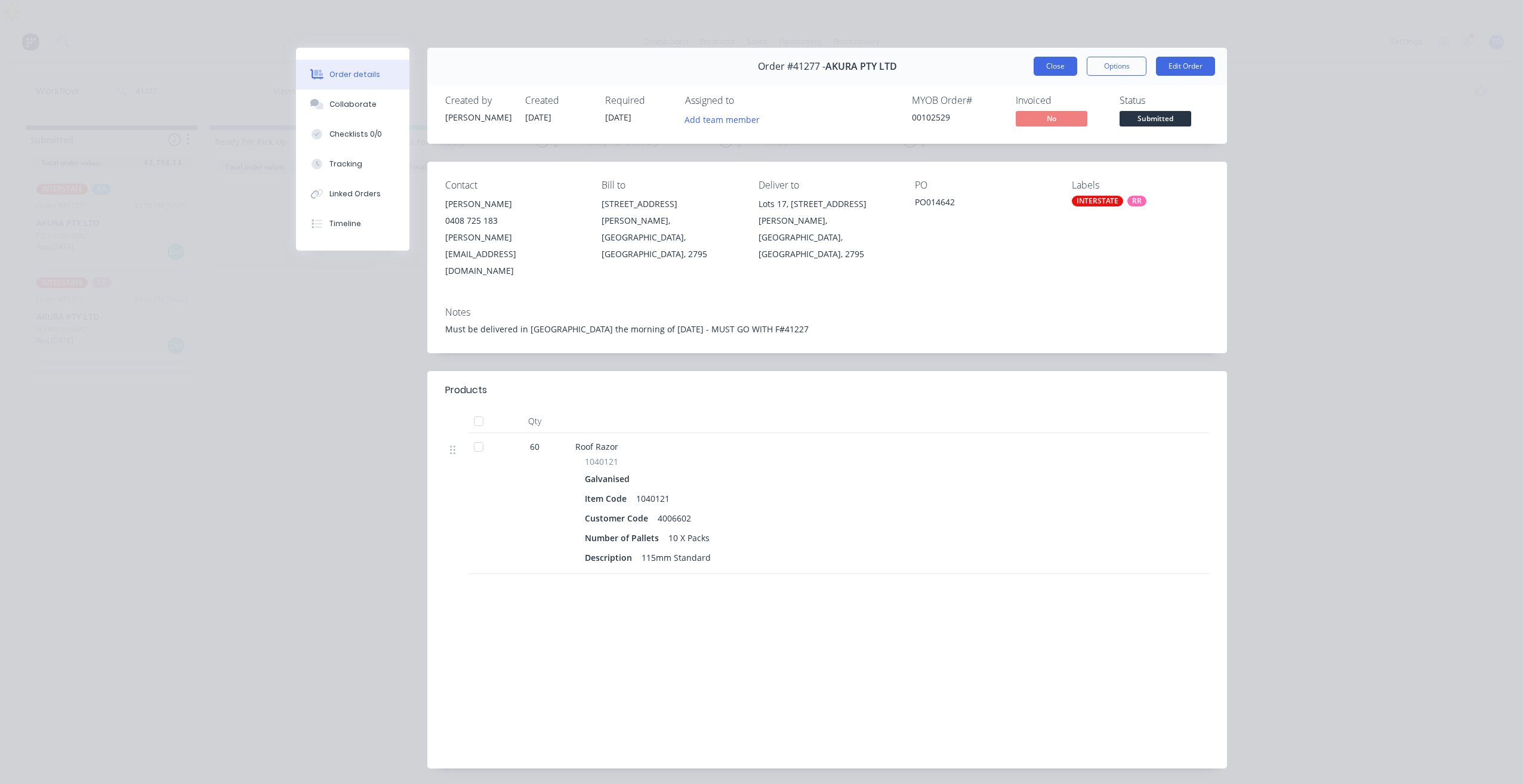
click at [1062, 75] on button "Close" at bounding box center [1055, 66] width 43 height 19
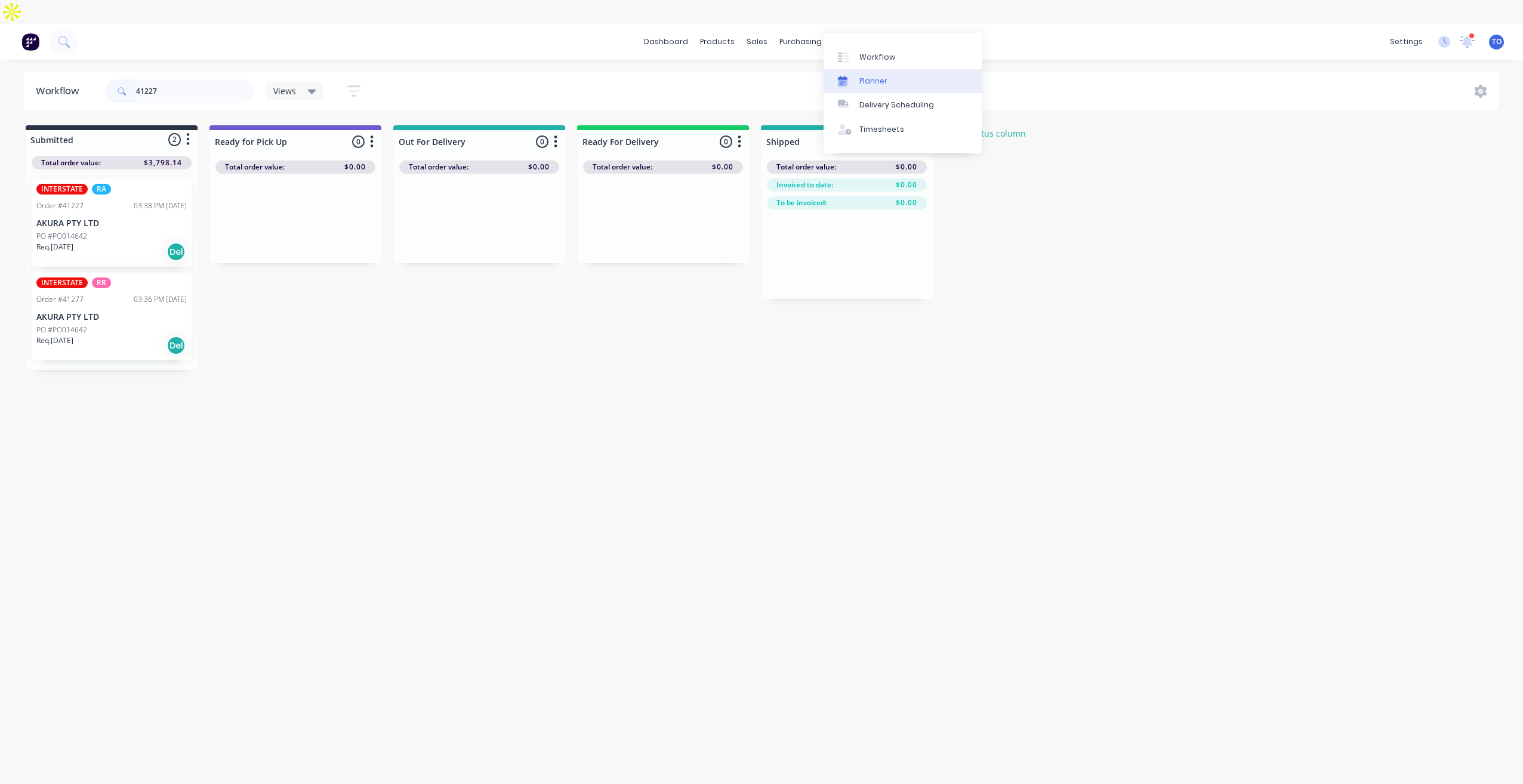
click at [874, 80] on div "Planner" at bounding box center [873, 80] width 28 height 10
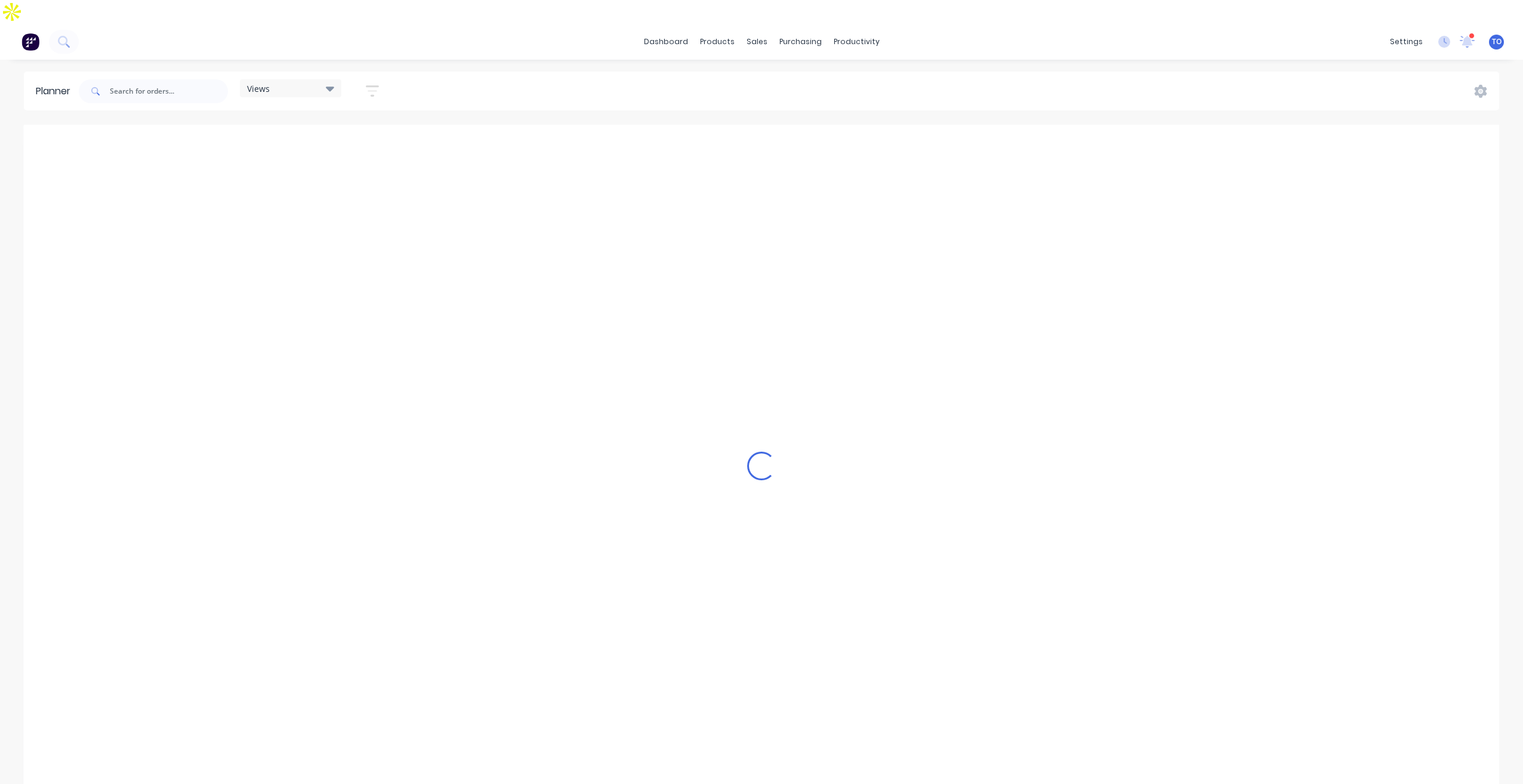
scroll to position [0, 2482]
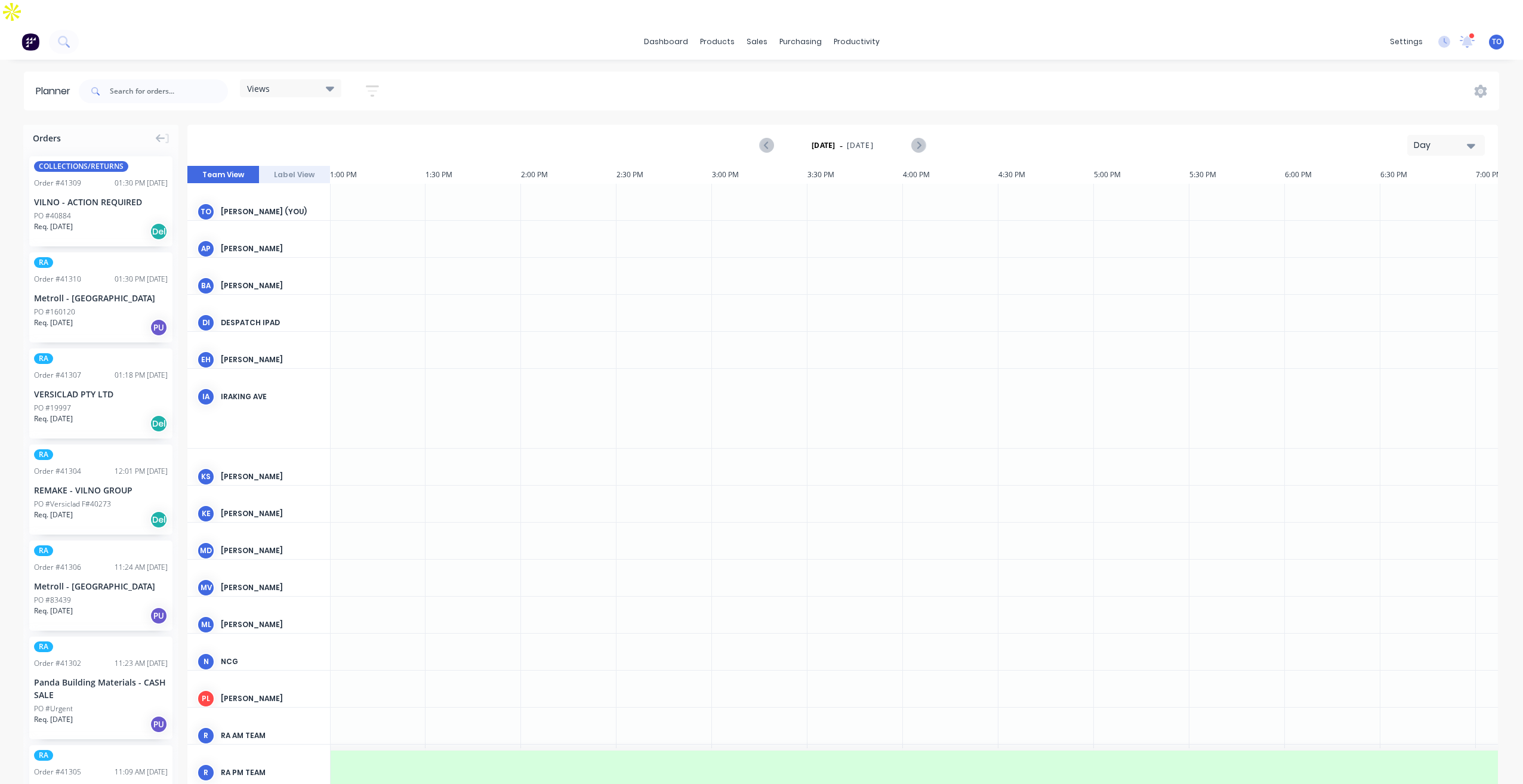
click at [1426, 139] on div "Day" at bounding box center [1441, 146] width 55 height 13
click at [1386, 189] on div "Week" at bounding box center [1424, 201] width 118 height 24
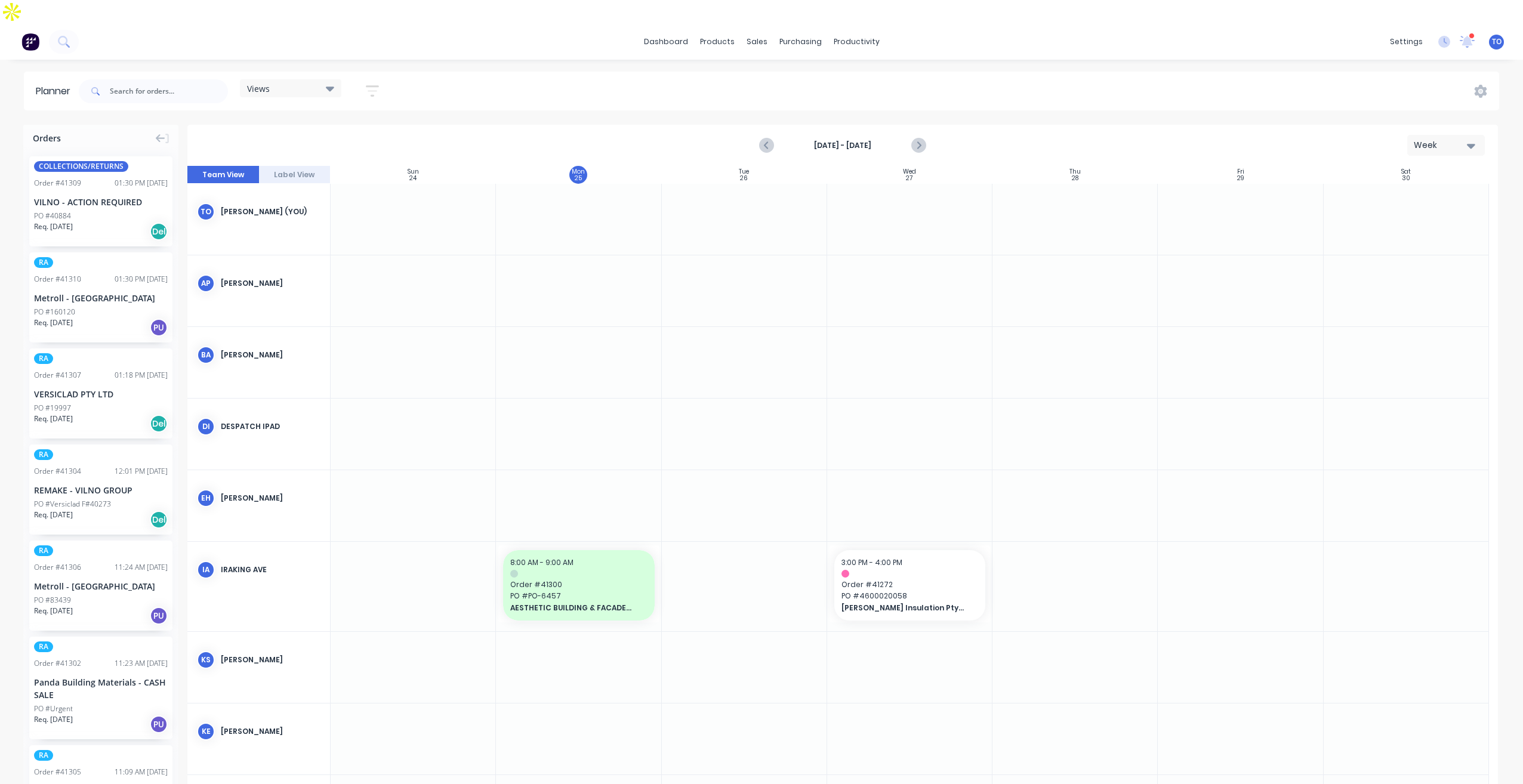
click at [833, 135] on div "[DATE] - [DATE]" at bounding box center [842, 146] width 165 height 21
click at [830, 140] on strong "[DATE] - [DATE]" at bounding box center [842, 145] width 119 height 10
click at [378, 83] on icon "button" at bounding box center [372, 90] width 13 height 15
click at [361, 127] on div "Show/Hide users Show/Hide orders Filter by status Filter by assignee Filter by …" at bounding box center [317, 225] width 112 height 196
click at [360, 134] on icon "button" at bounding box center [359, 136] width 8 height 5
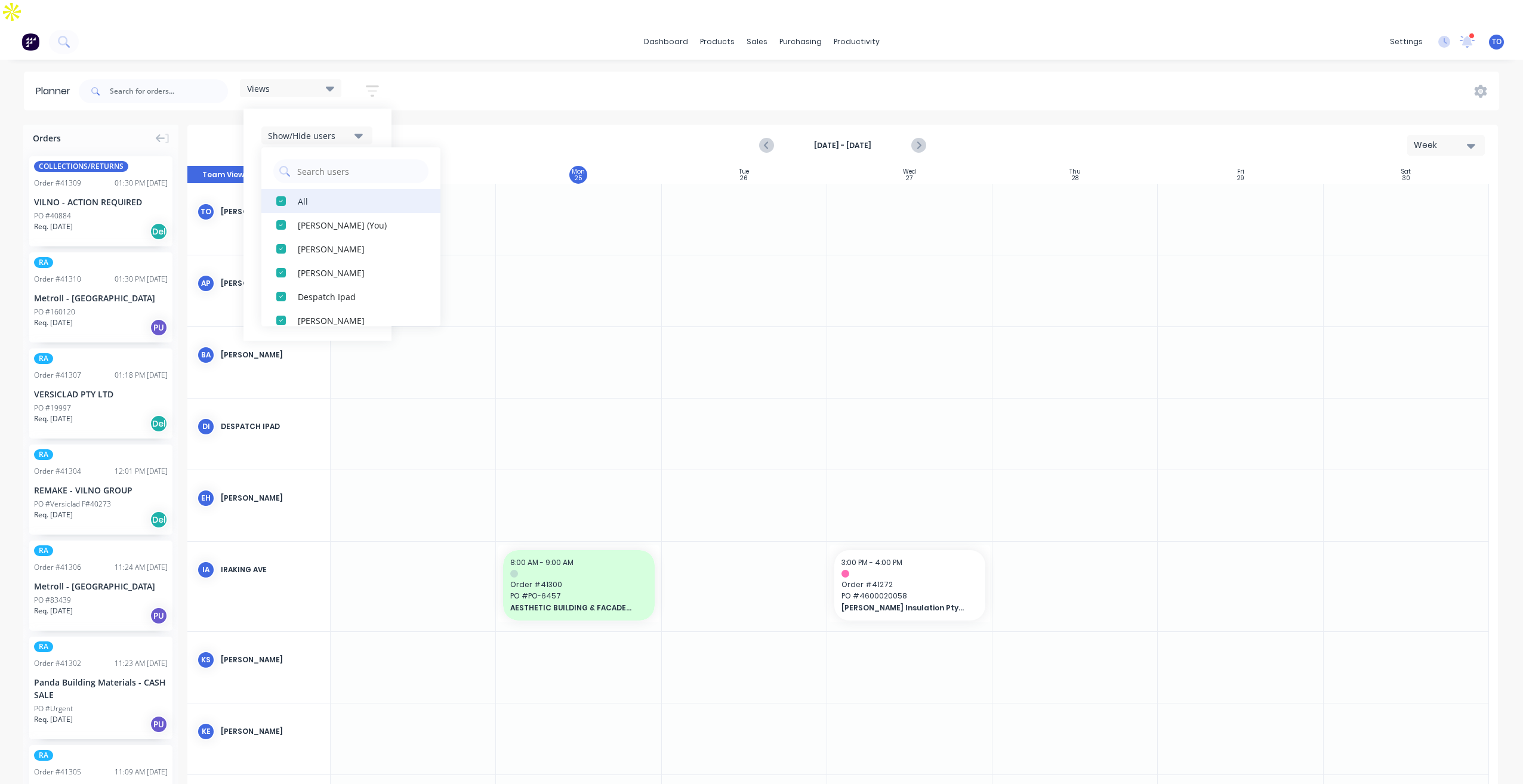
click at [323, 195] on div "All" at bounding box center [357, 201] width 119 height 13
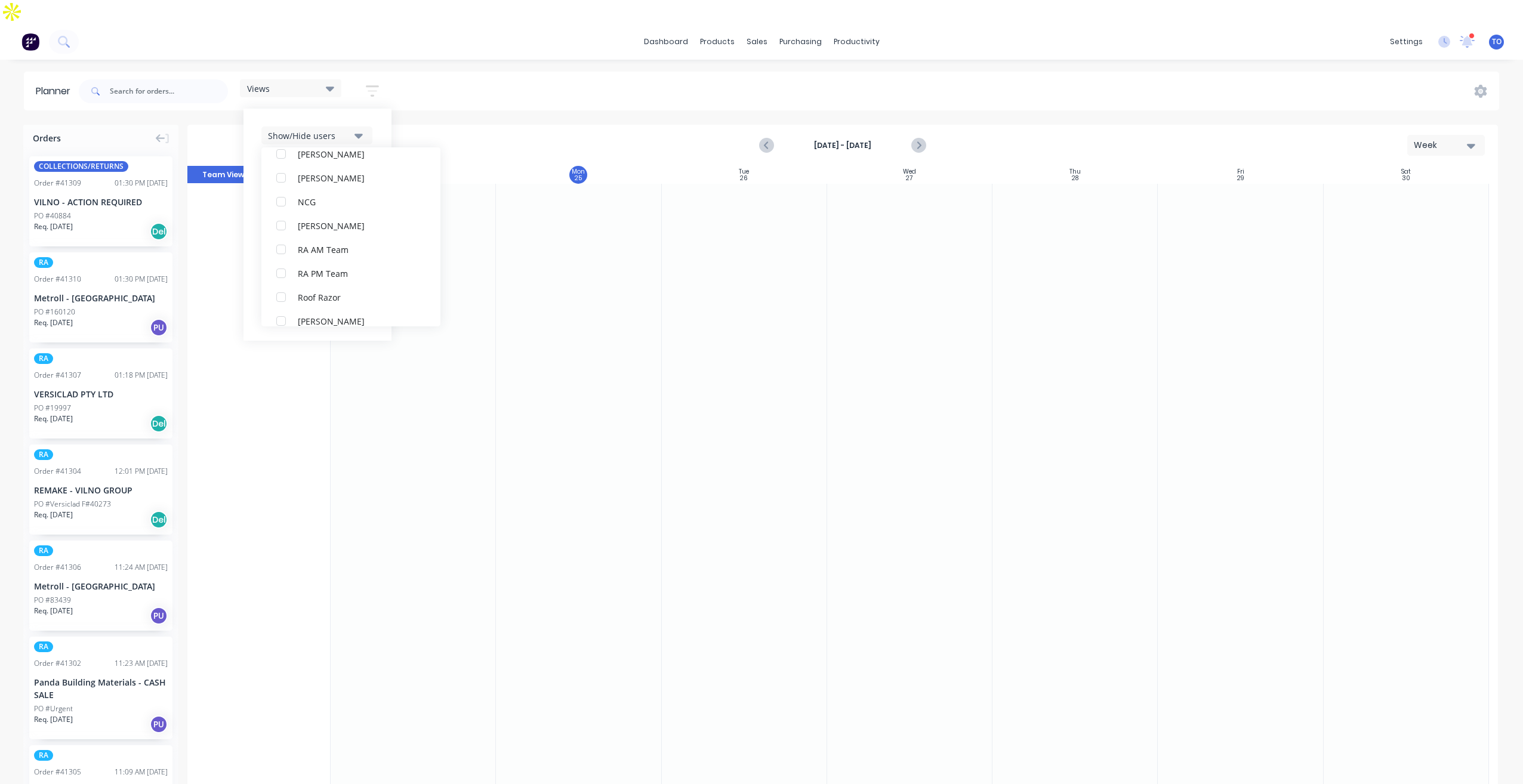
scroll to position [358, 0]
click at [312, 195] on div "RA PM Team" at bounding box center [357, 201] width 119 height 13
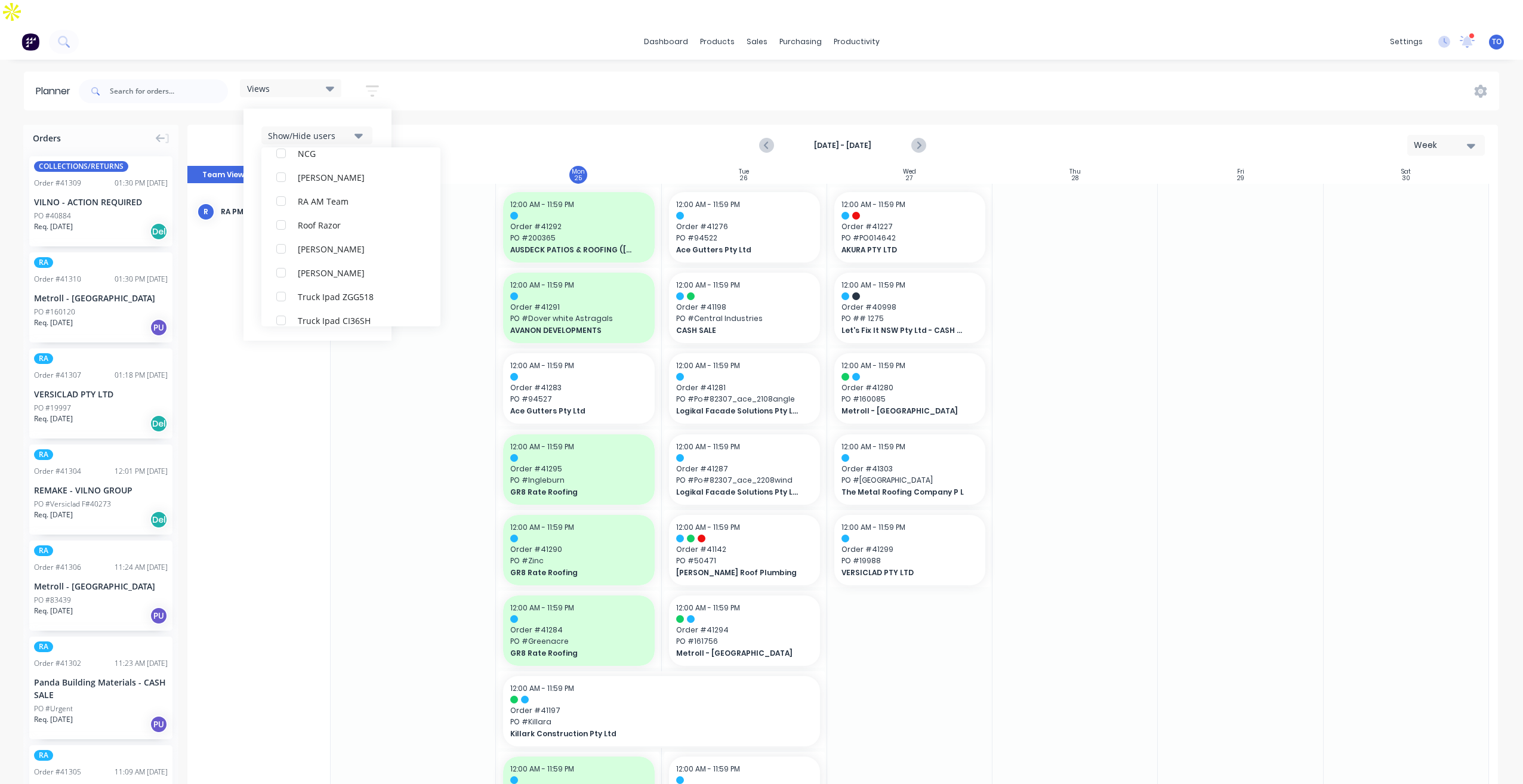
scroll to position [24, 0]
click at [380, 108] on div "Show/Hide users All RA PM Team [PERSON_NAME] (You) [PERSON_NAME] [PERSON_NAME] …" at bounding box center [317, 224] width 148 height 232
click at [337, 165] on div "Show/Hide orders" at bounding box center [310, 172] width 83 height 13
drag, startPoint x: 317, startPoint y: 175, endPoint x: 319, endPoint y: 218, distance: 43.0
click at [317, 195] on div "All" at bounding box center [357, 201] width 119 height 13
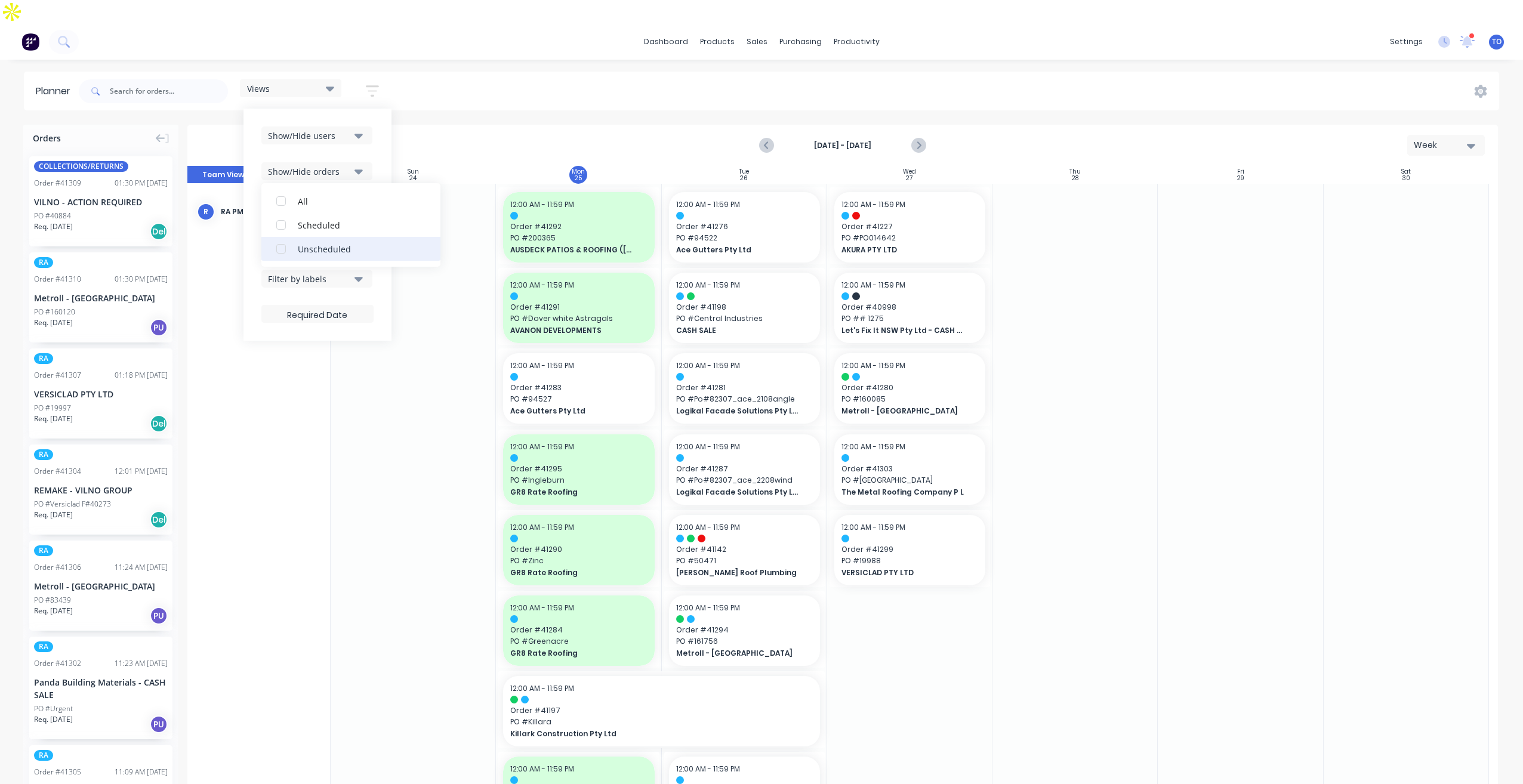
click at [323, 237] on button "Unscheduled" at bounding box center [351, 248] width 179 height 24
click at [373, 127] on div "Show/Hide users Show/Hide orders All Scheduled Unscheduled Filter by status Fil…" at bounding box center [317, 225] width 112 height 196
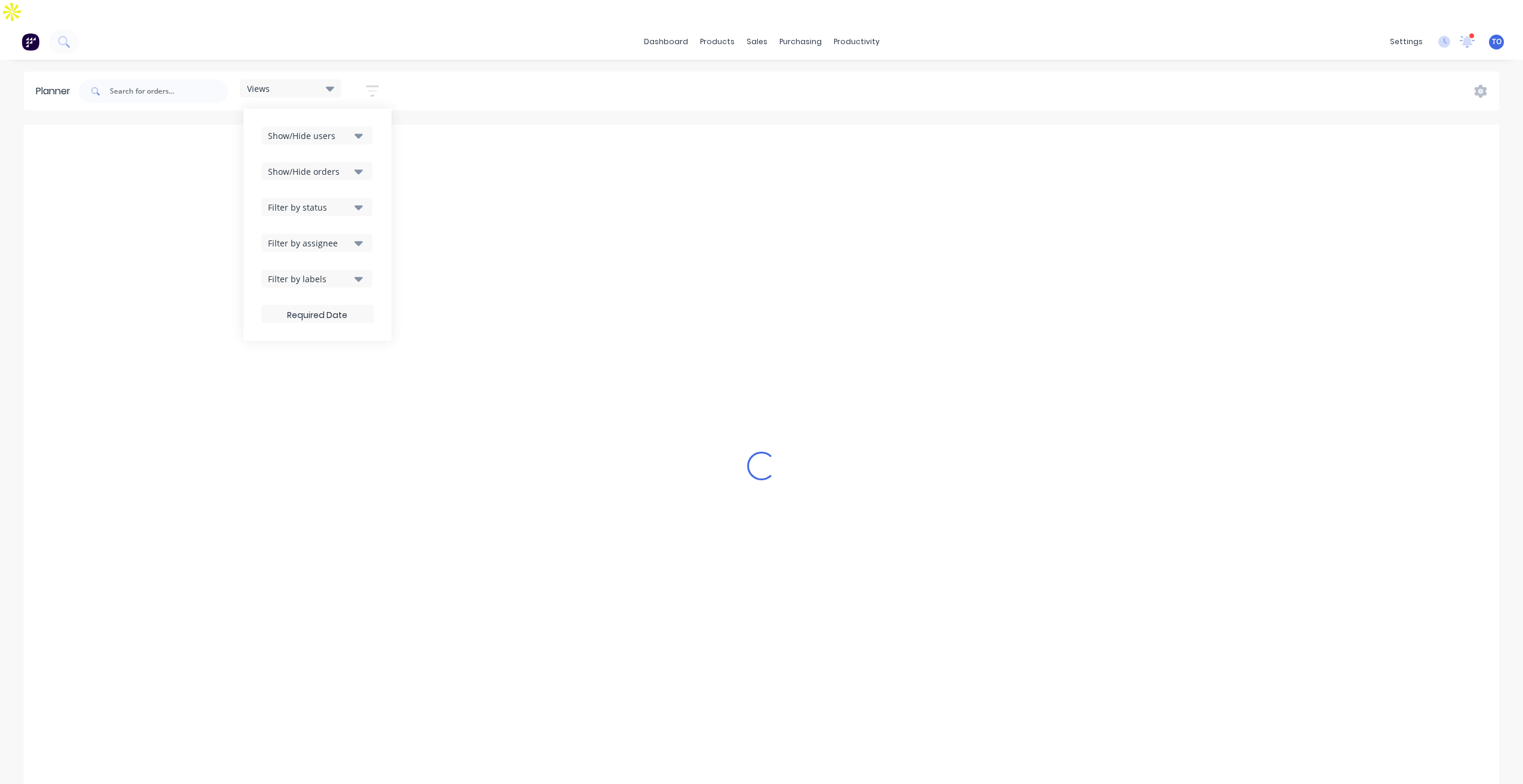
click at [351, 165] on div "Show/Hide orders" at bounding box center [310, 172] width 83 height 13
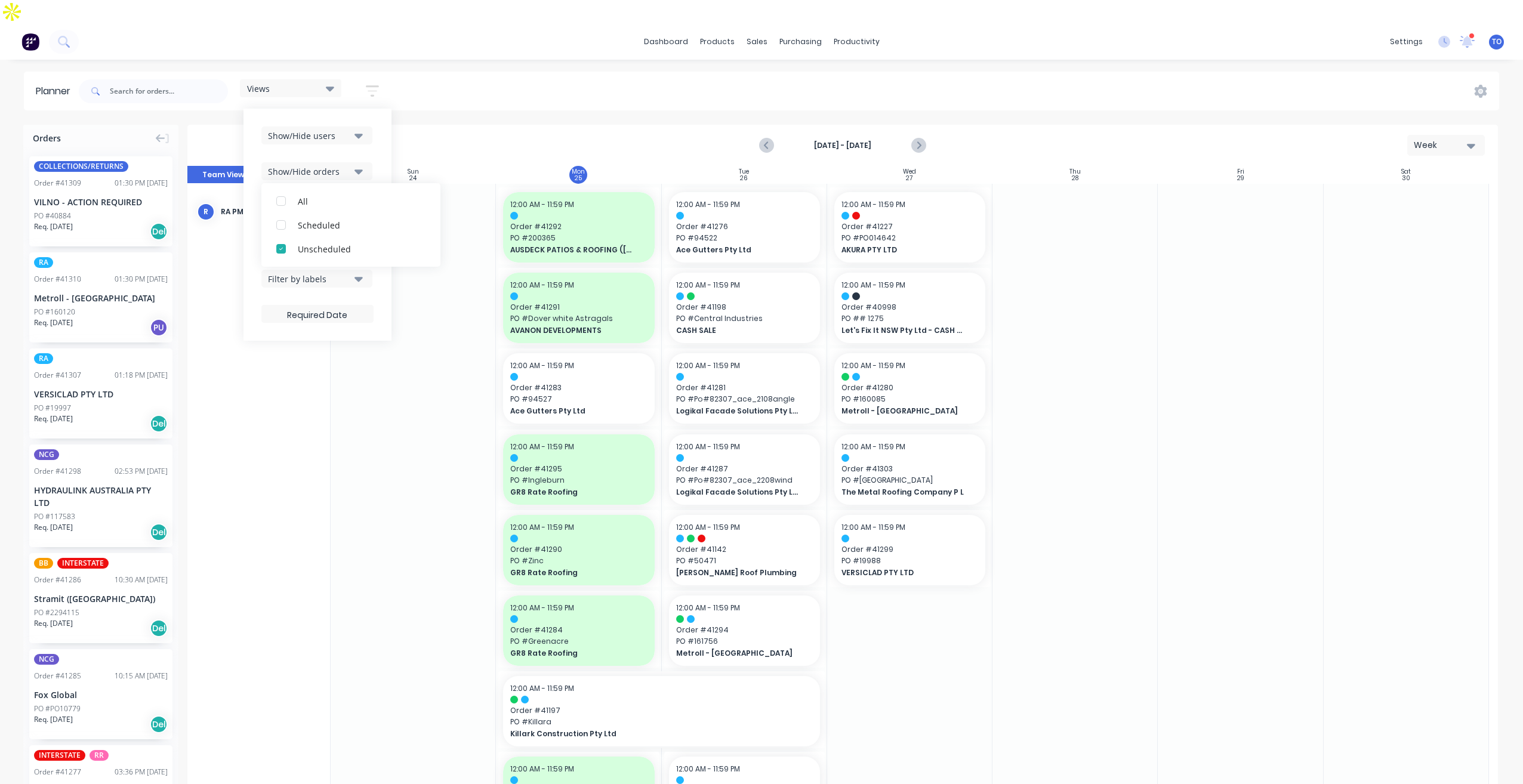
click at [377, 120] on div "Show/Hide users Show/Hide orders All Scheduled Unscheduled Filter by status Fil…" at bounding box center [317, 224] width 148 height 232
click at [348, 198] on button "Filter by status" at bounding box center [317, 207] width 111 height 18
click at [307, 266] on div "All" at bounding box center [357, 272] width 119 height 13
click at [373, 157] on div "Show/Hide users Show/Hide orders Filter by status All Draft Quote Archived Deli…" at bounding box center [317, 225] width 112 height 196
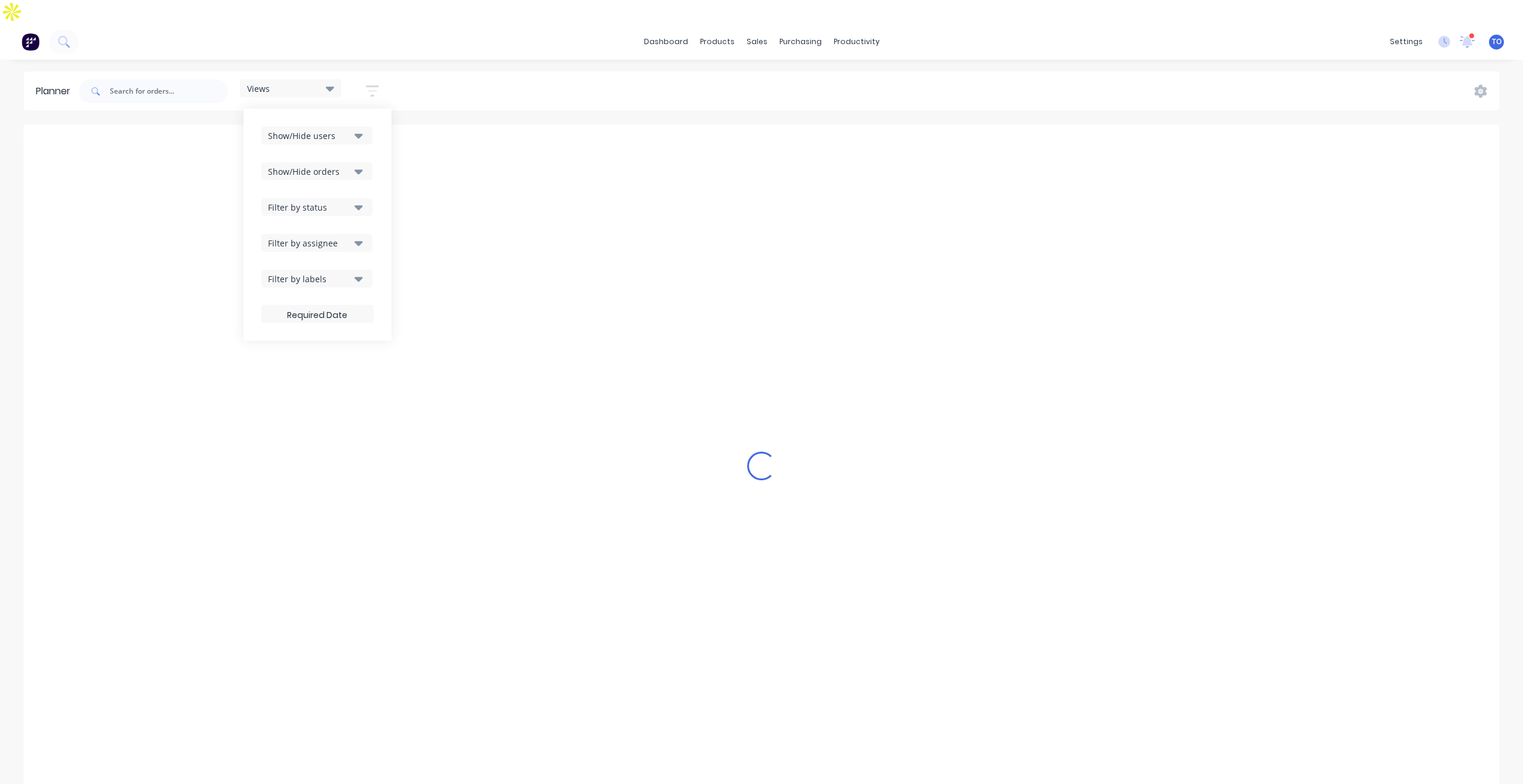
click at [337, 237] on div "Filter by assignee" at bounding box center [310, 243] width 83 height 13
click at [378, 181] on div "Show/Hide users Show/Hide orders Filter by status Filter by assignee All Unassi…" at bounding box center [317, 224] width 148 height 232
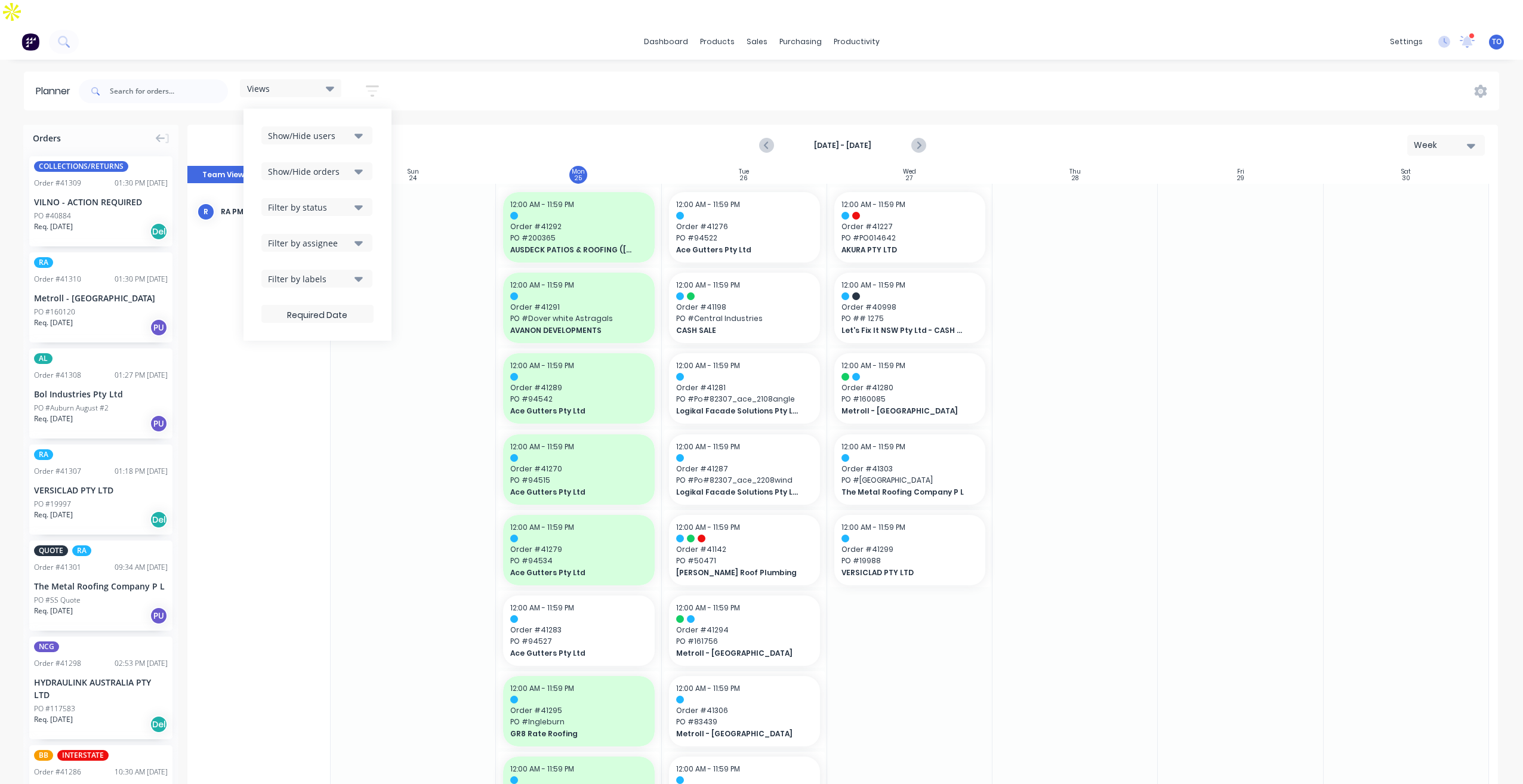
click at [816, 74] on div "Views Save new view None (Default) edit Iraking edit [PERSON_NAME] edit [PERSON…" at bounding box center [787, 91] width 1422 height 36
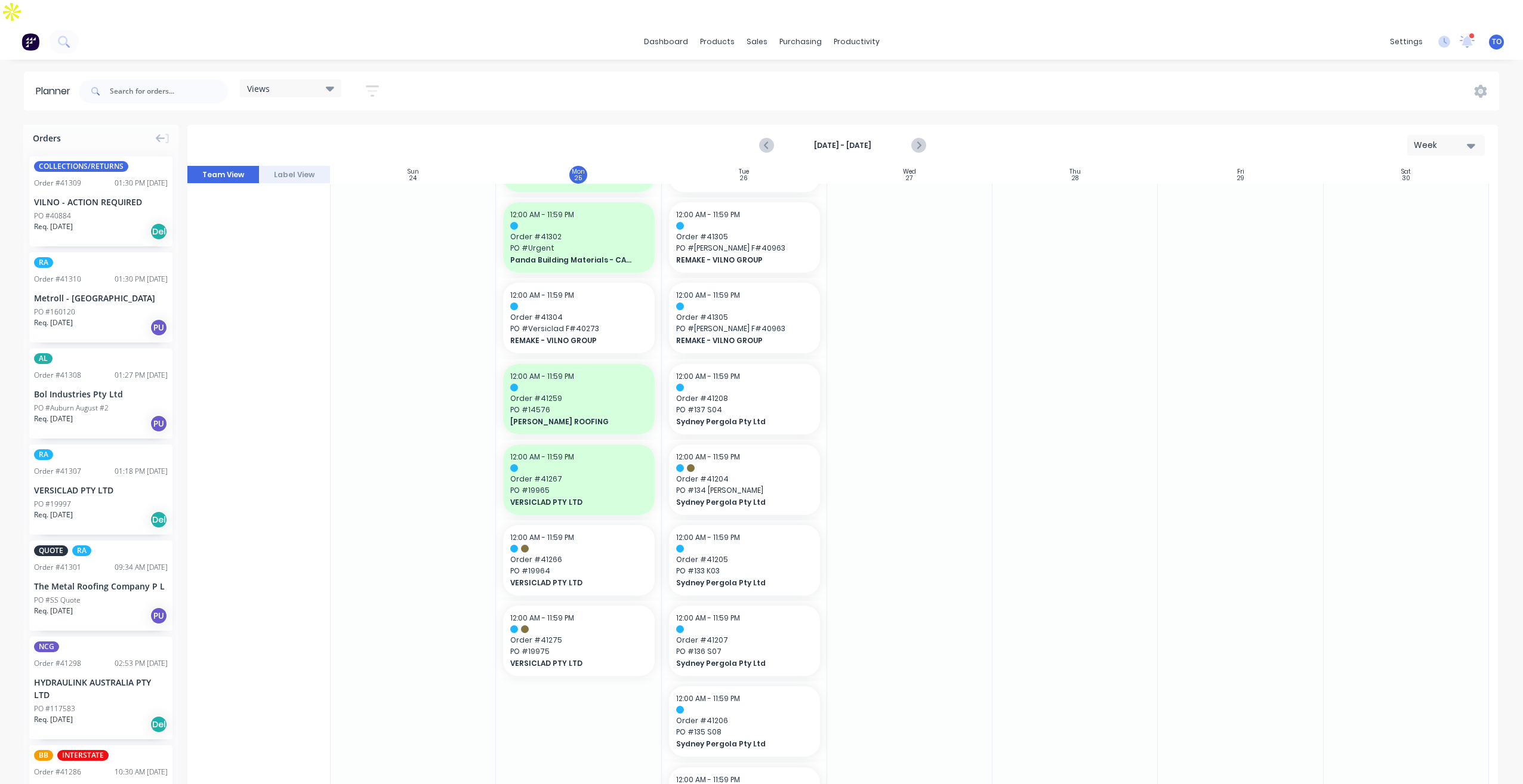
scroll to position [1181, 0]
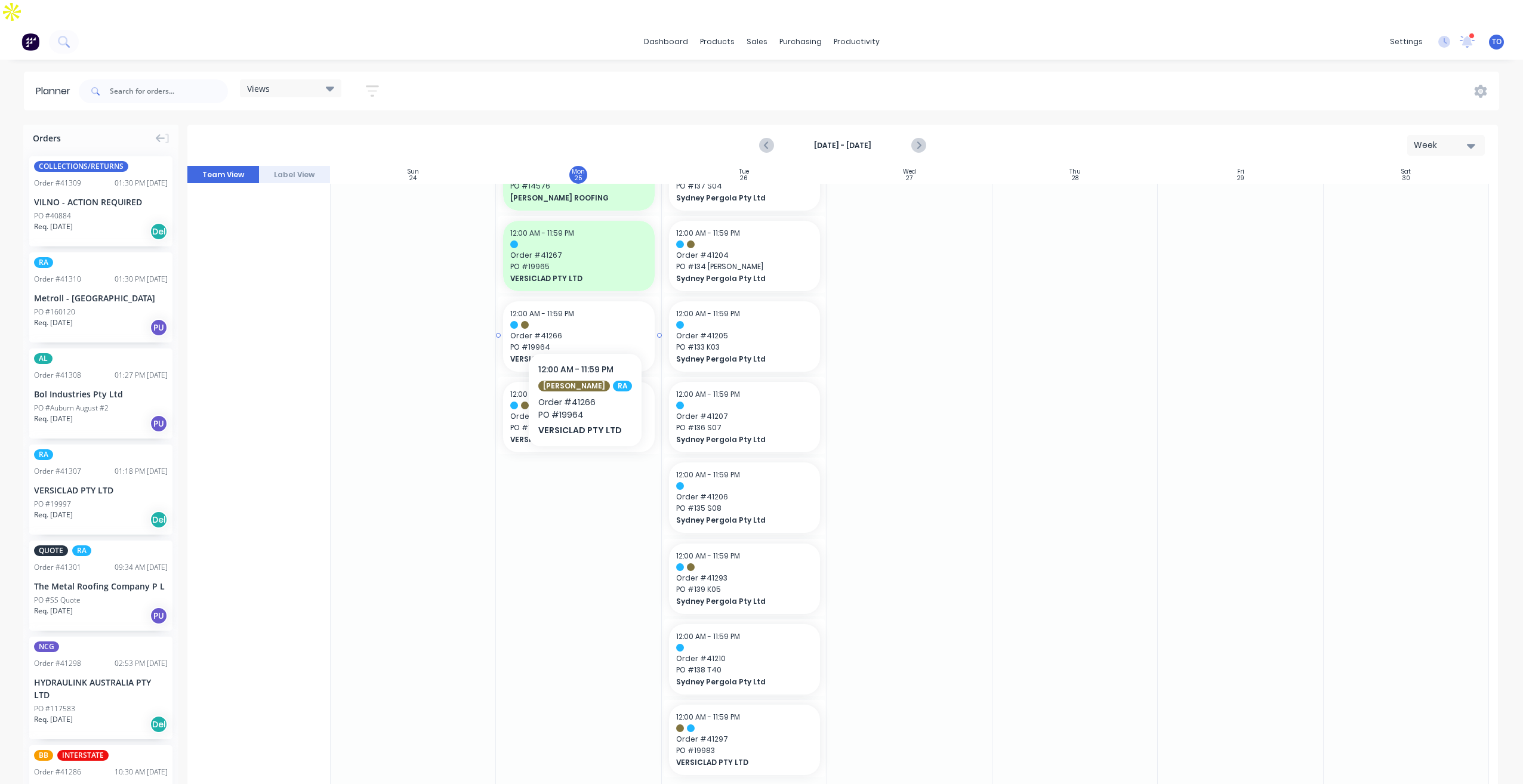
click at [557, 354] on span "VERSICLAD PTY LTD" at bounding box center [572, 358] width 123 height 10
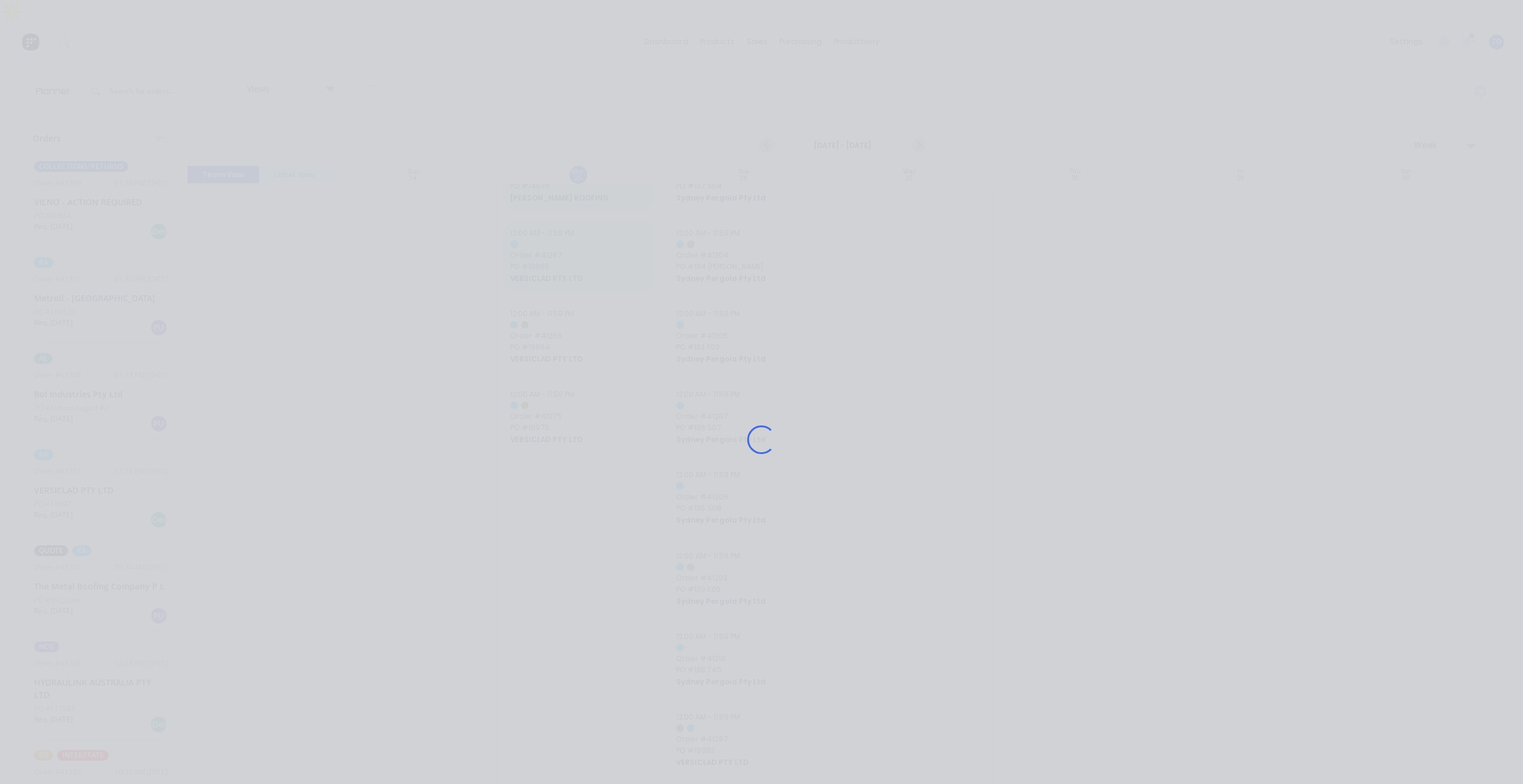
scroll to position [1172, 0]
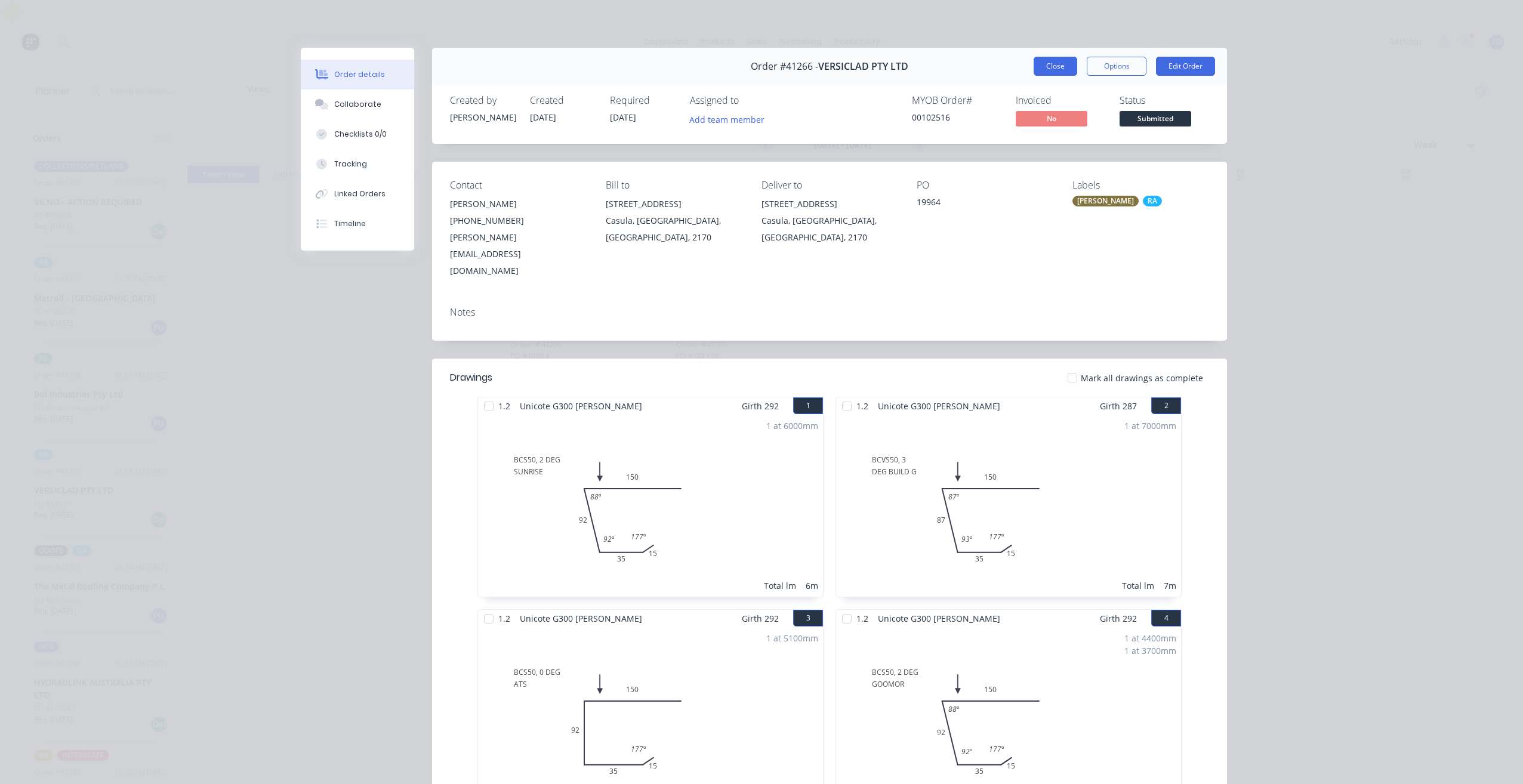
click at [1054, 62] on button "Close" at bounding box center [1055, 66] width 43 height 19
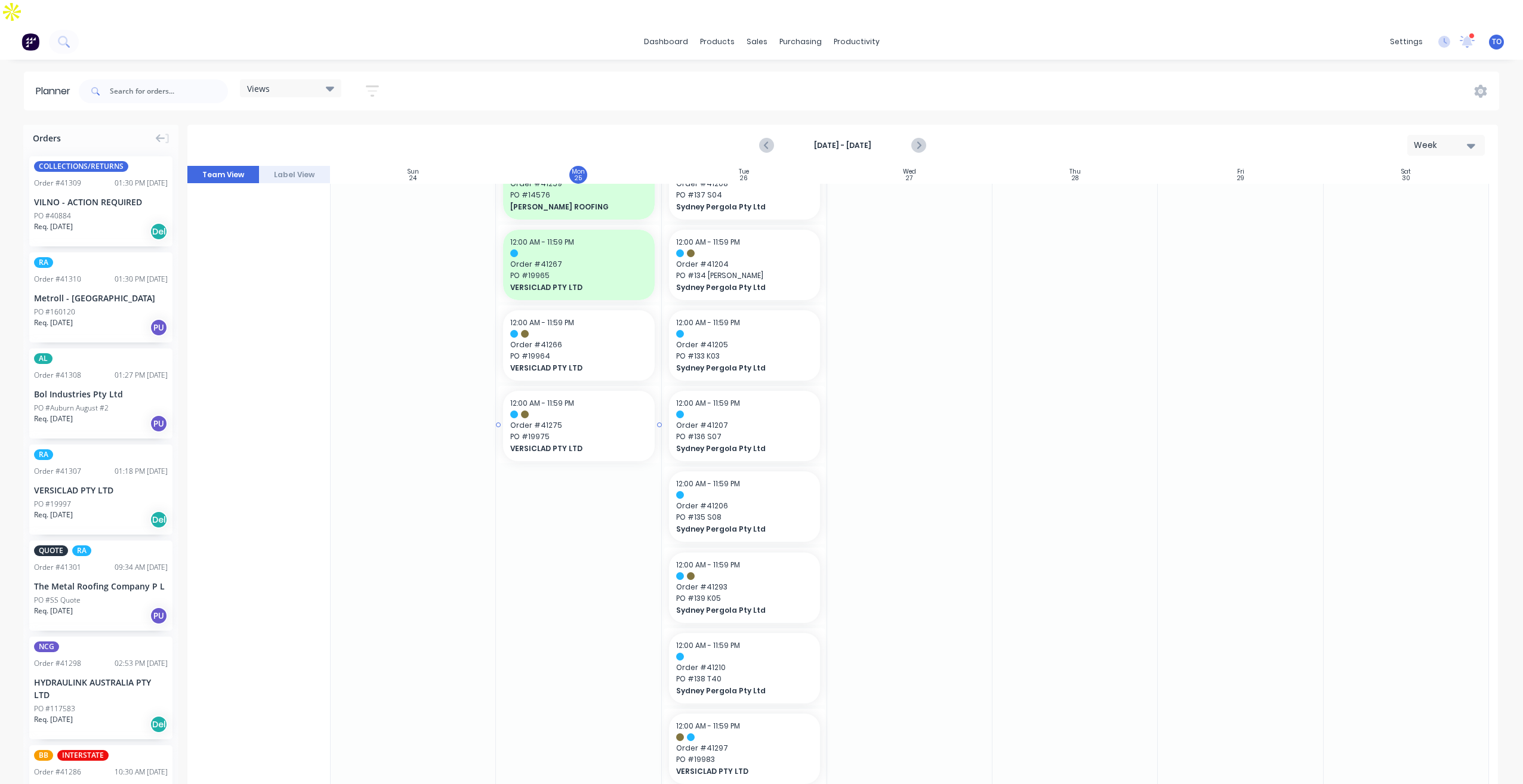
click at [604, 443] on span "VERSICLAD PTY LTD" at bounding box center [572, 448] width 123 height 10
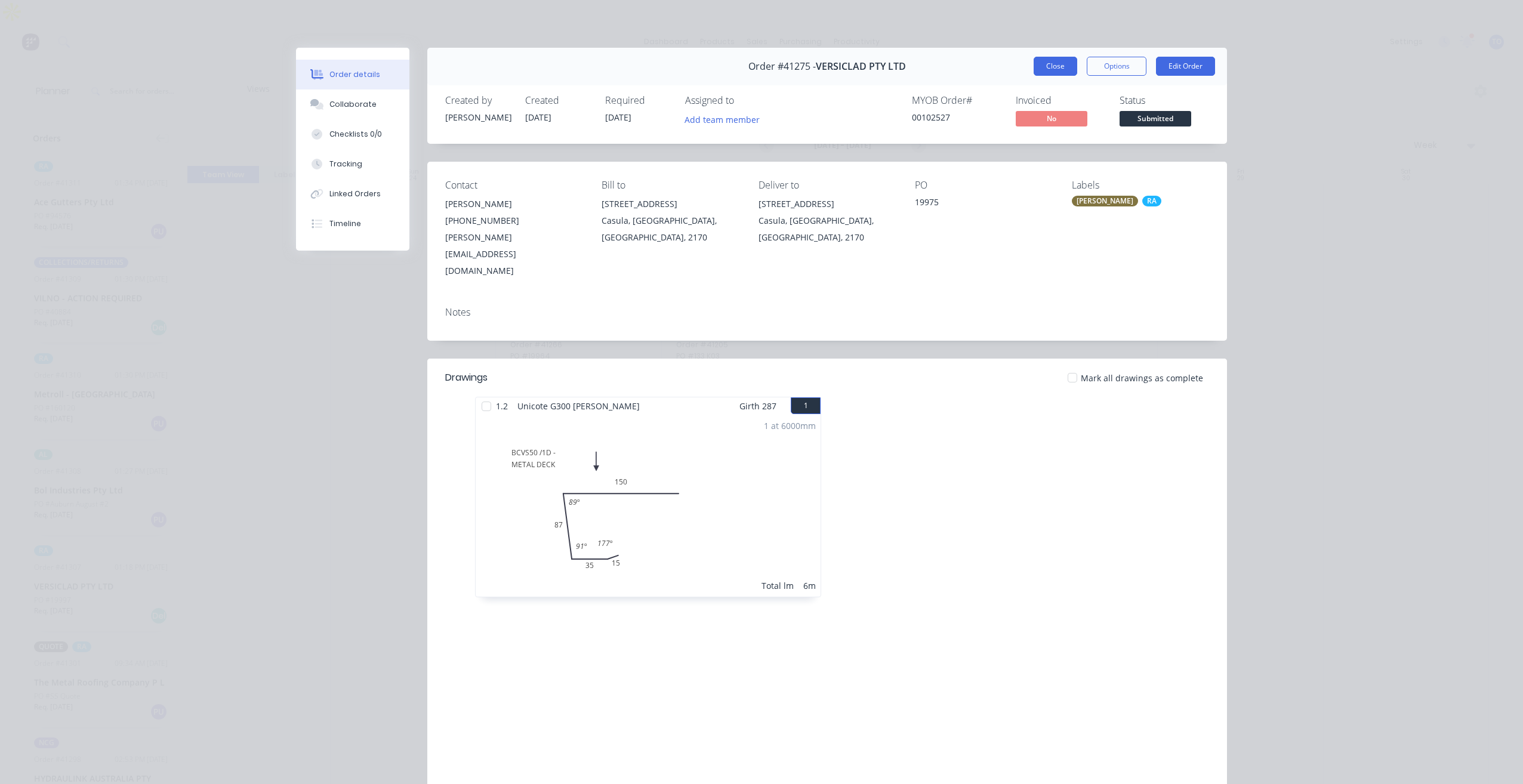
click at [1042, 68] on button "Close" at bounding box center [1055, 66] width 43 height 19
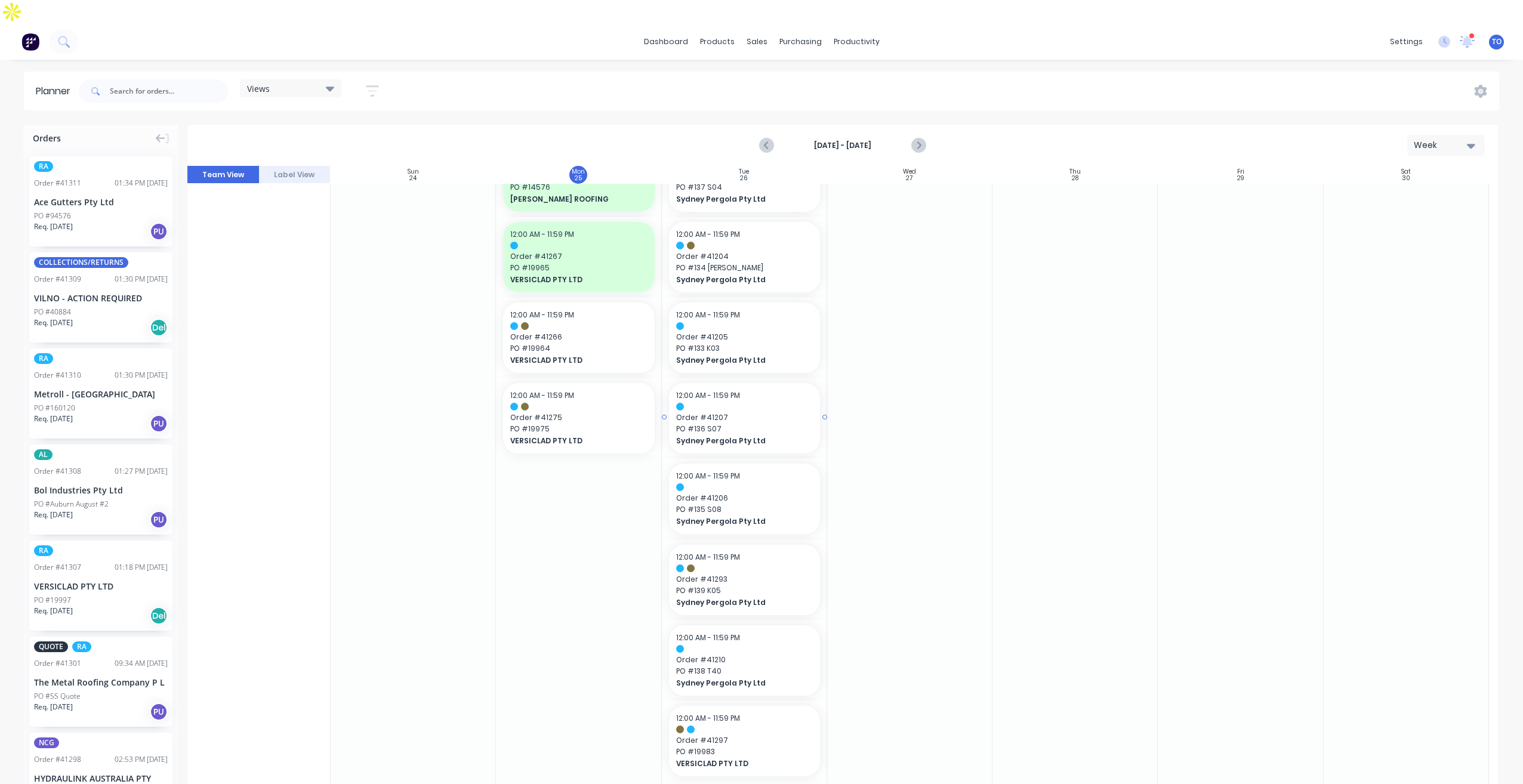
scroll to position [1181, 0]
click at [535, 342] on span "PO # 19964" at bounding box center [578, 346] width 137 height 10
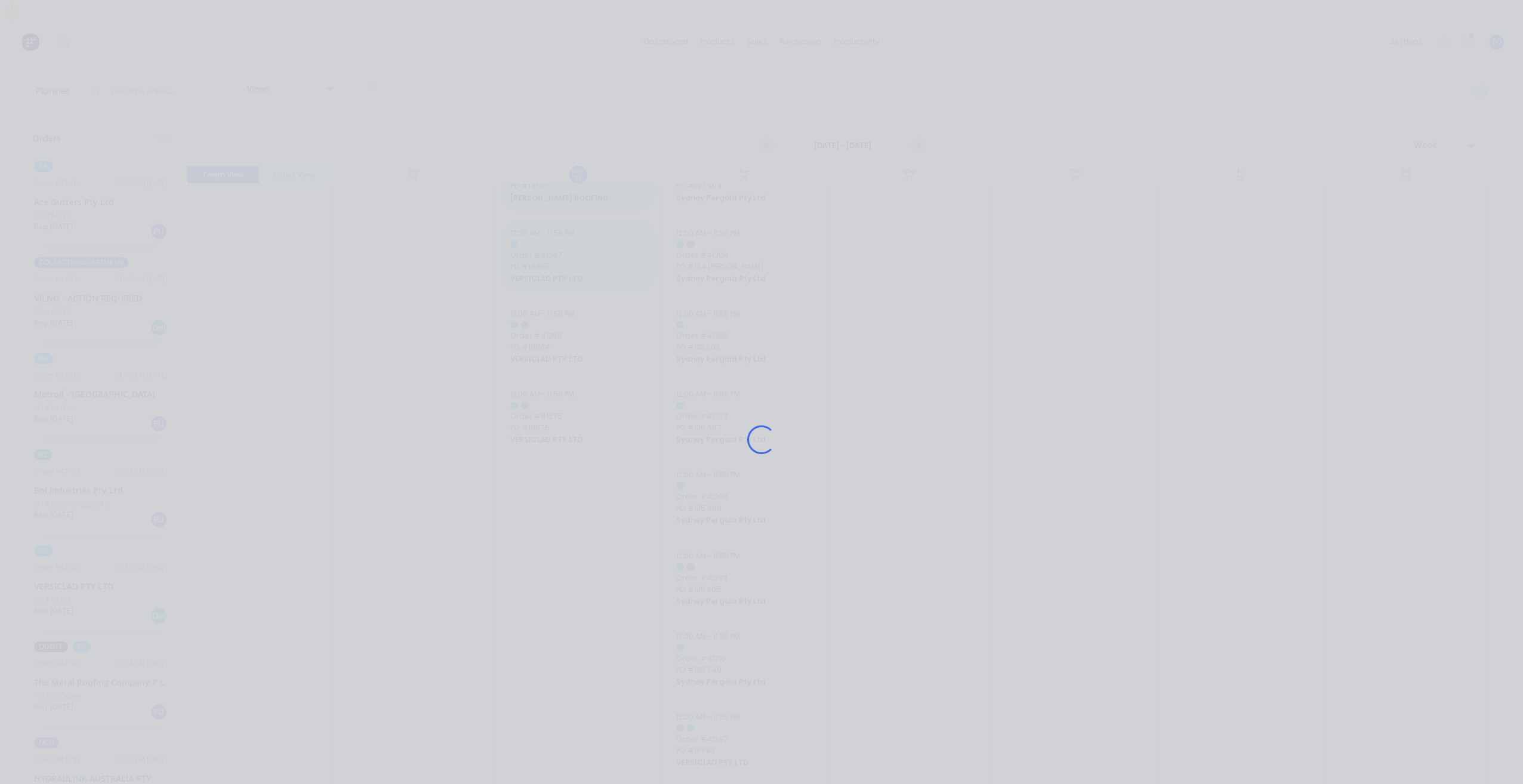
scroll to position [1172, 0]
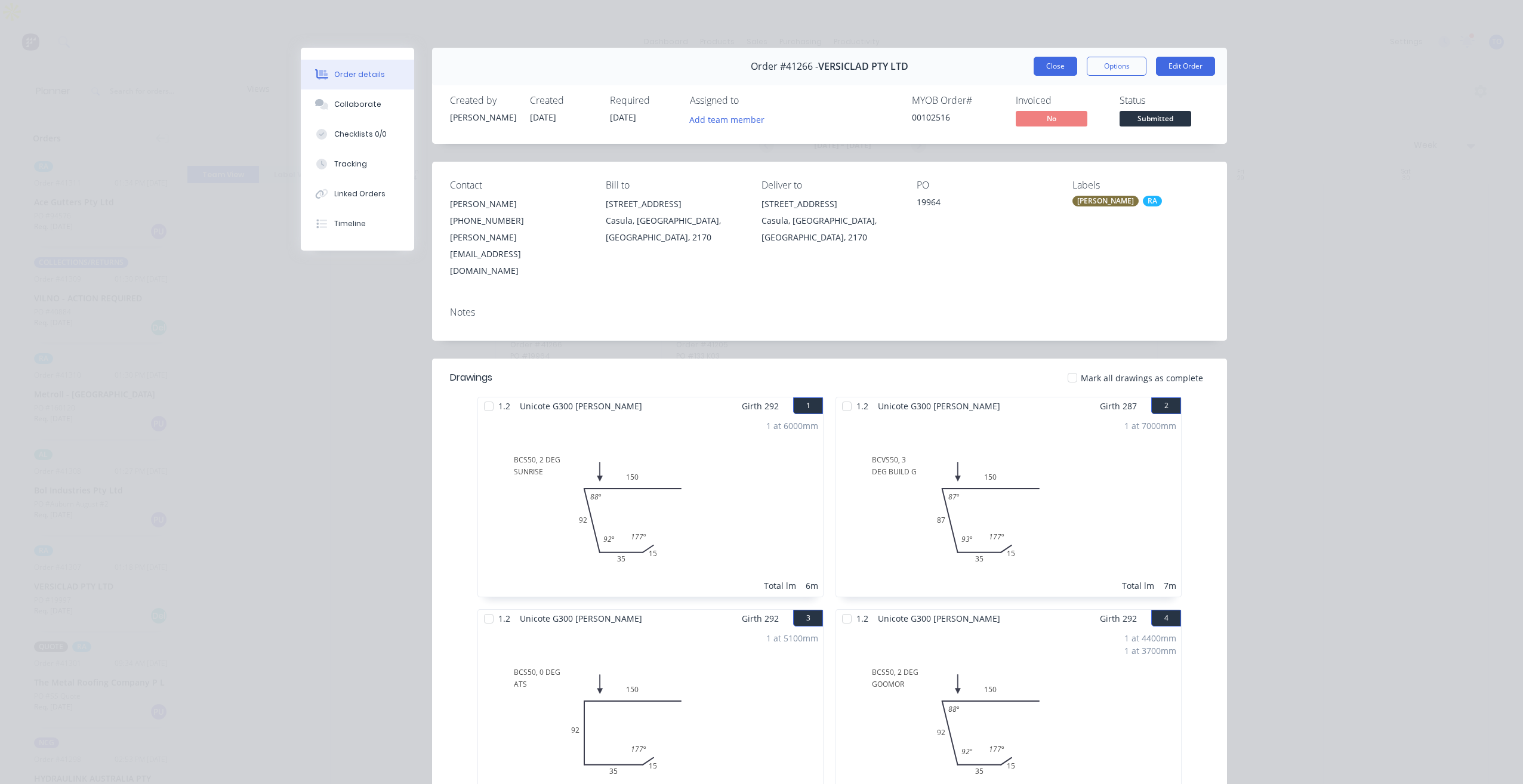
click at [1044, 64] on button "Close" at bounding box center [1055, 66] width 43 height 19
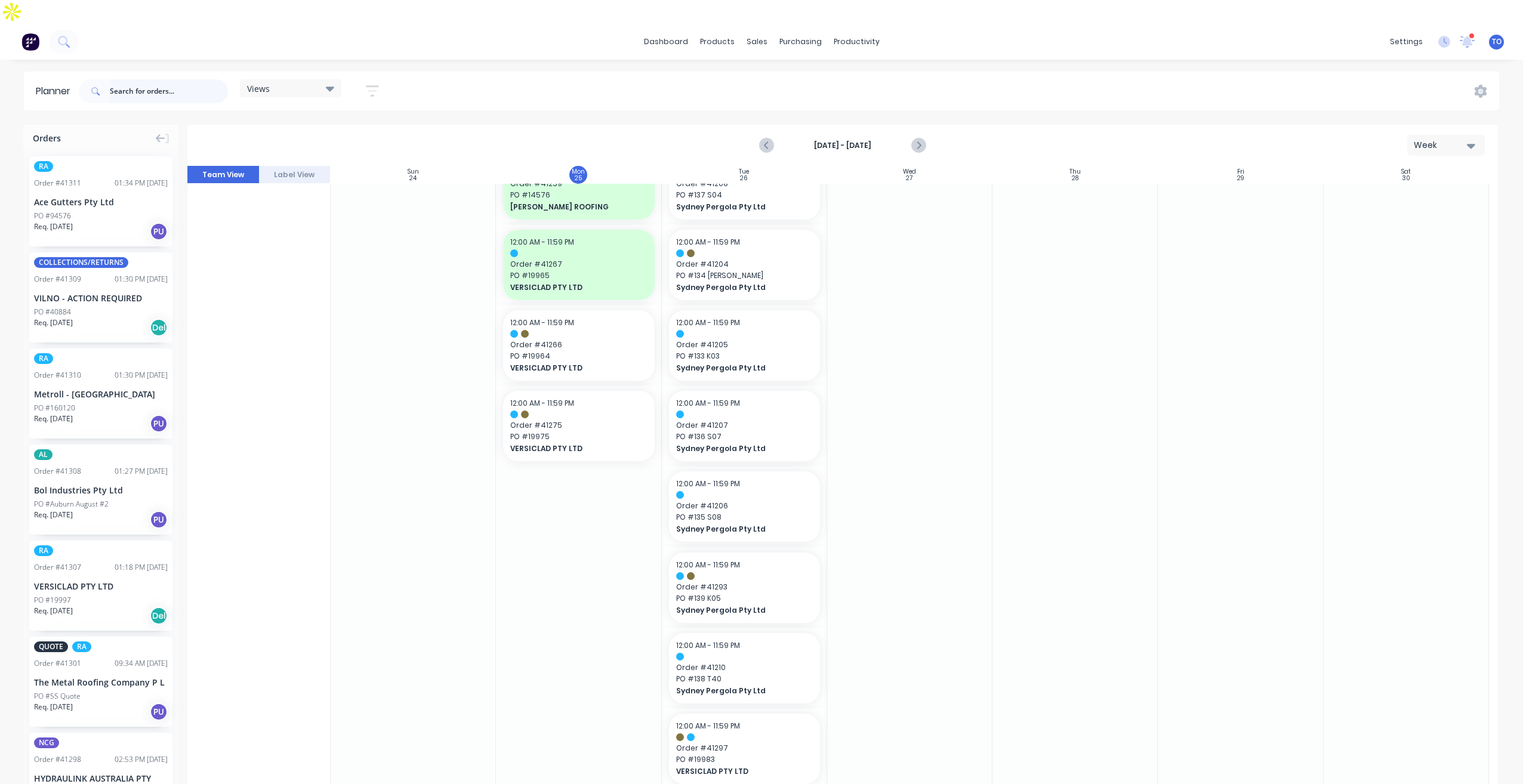
click at [188, 79] on input "text" at bounding box center [169, 91] width 118 height 24
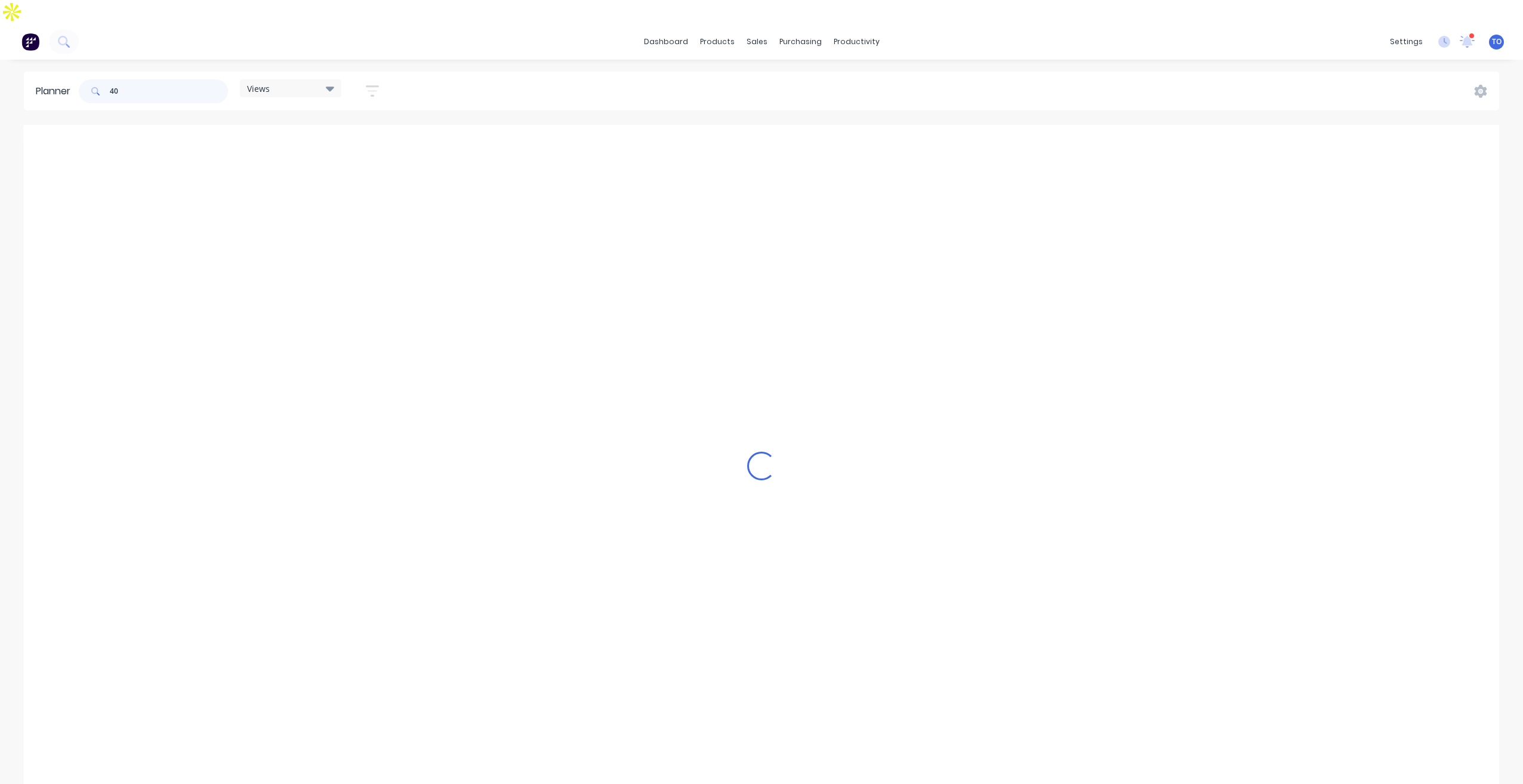
scroll to position [0, 0]
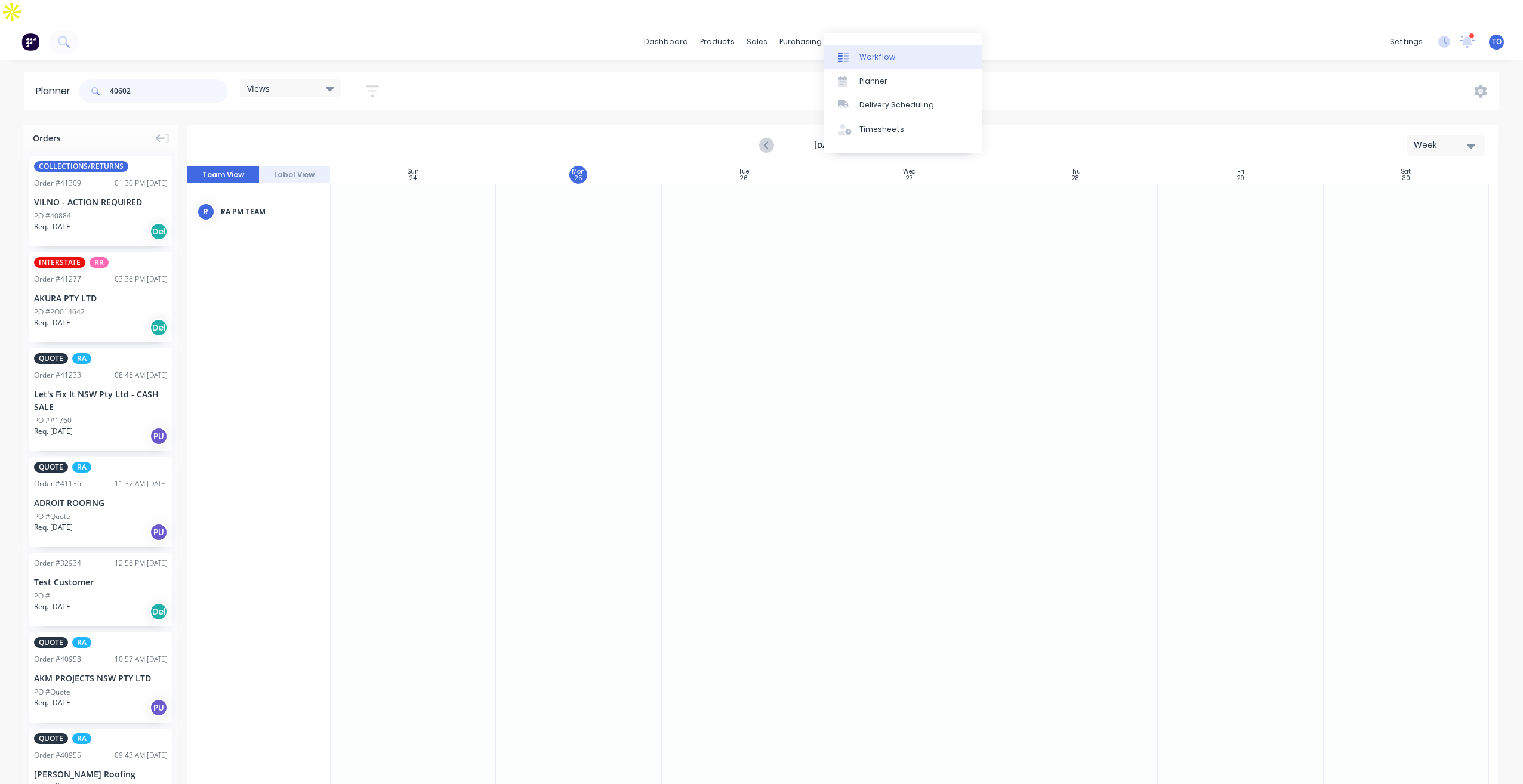
type input "40602"
click at [877, 59] on div "Workflow" at bounding box center [877, 57] width 36 height 10
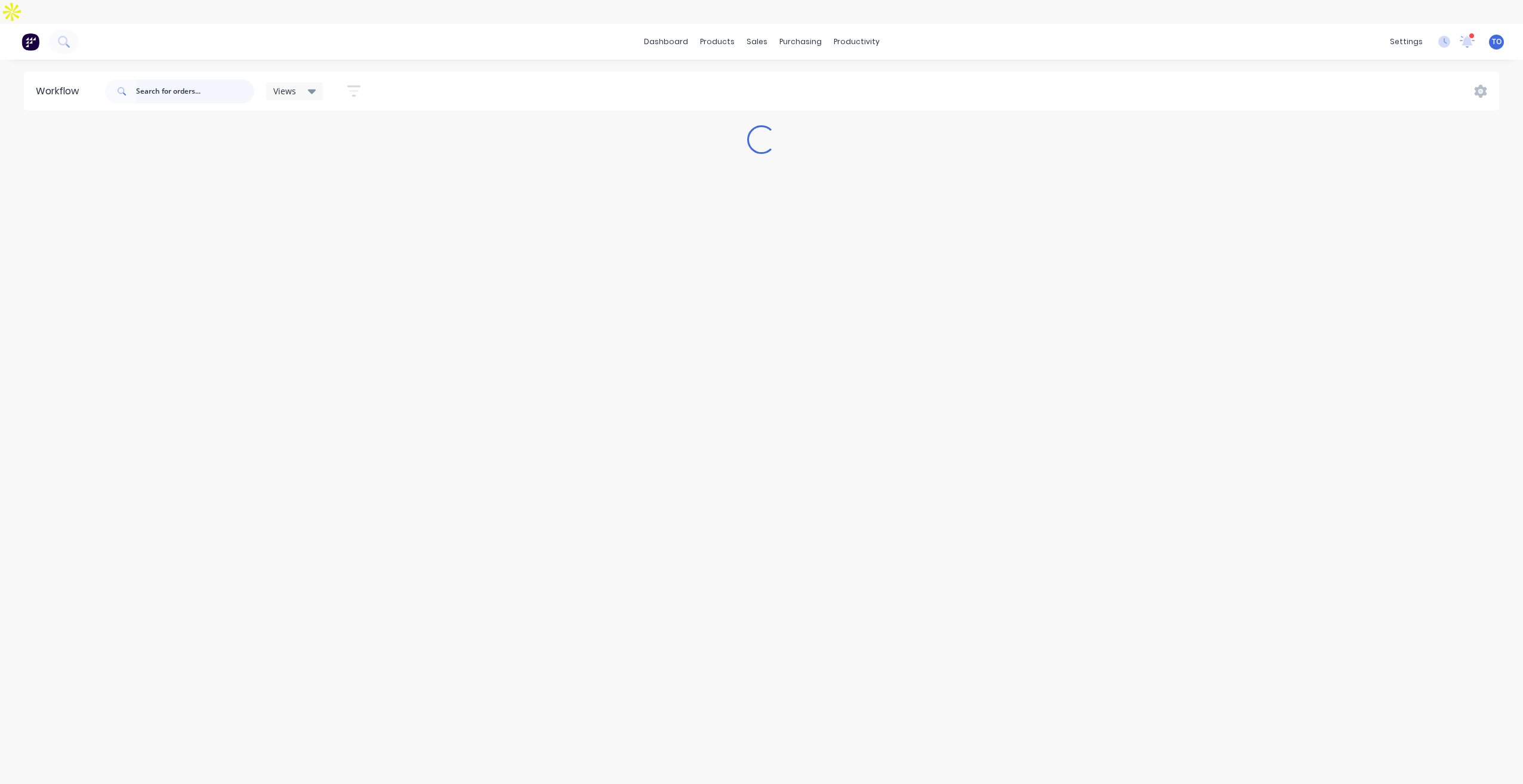
click at [211, 79] on input "text" at bounding box center [195, 91] width 118 height 24
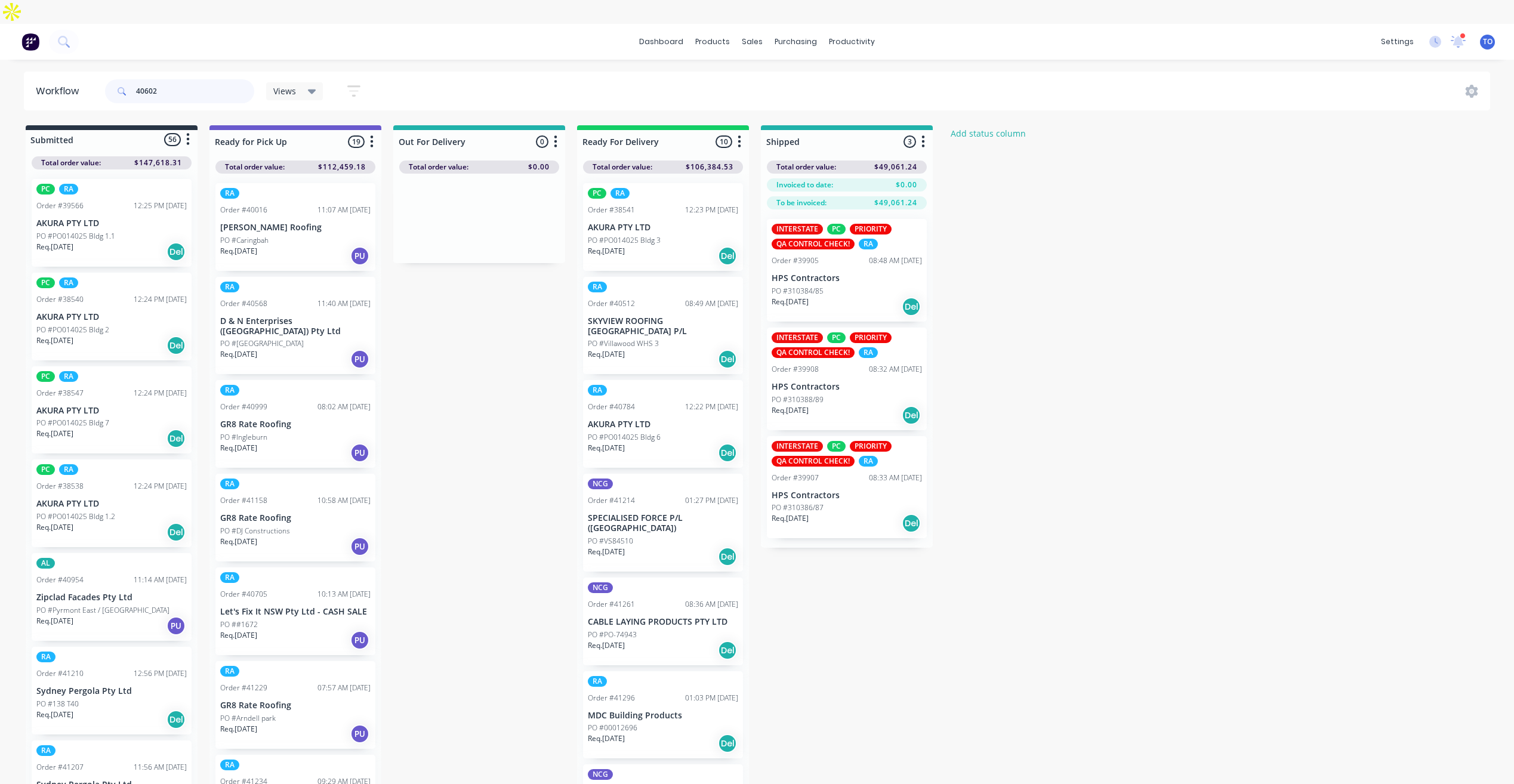
type input "40602"
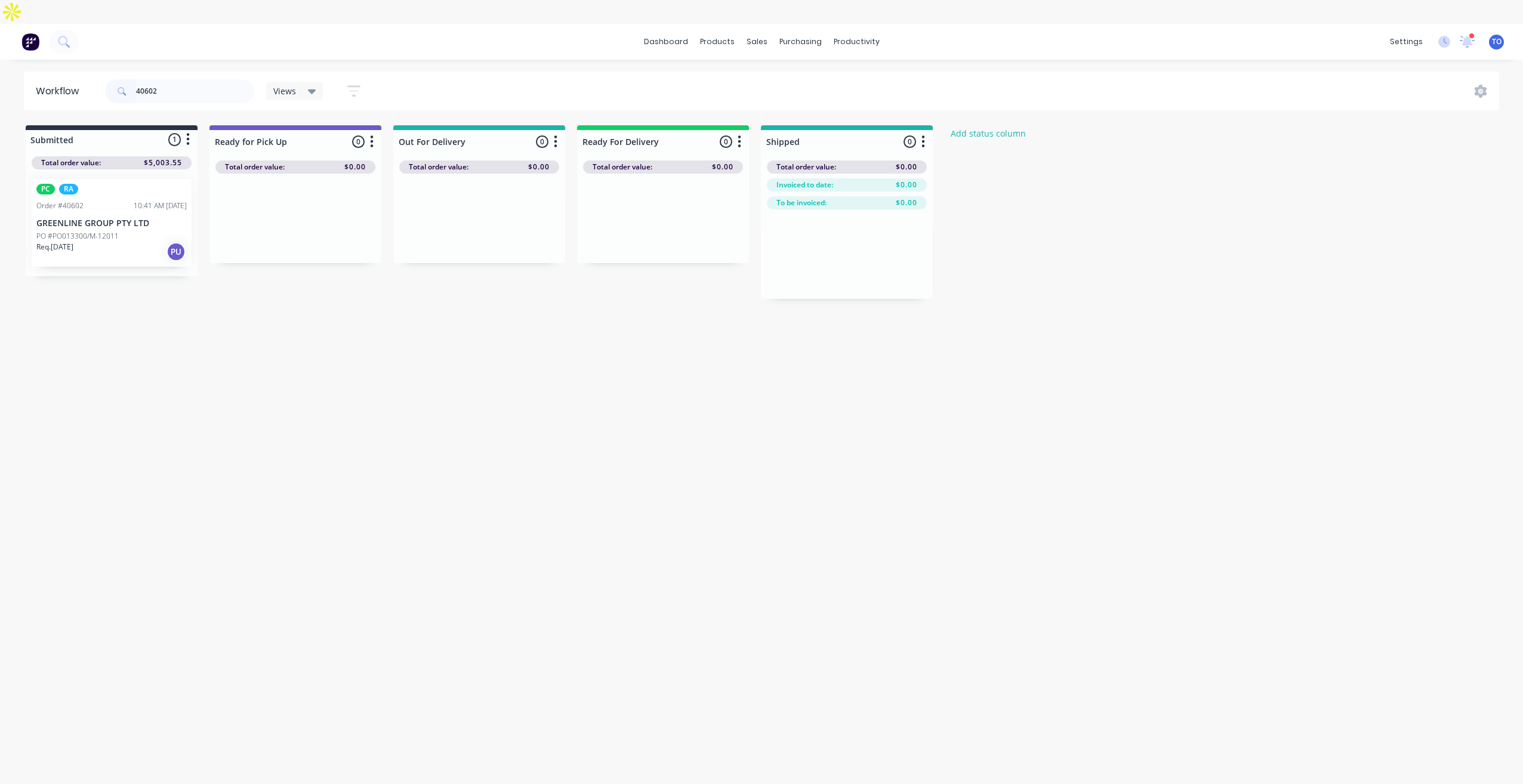
click at [97, 192] on div "PC RA Order #40602 10:41 AM [DATE] GREENLINE GROUP PTY LTD PO #PO013300/M-12011…" at bounding box center [111, 223] width 160 height 88
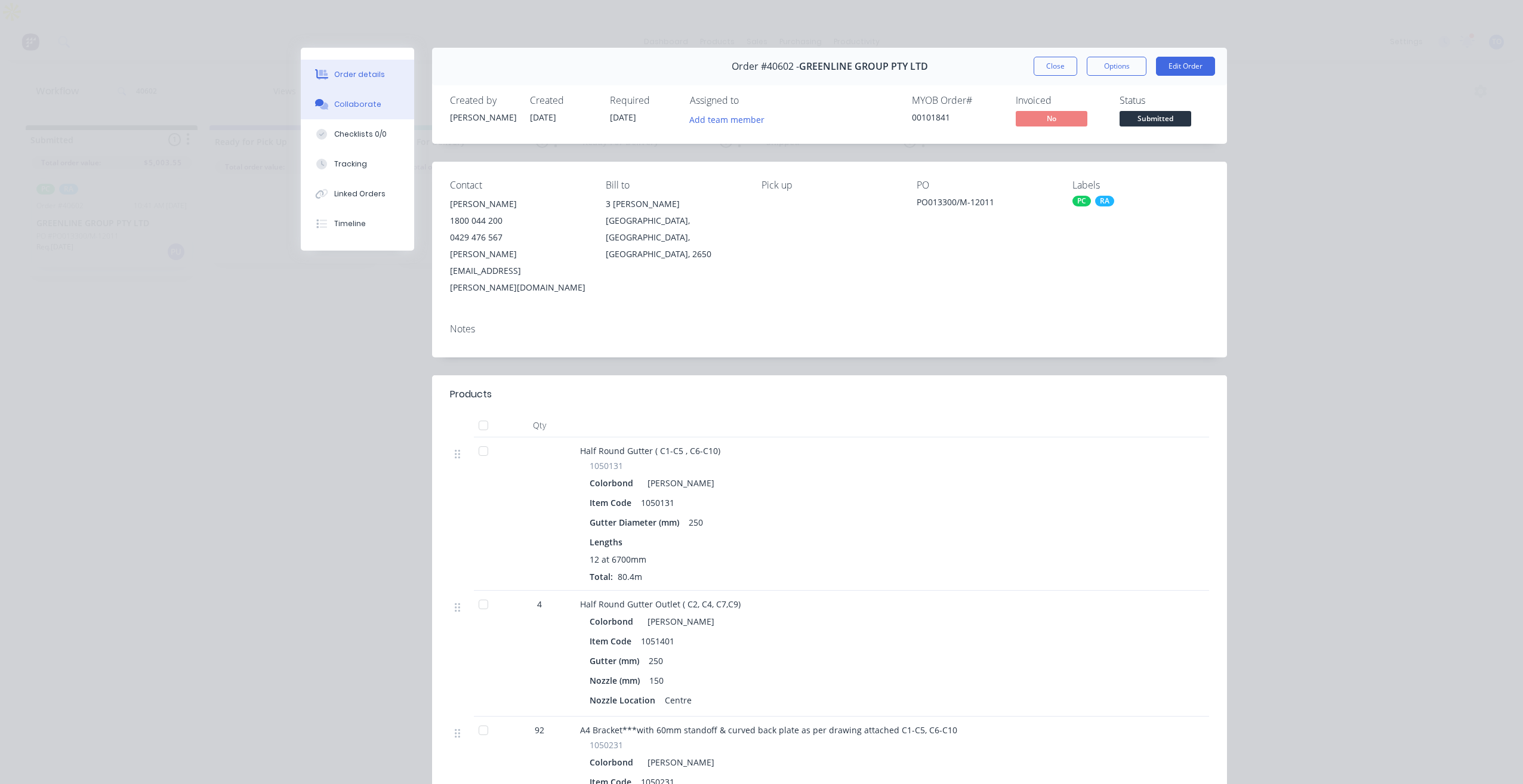
click at [350, 111] on button "Collaborate" at bounding box center [357, 104] width 113 height 30
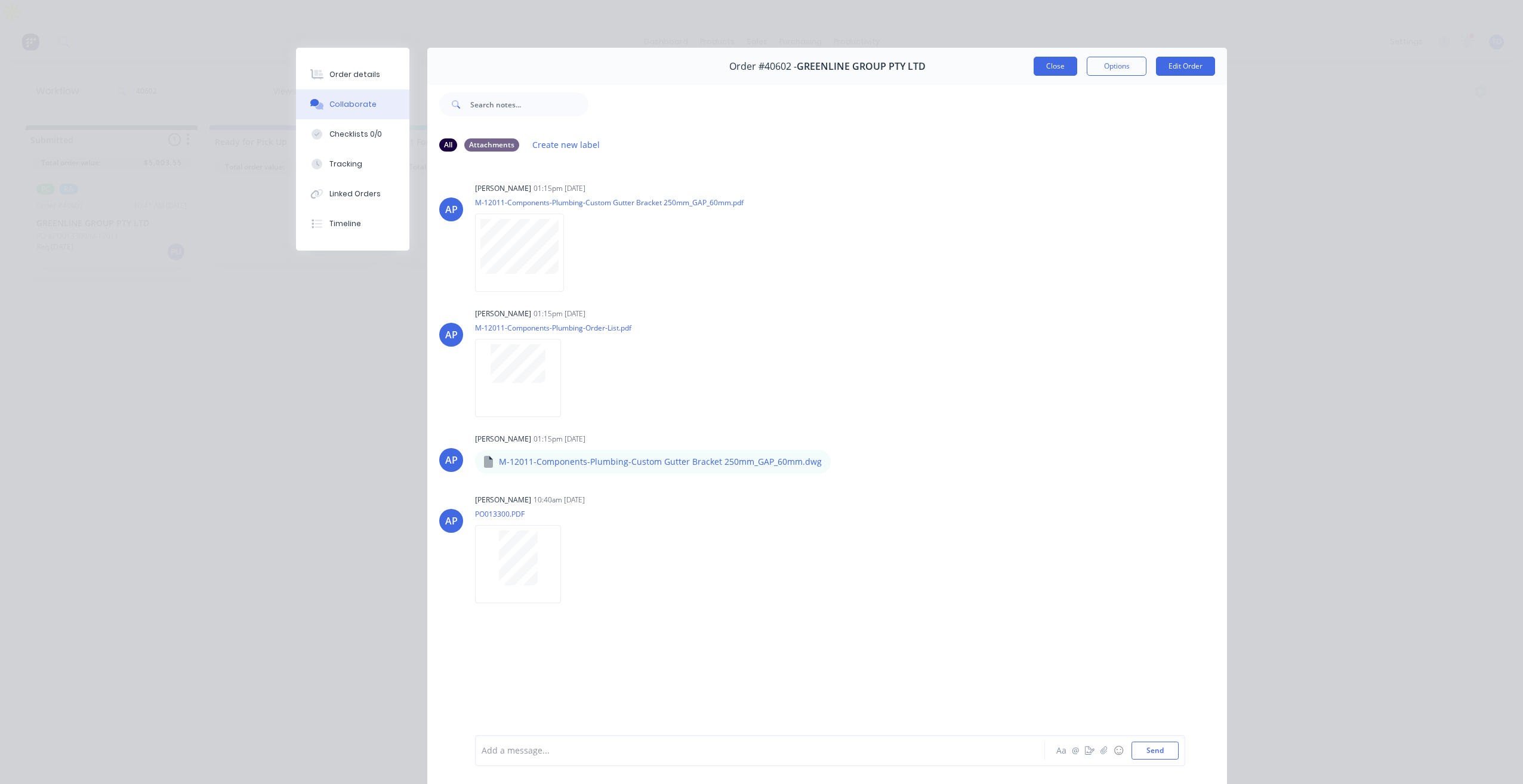
click at [1044, 69] on button "Close" at bounding box center [1055, 66] width 43 height 19
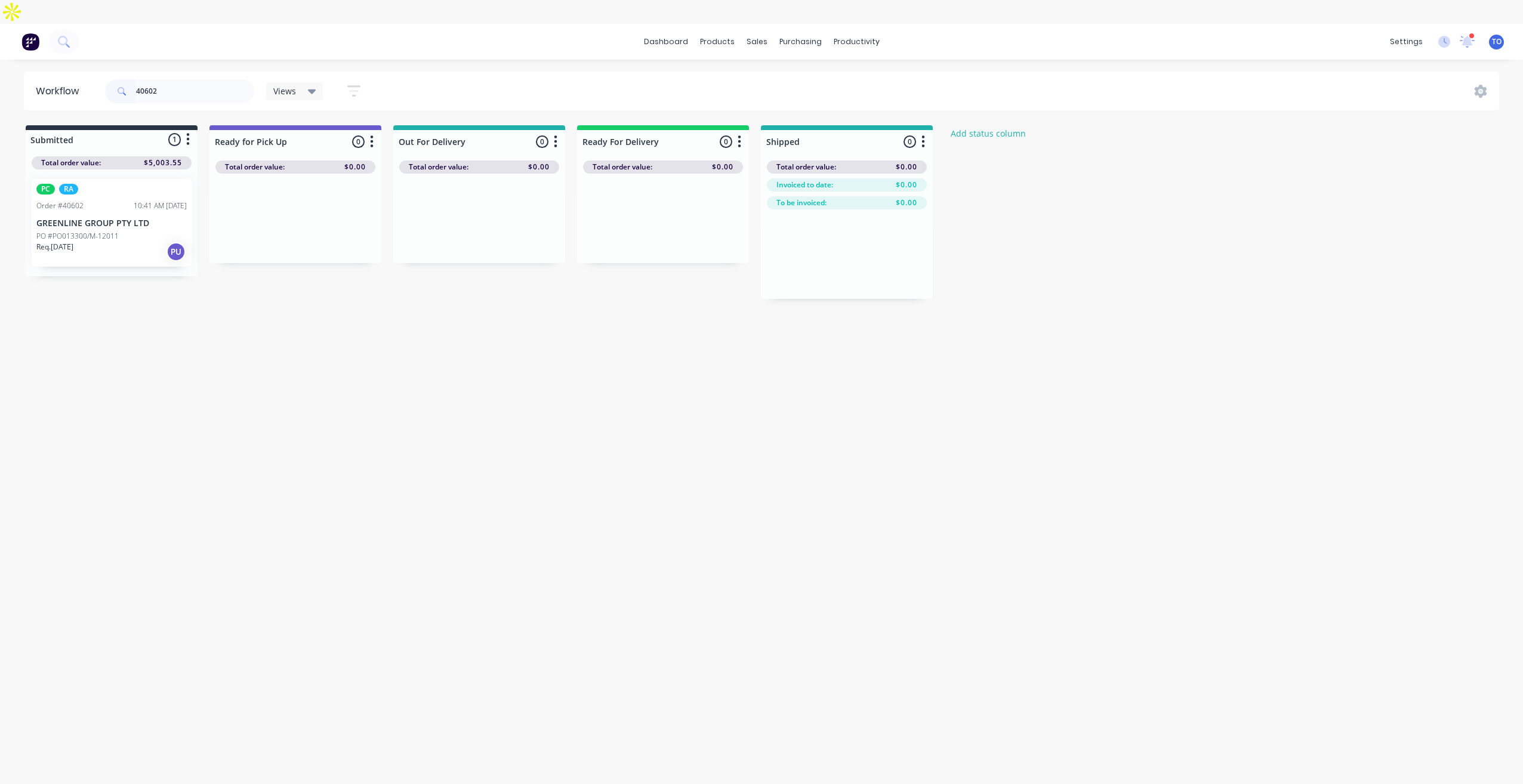
click at [109, 231] on p "PO #PO013300/M-12011" at bounding box center [78, 236] width 83 height 10
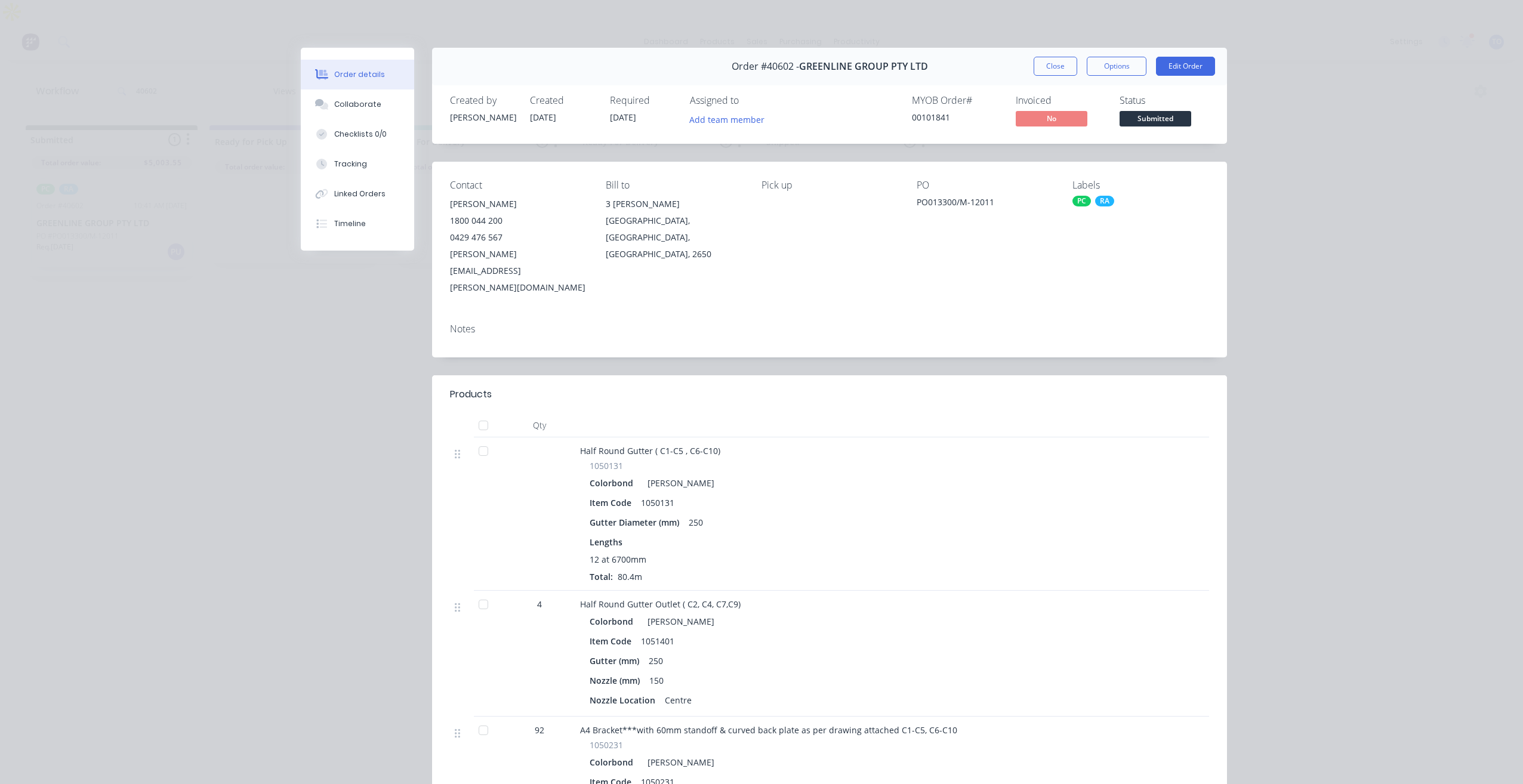
click at [1062, 413] on div at bounding box center [1072, 425] width 39 height 24
click at [363, 107] on div "Collaborate" at bounding box center [357, 104] width 47 height 10
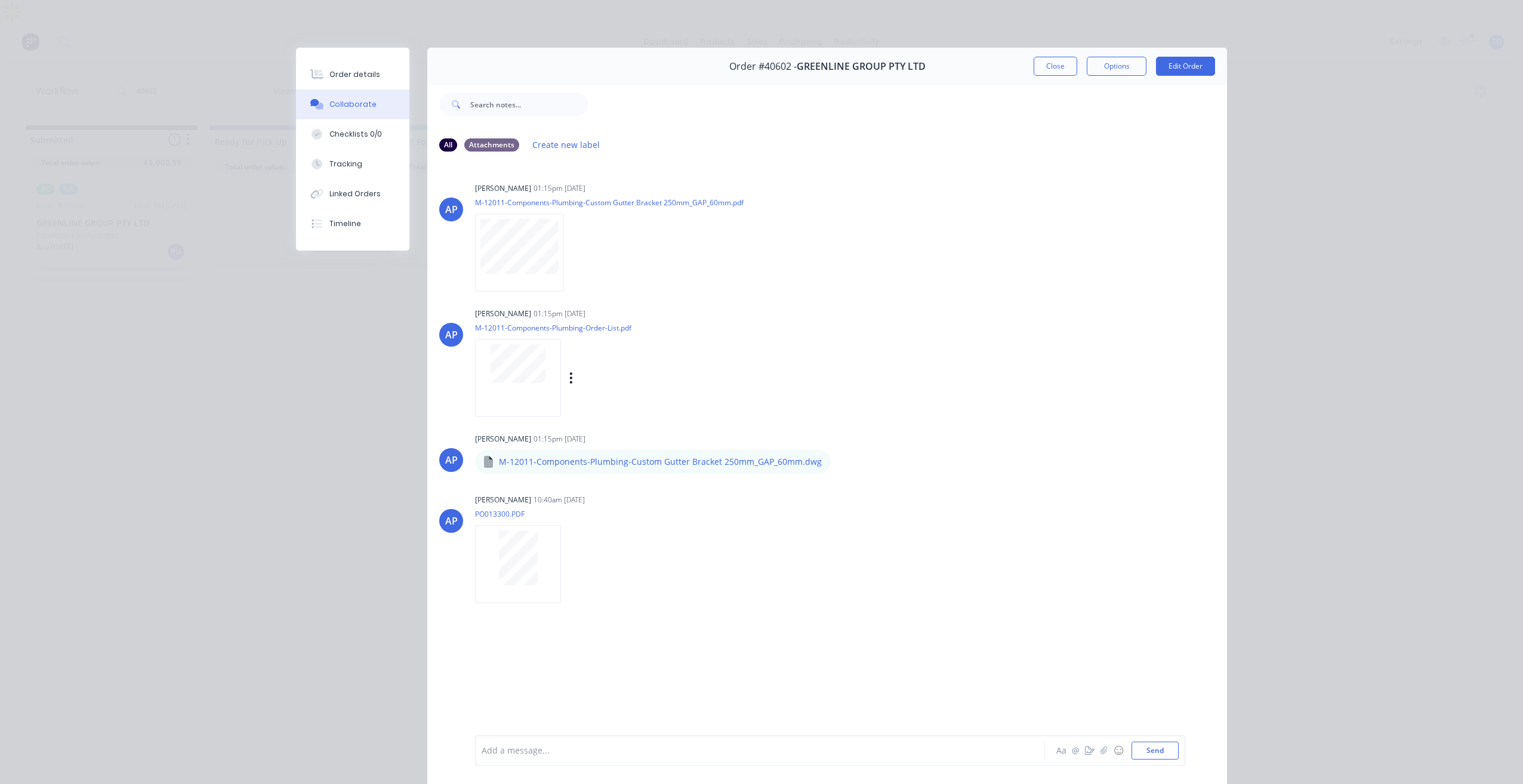
click at [1061, 373] on div "AP [PERSON_NAME] 01:15pm [DATE] M-12011-Components-Plumbing-Order-List.pdf Labe…" at bounding box center [827, 358] width 800 height 107
drag, startPoint x: 1066, startPoint y: 62, endPoint x: 1038, endPoint y: 62, distance: 28.0
click at [1066, 63] on button "Close" at bounding box center [1055, 66] width 43 height 19
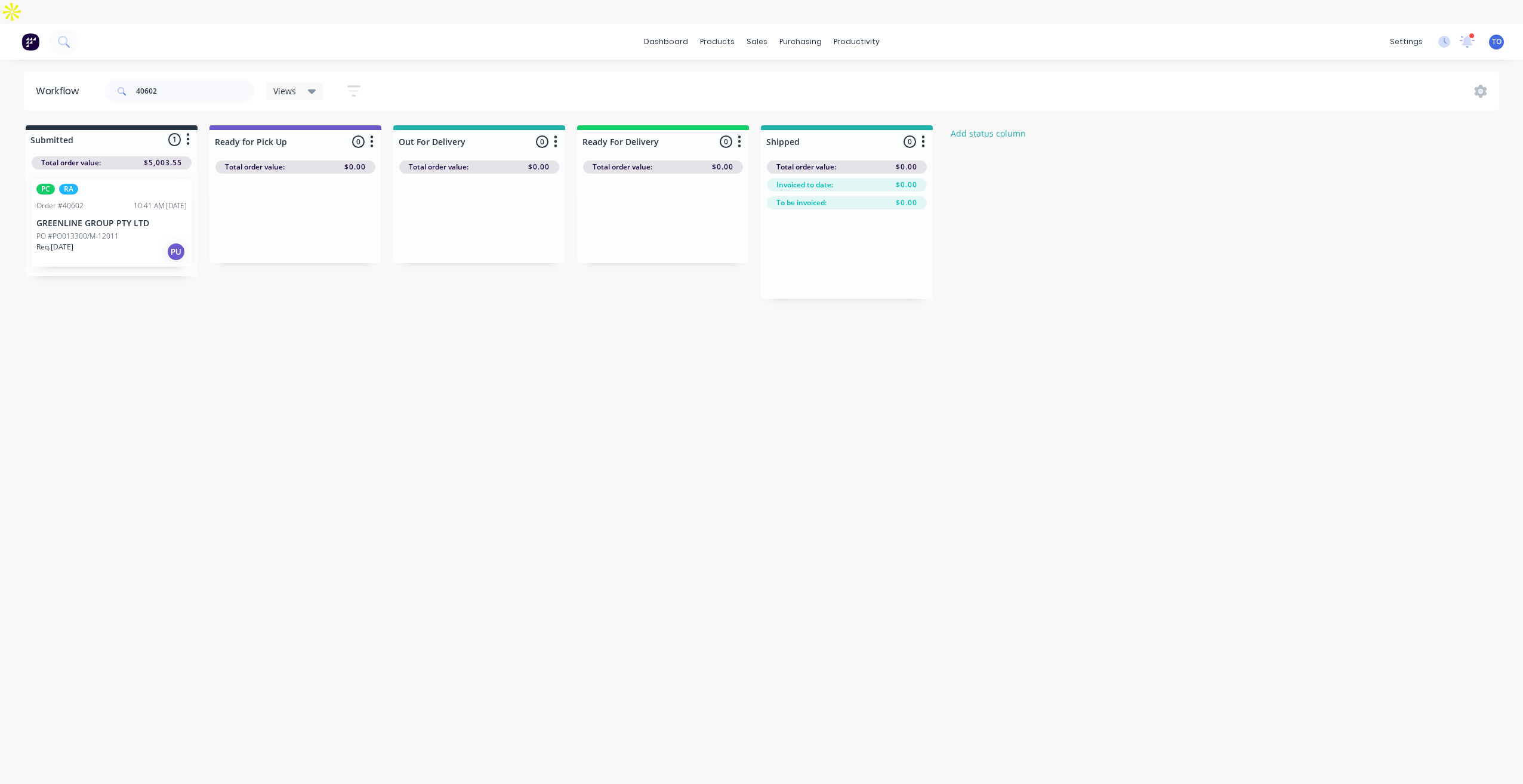
click at [165, 200] on div "10:41 AM [DATE]" at bounding box center [160, 205] width 53 height 10
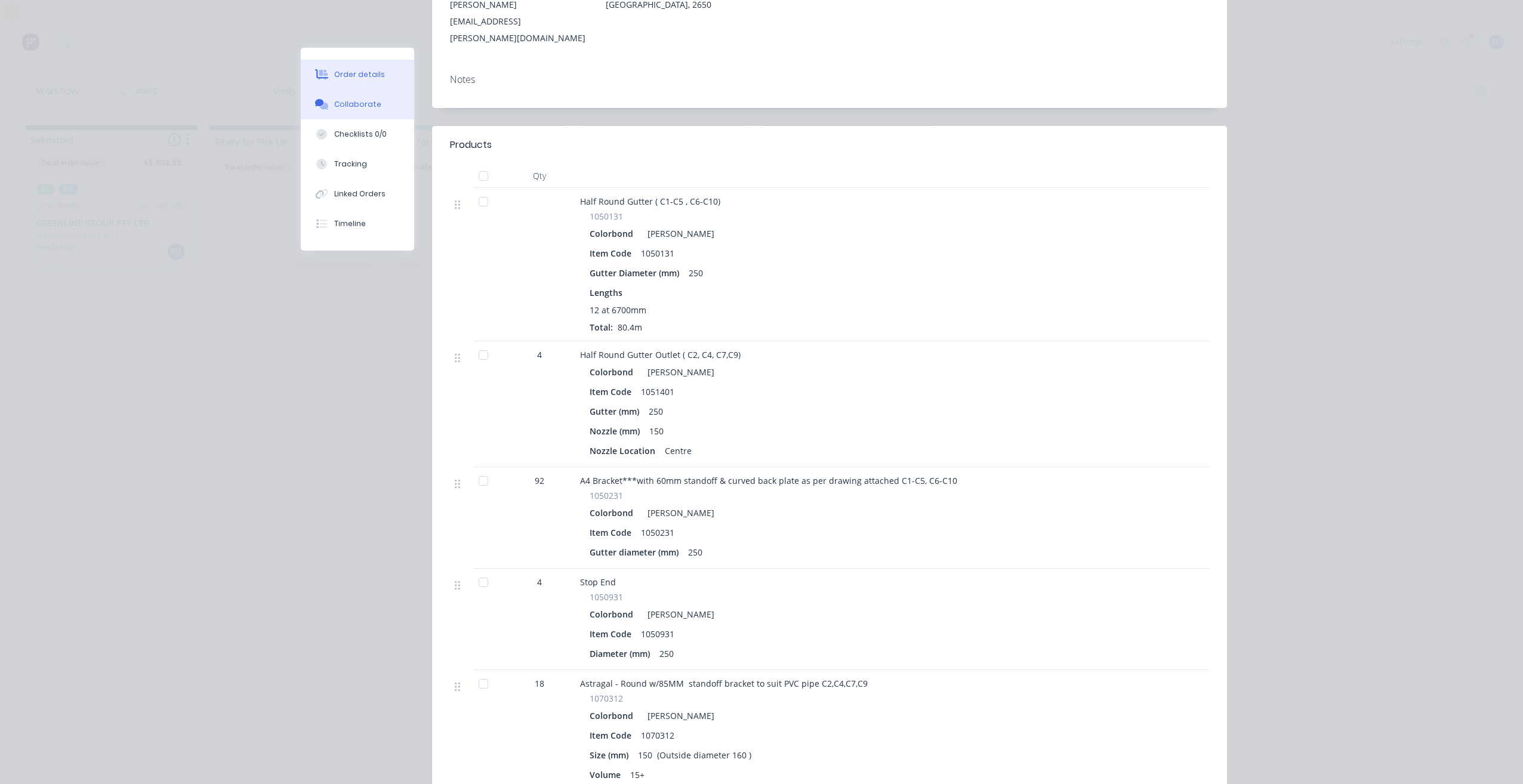
scroll to position [239, 0]
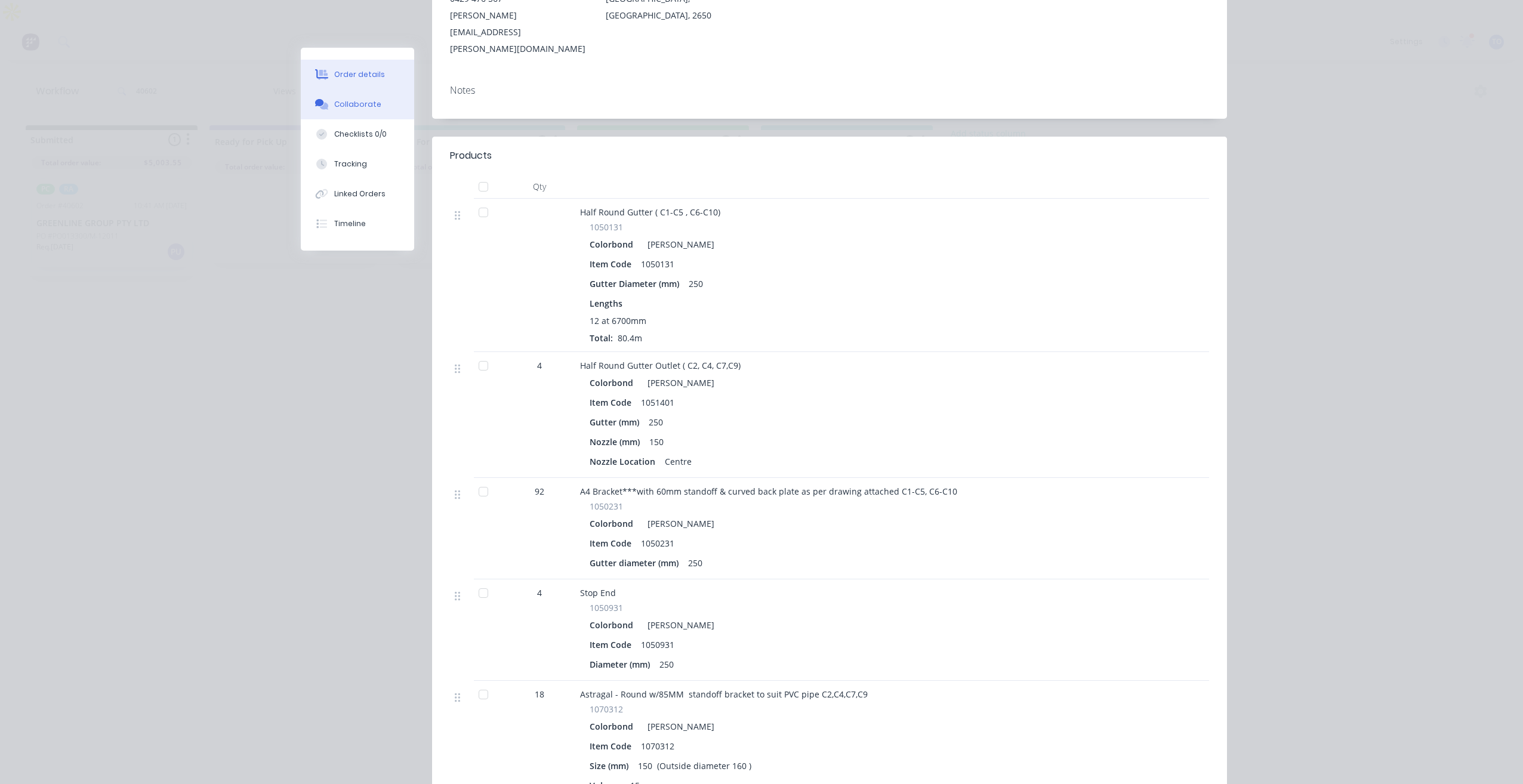
click at [345, 99] on div "Collaborate" at bounding box center [357, 104] width 47 height 10
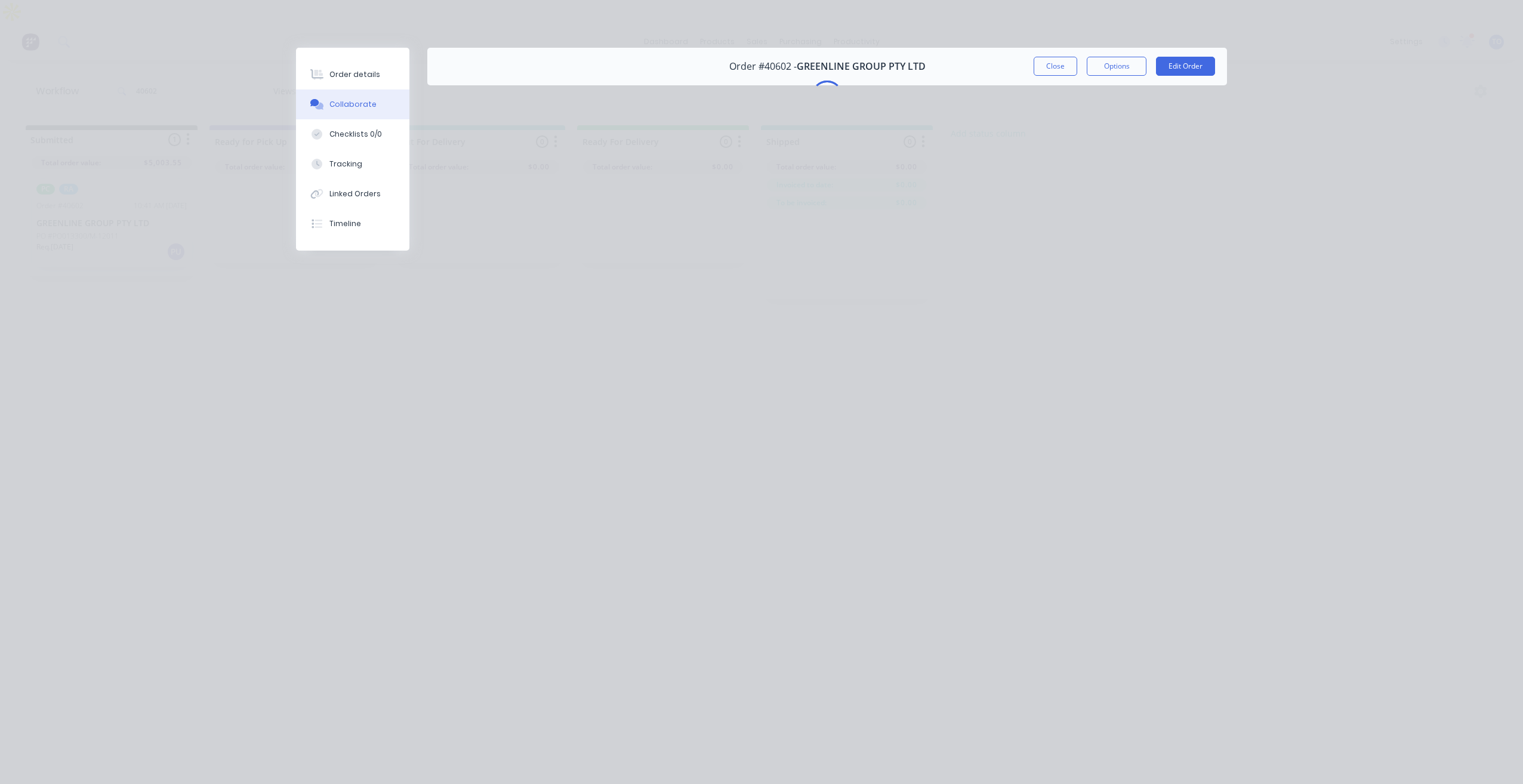
scroll to position [0, 0]
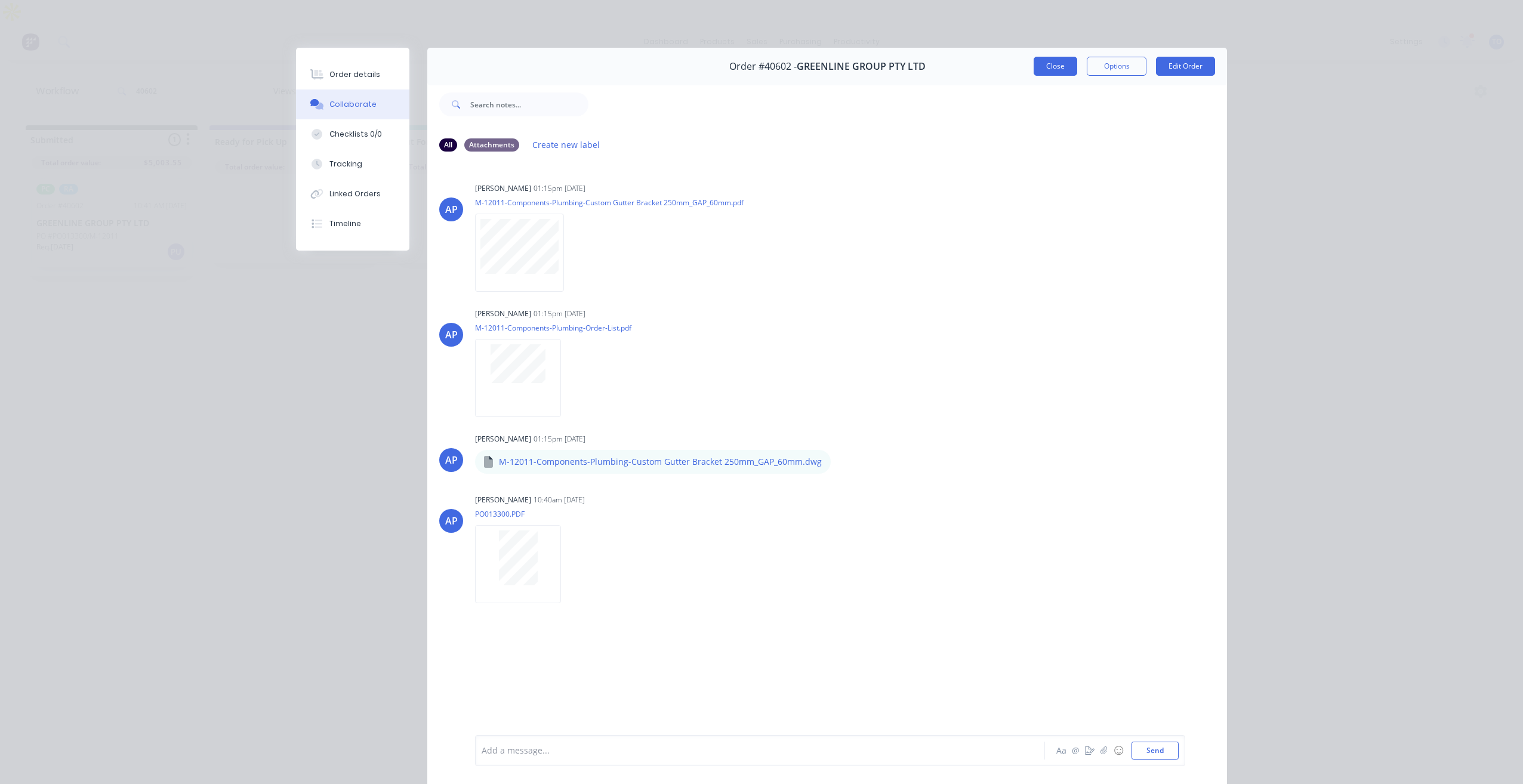
drag, startPoint x: 1047, startPoint y: 69, endPoint x: 662, endPoint y: 77, distance: 385.1
click at [1047, 70] on button "Close" at bounding box center [1055, 66] width 43 height 19
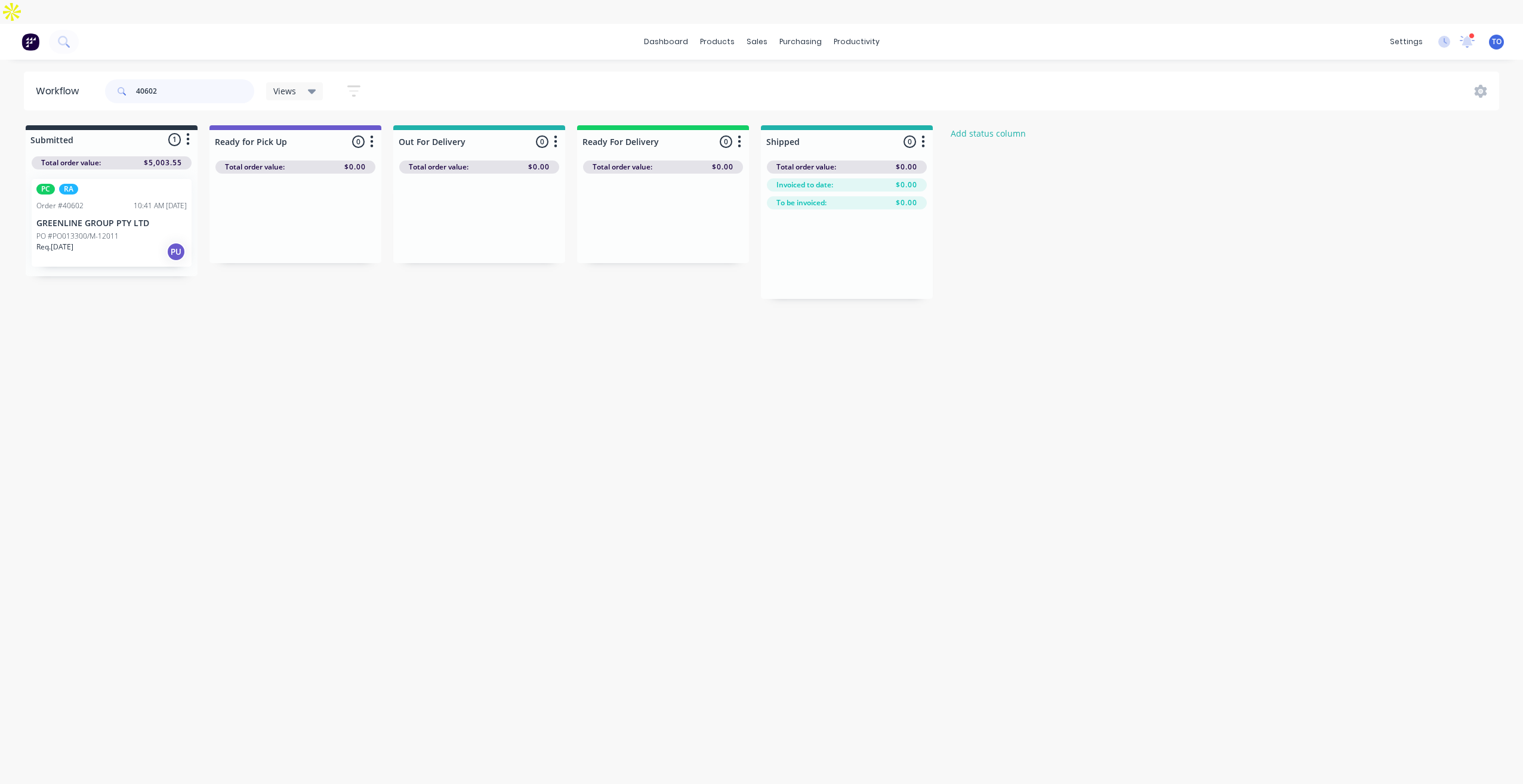
click at [144, 79] on input "40602" at bounding box center [195, 91] width 118 height 24
click at [872, 75] on link "Planner" at bounding box center [903, 81] width 158 height 24
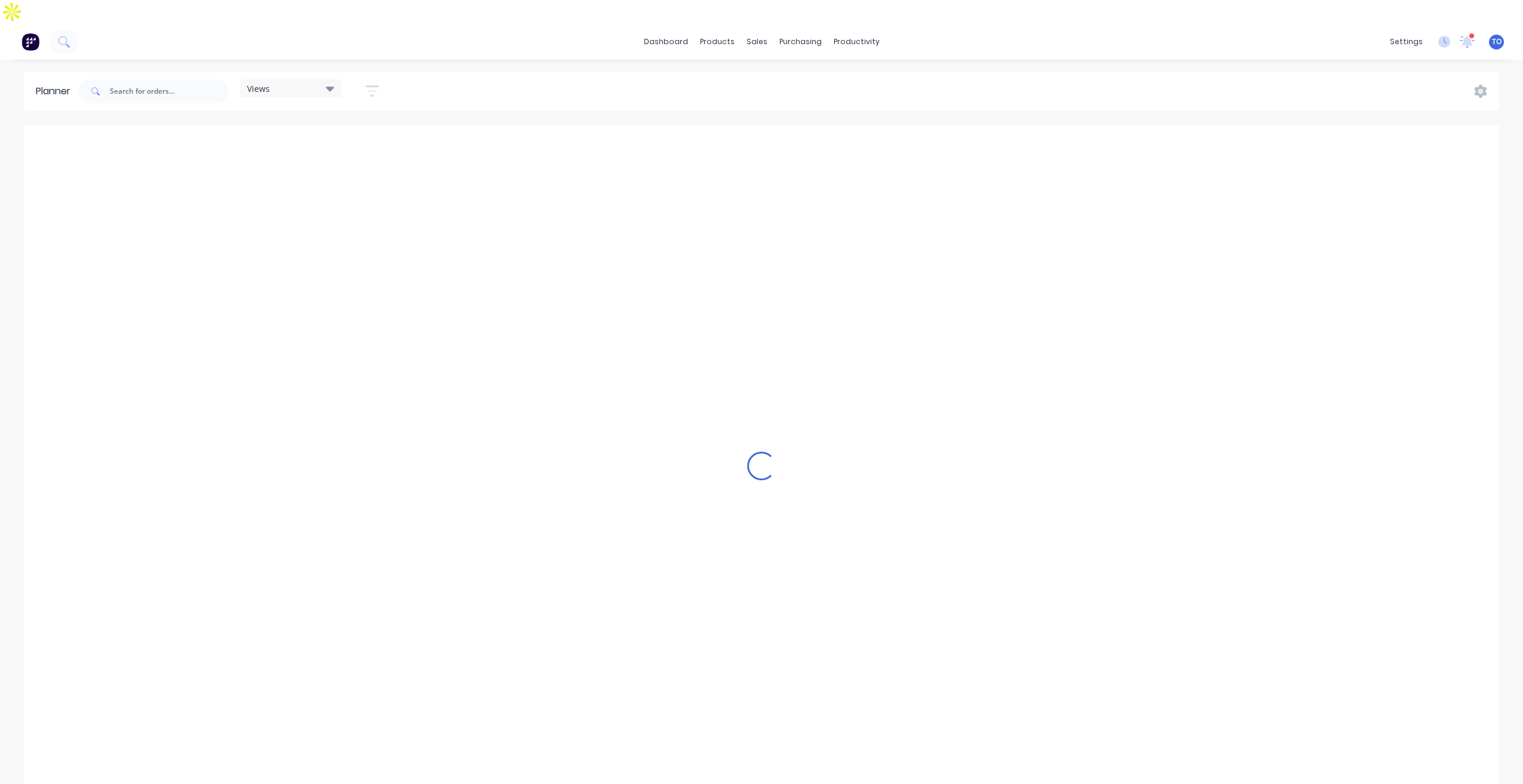
scroll to position [0, 2673]
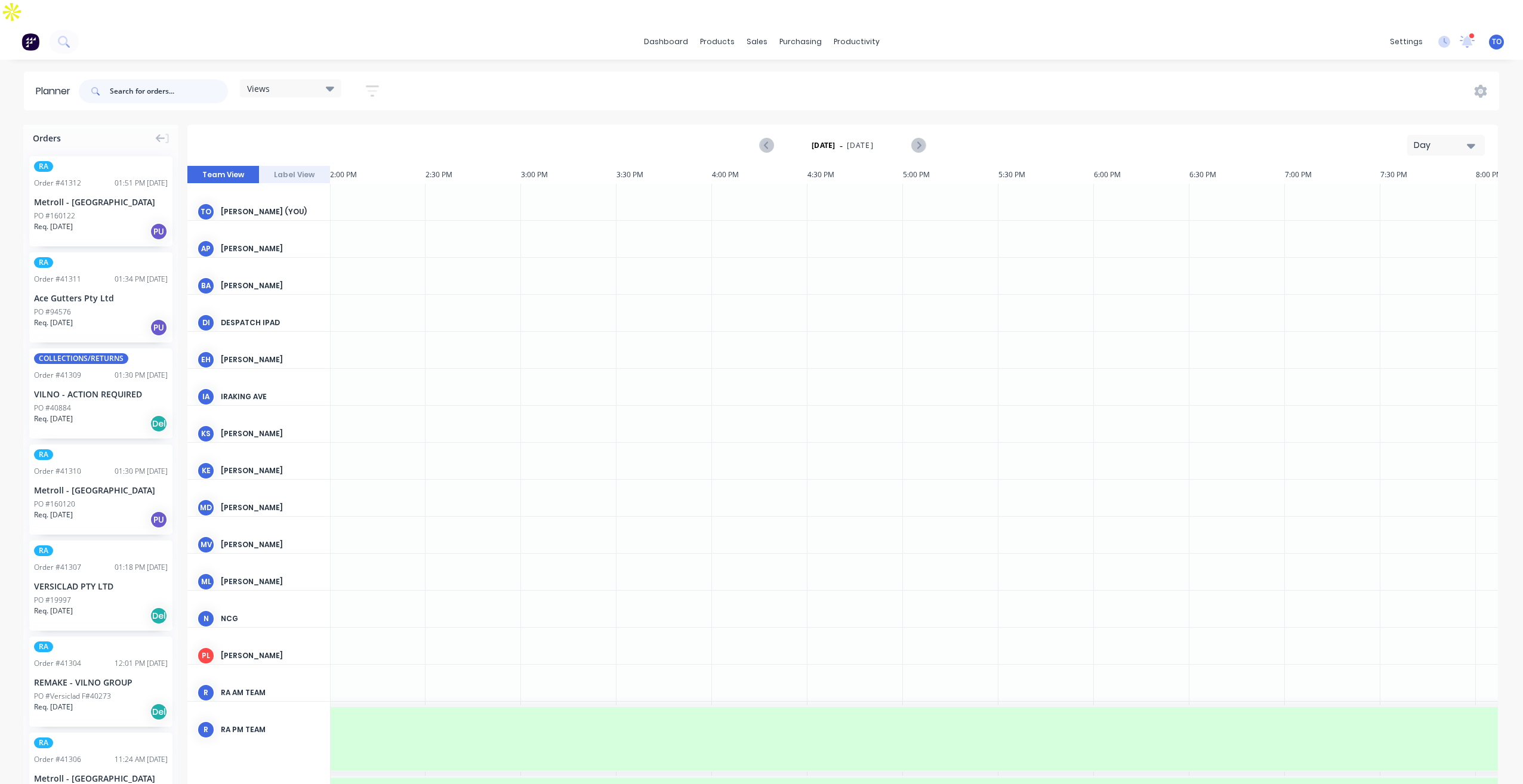
click at [151, 79] on input "text" at bounding box center [169, 91] width 118 height 24
paste input "40602"
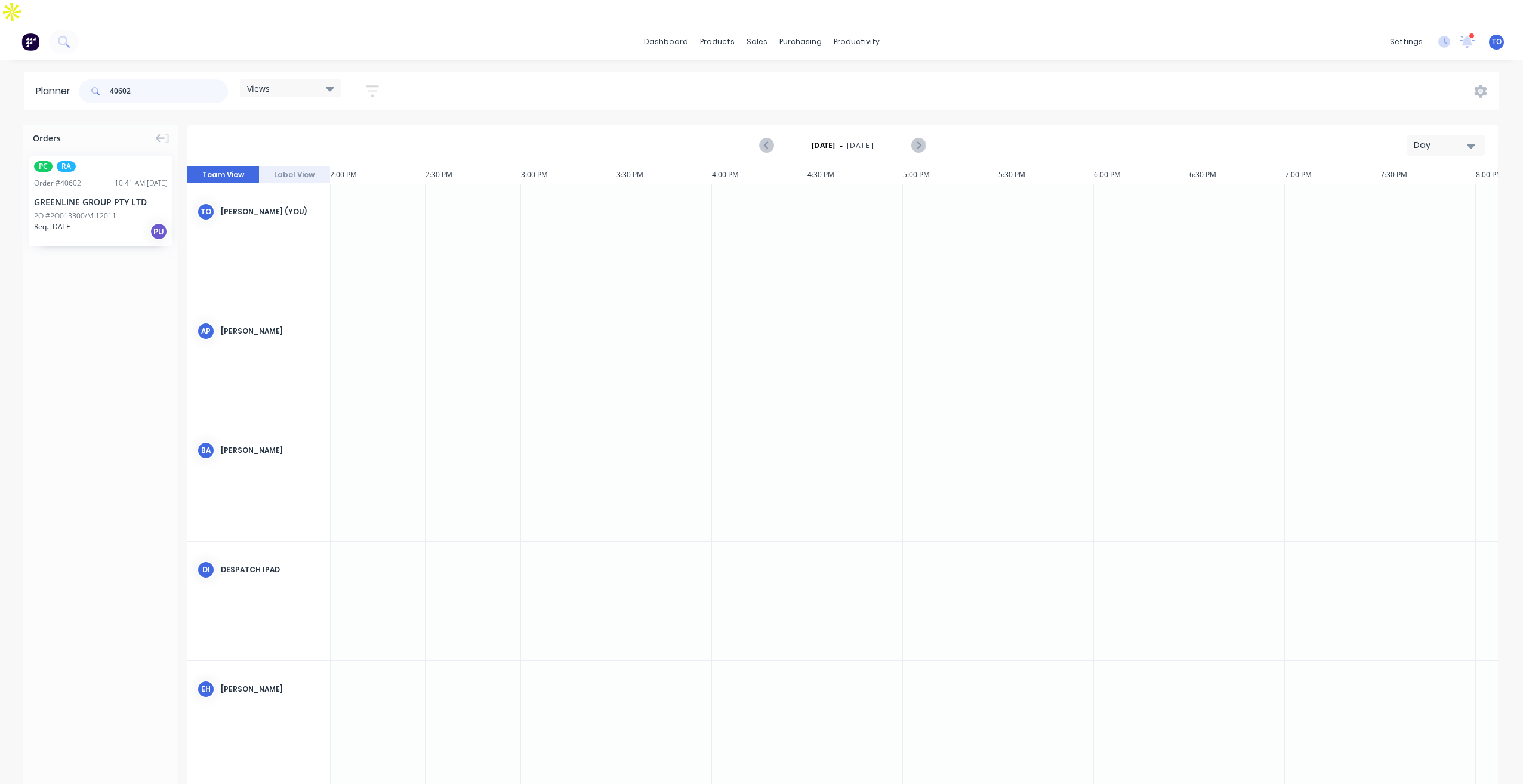
type input "40602"
click at [1435, 139] on div "Day" at bounding box center [1441, 146] width 55 height 13
click at [1398, 213] on div "Month" at bounding box center [1424, 225] width 118 height 24
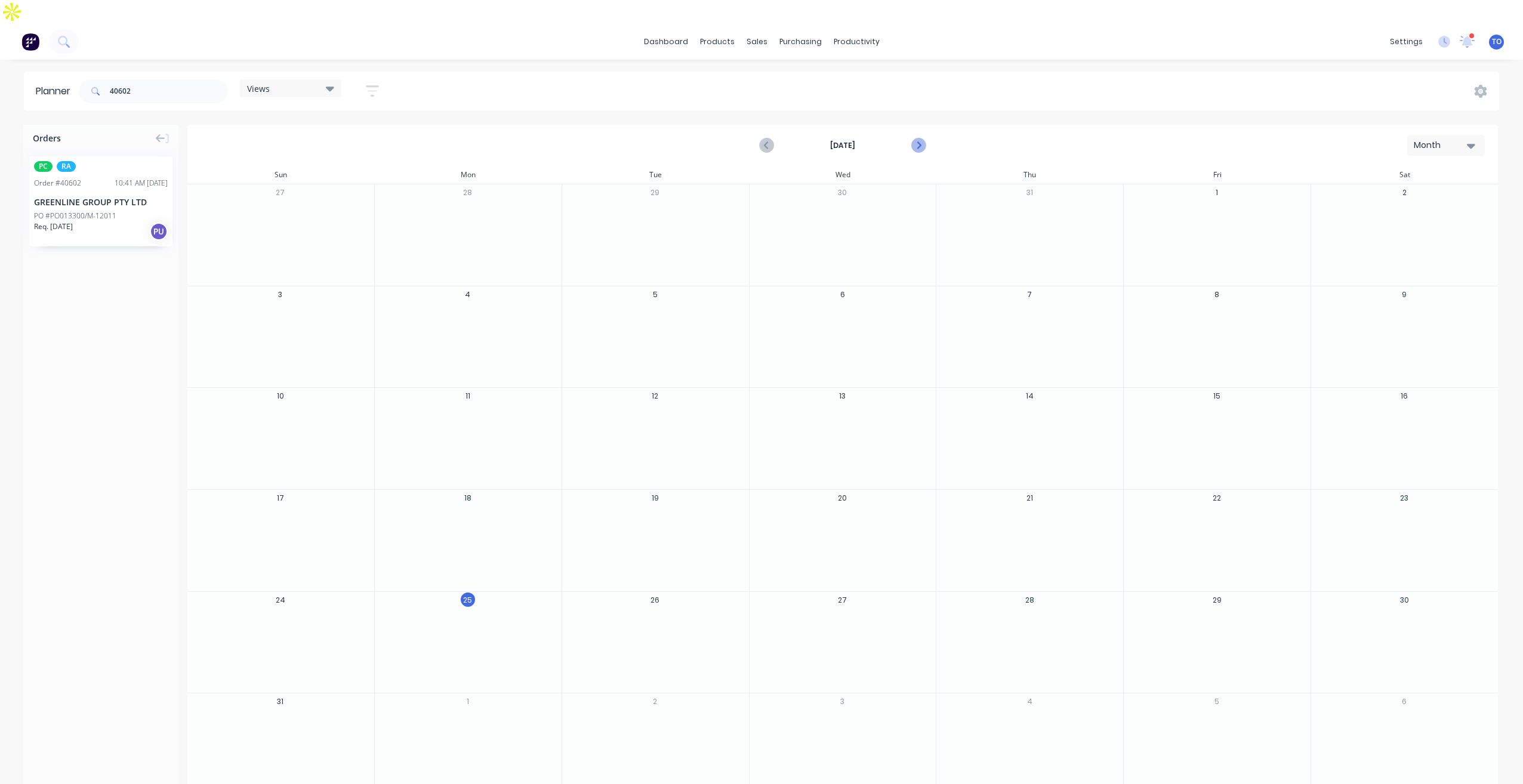
click at [916, 139] on icon "Next page" at bounding box center [917, 146] width 14 height 14
click at [760, 139] on icon "Previous page" at bounding box center [767, 146] width 14 height 14
click at [762, 139] on icon "Previous page" at bounding box center [767, 146] width 14 height 14
click at [922, 139] on icon "Next page" at bounding box center [917, 146] width 14 height 14
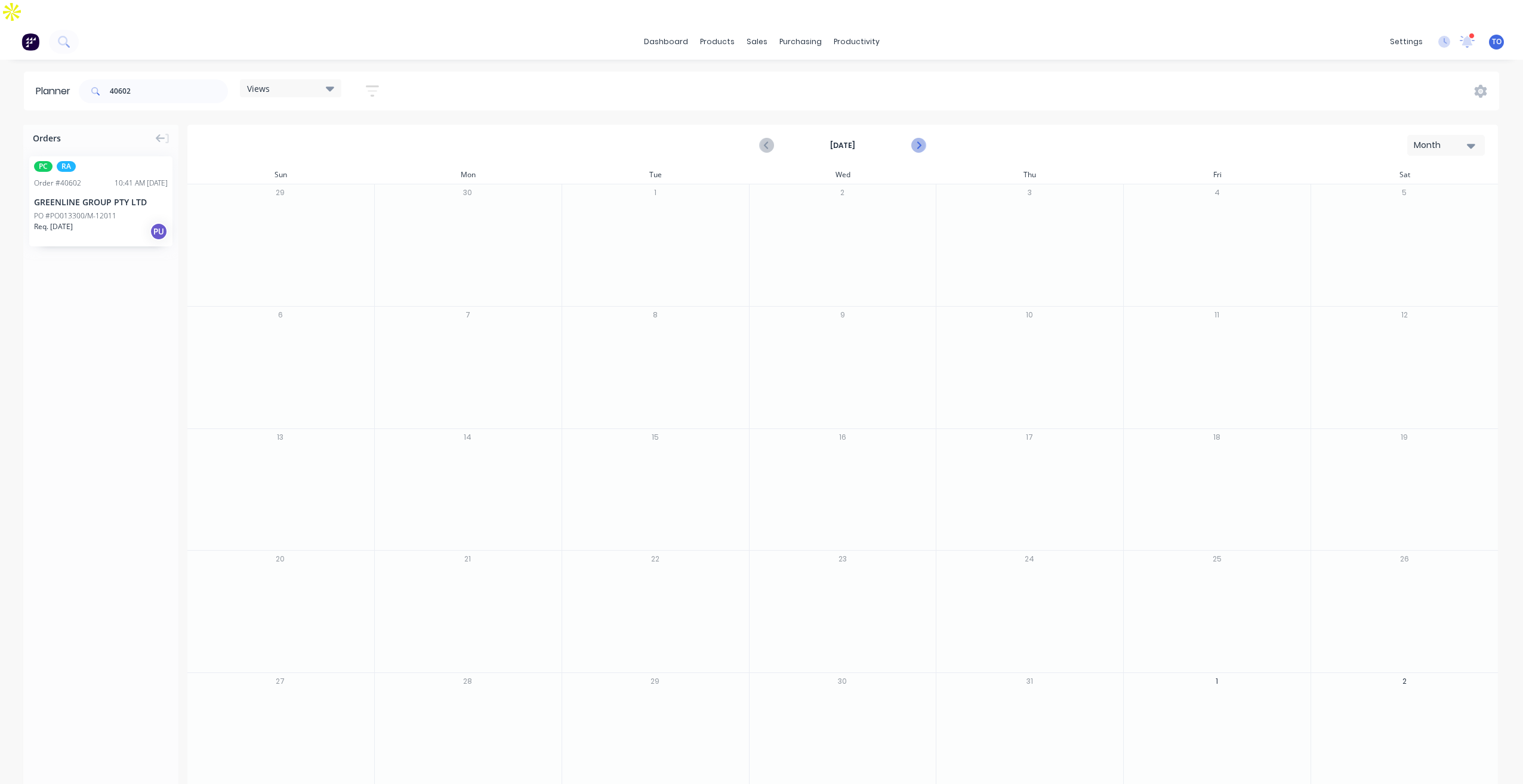
click at [917, 139] on icon "Next page" at bounding box center [917, 146] width 14 height 14
click at [926, 134] on button "Next page" at bounding box center [917, 146] width 24 height 24
click at [103, 221] on div "Req. [DATE] PU" at bounding box center [101, 231] width 134 height 20
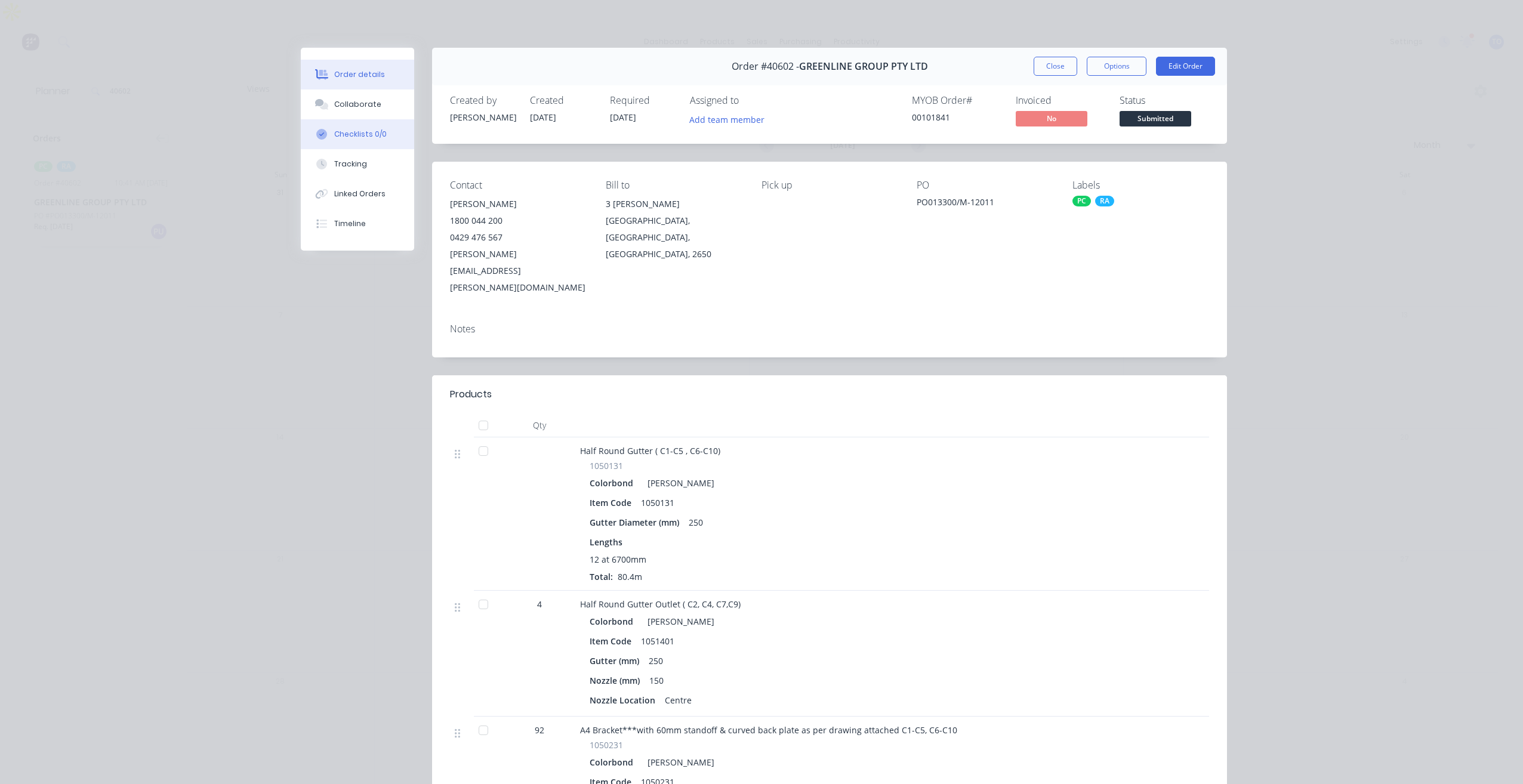
click at [360, 141] on button "Checklists 0/0" at bounding box center [357, 134] width 113 height 30
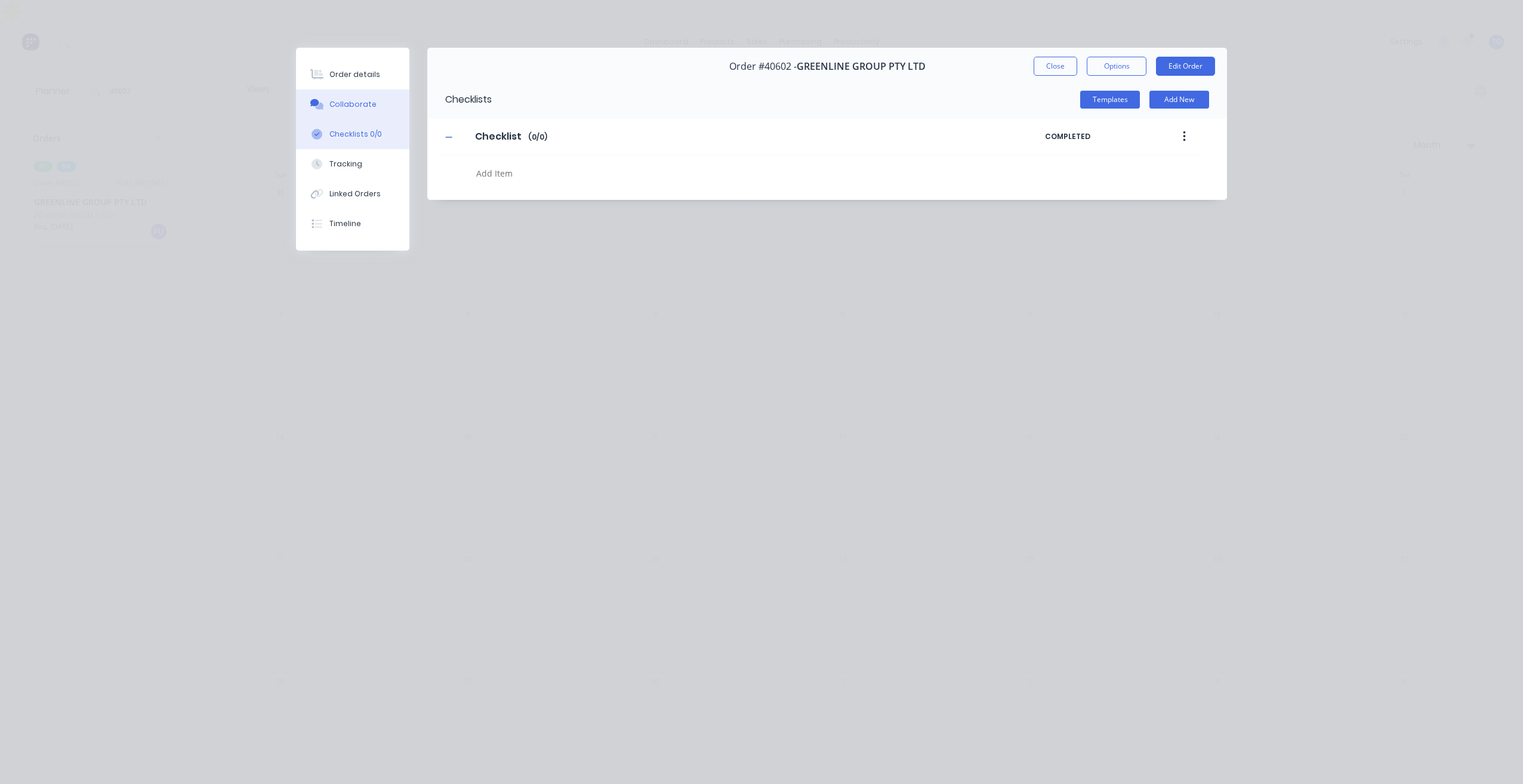
click at [373, 102] on button "Collaborate" at bounding box center [353, 104] width 113 height 30
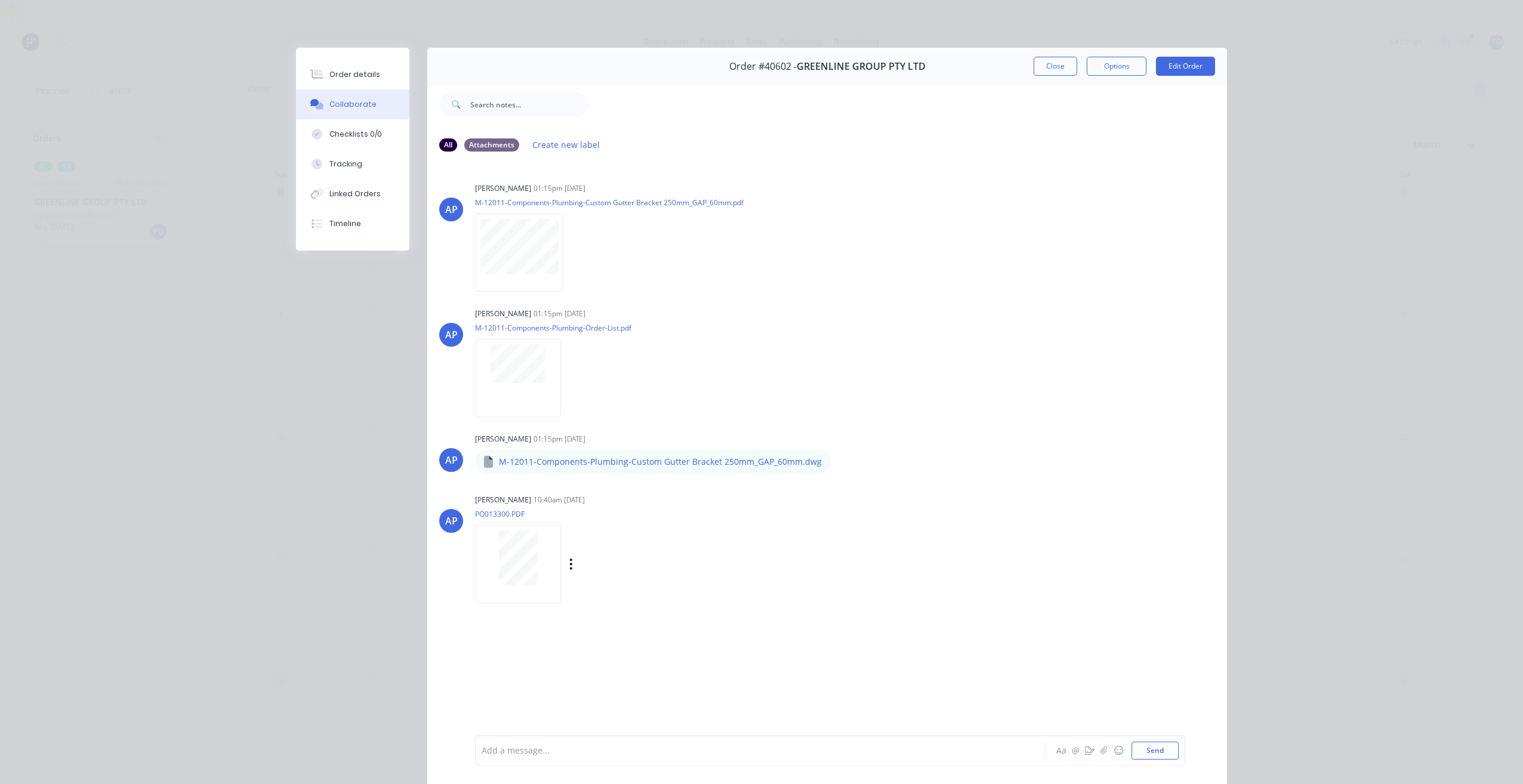
click at [725, 584] on div "[PERSON_NAME] 10:40am [DATE] PO013300.PDF Labels Download Delete" at bounding box center [661, 544] width 373 height 107
click at [365, 74] on div "Order details" at bounding box center [354, 74] width 50 height 10
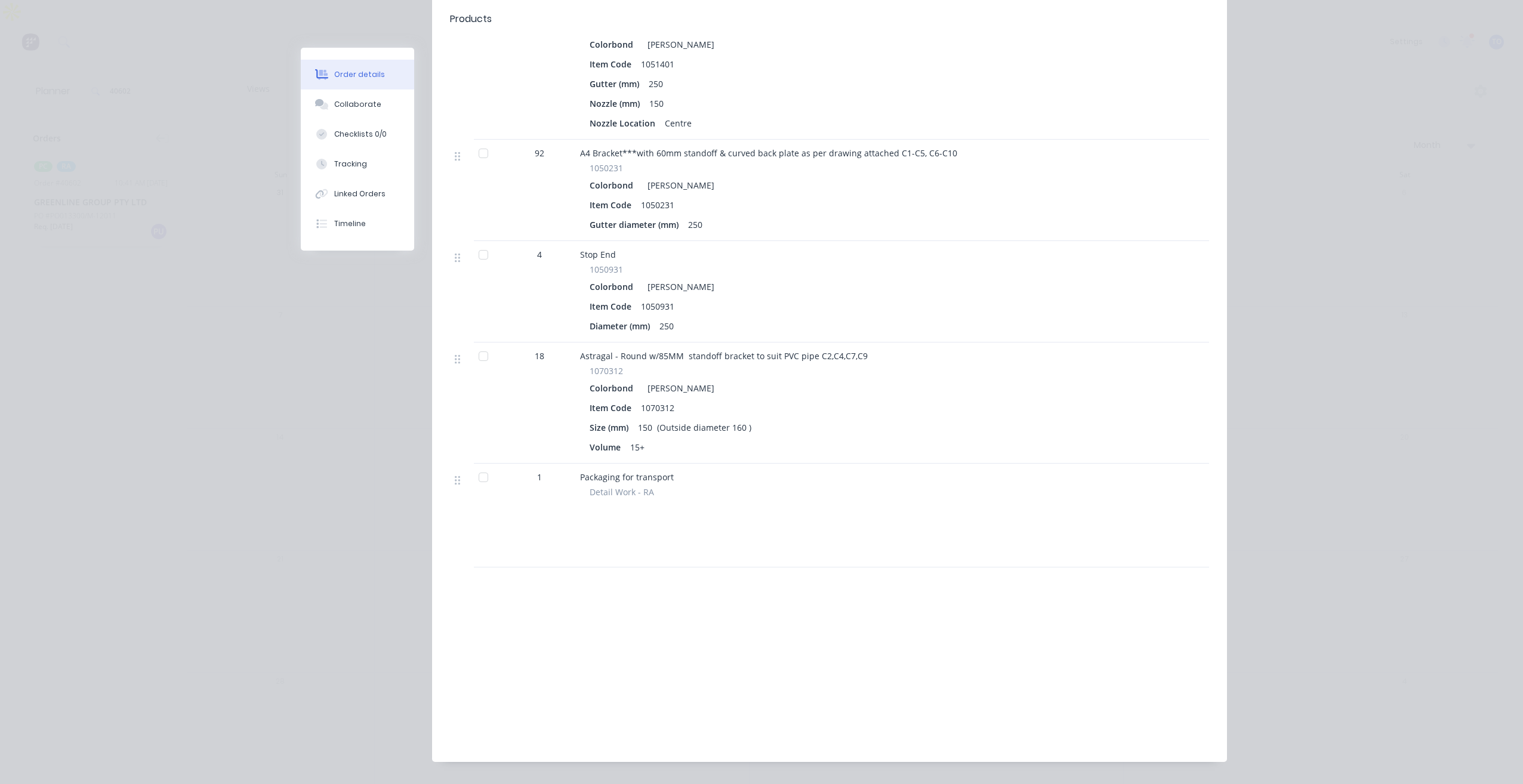
scroll to position [517, 0]
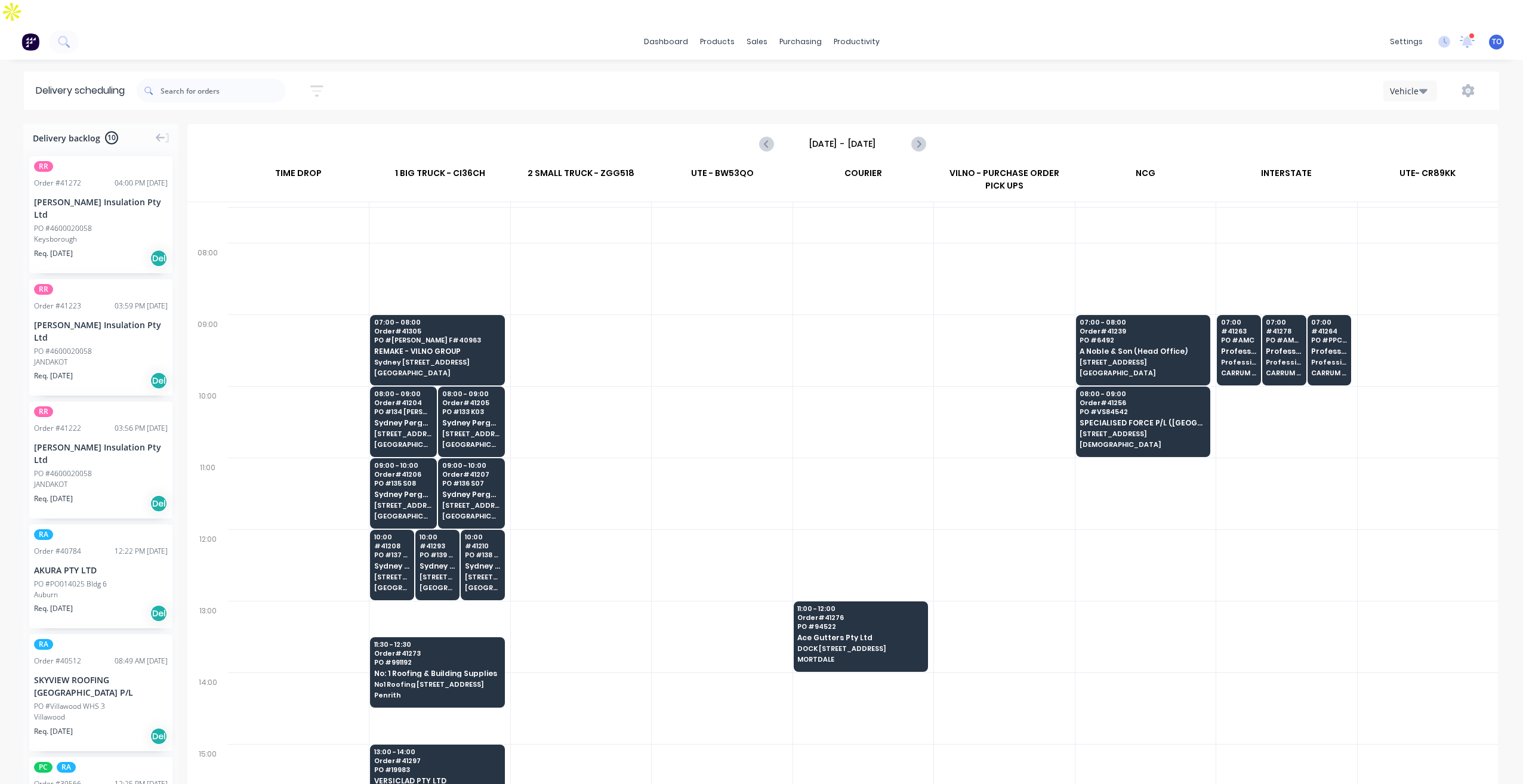
scroll to position [133, 0]
